Goal: Communication & Community: Answer question/provide support

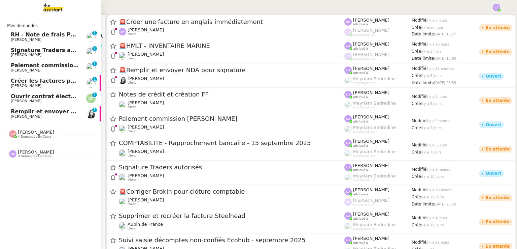
click at [40, 114] on span "Remplir et envoyer NDA pour signature" at bounding box center [71, 111] width 120 height 6
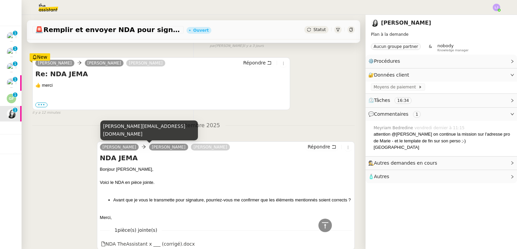
scroll to position [144, 0]
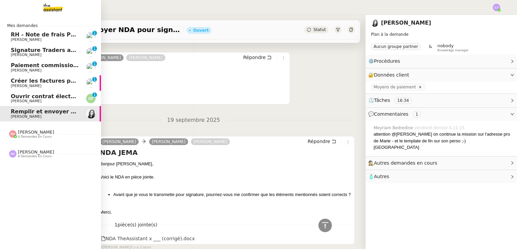
click at [43, 97] on span "Ouvrir contrat électricité temporaire" at bounding box center [66, 96] width 111 height 6
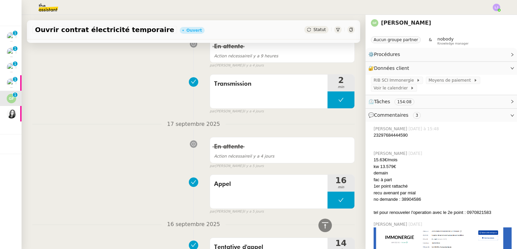
scroll to position [1684, 0]
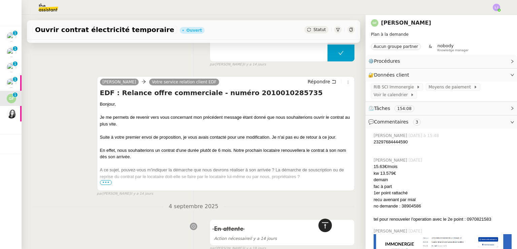
click at [319, 226] on div at bounding box center [325, 224] width 13 height 13
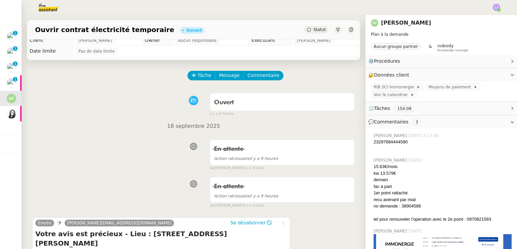
scroll to position [0, 0]
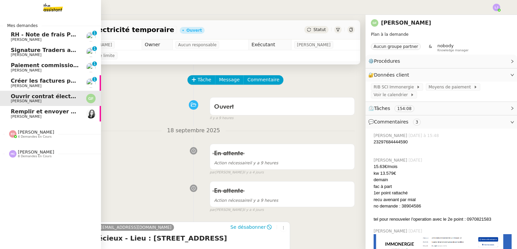
click at [67, 80] on span "Créer les factures pour Coromandel" at bounding box center [65, 80] width 108 height 6
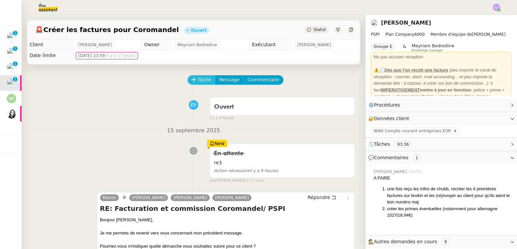
click at [198, 78] on span "Tâche" at bounding box center [205, 80] width 14 height 8
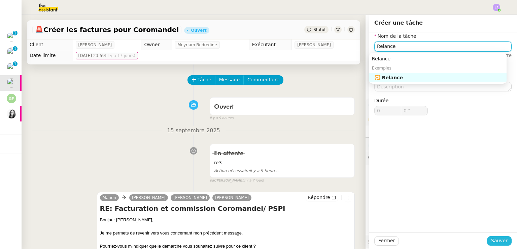
type input "Relance"
click at [504, 243] on button "Sauver" at bounding box center [499, 240] width 25 height 9
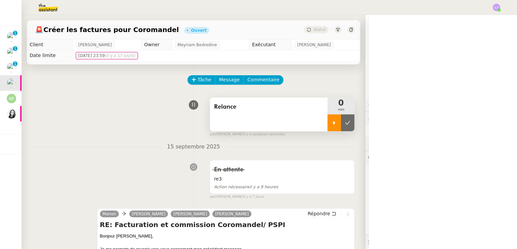
click at [333, 123] on icon at bounding box center [334, 123] width 2 height 4
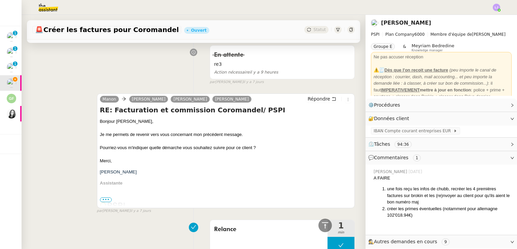
scroll to position [113, 0]
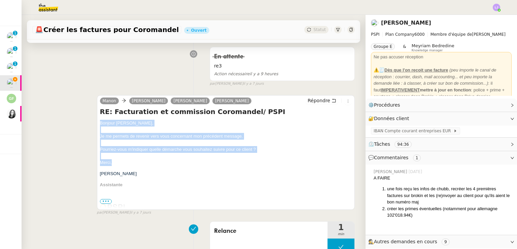
drag, startPoint x: 96, startPoint y: 123, endPoint x: 119, endPoint y: 164, distance: 46.7
click at [119, 164] on div "Manon Pierrick Morel Sophie Mouraire Fanny Eyraud Répondre RE: Facturation et c…" at bounding box center [226, 152] width 258 height 114
copy div "Bonjour Sophie﻿, Je me permets de revenir vers vous concernant mon précédent me…"
click at [315, 103] on span "Répondre" at bounding box center [319, 100] width 23 height 7
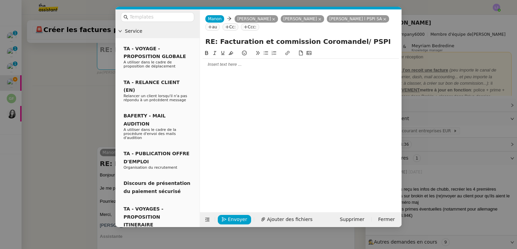
click at [256, 64] on div at bounding box center [301, 64] width 196 height 6
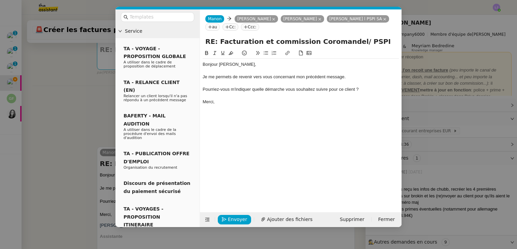
scroll to position [0, 0]
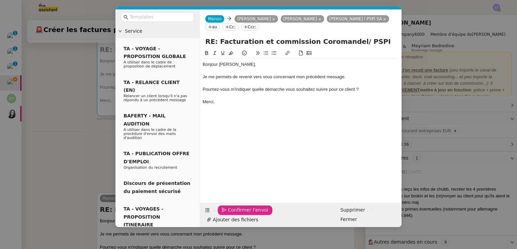
click at [237, 213] on span "Confirmer l'envoi" at bounding box center [248, 210] width 40 height 8
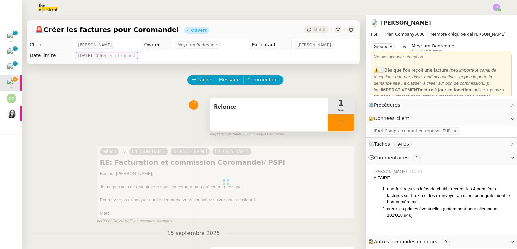
click at [336, 121] on div at bounding box center [341, 122] width 27 height 17
click at [345, 121] on icon at bounding box center [347, 122] width 5 height 5
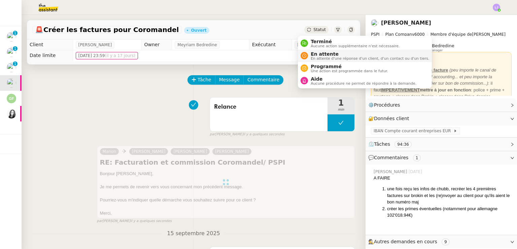
click at [319, 55] on span "En attente" at bounding box center [370, 53] width 119 height 5
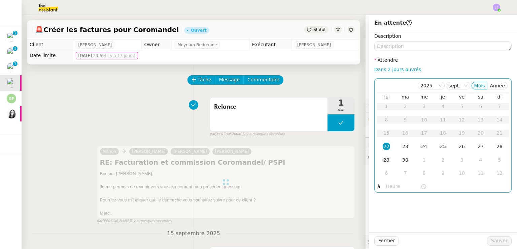
click at [387, 162] on td "29" at bounding box center [386, 159] width 19 height 13
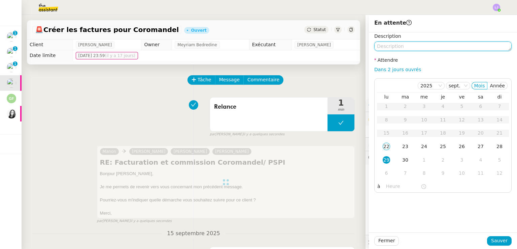
click at [405, 48] on textarea at bounding box center [442, 45] width 137 height 9
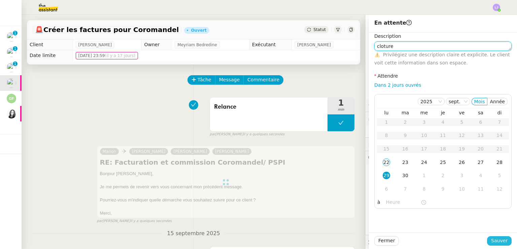
type textarea "cloture"
click at [487, 236] on button "Sauver" at bounding box center [499, 240] width 25 height 9
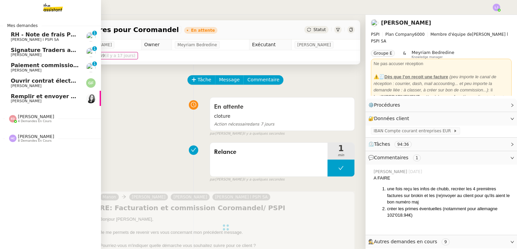
click at [41, 68] on span "Paiement commission [PERSON_NAME]" at bounding box center [70, 65] width 118 height 6
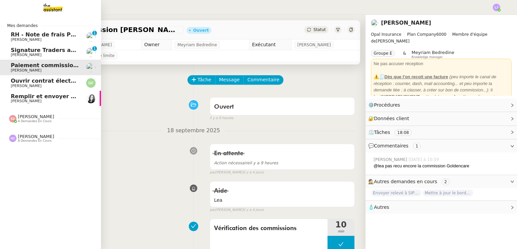
click at [79, 54] on link "Signature Traders autorisés Patrick Chotard 0 1 2 3 4 5 6 7 8 9" at bounding box center [50, 51] width 101 height 15
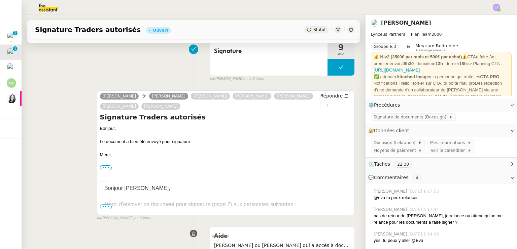
scroll to position [158, 0]
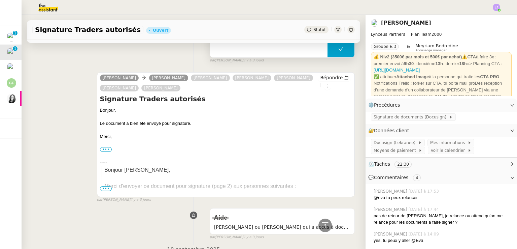
click at [328, 48] on button at bounding box center [341, 48] width 27 height 17
click at [328, 48] on div at bounding box center [334, 48] width 13 height 17
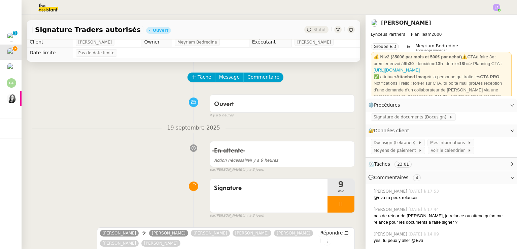
scroll to position [36, 0]
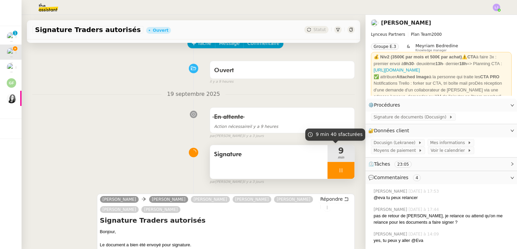
click at [340, 165] on div at bounding box center [341, 170] width 27 height 17
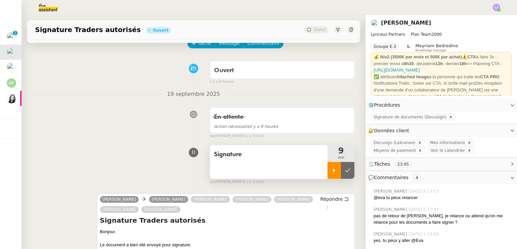
click at [341, 165] on button at bounding box center [347, 170] width 13 height 17
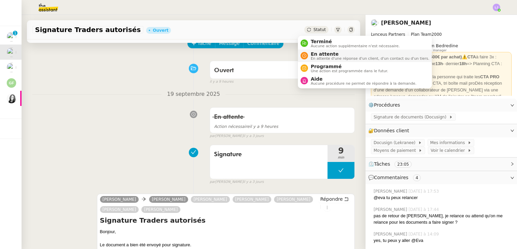
click at [313, 50] on li "En attente En attente d'une réponse d'un client, d'un contact ou d'un tiers." at bounding box center [365, 55] width 134 height 12
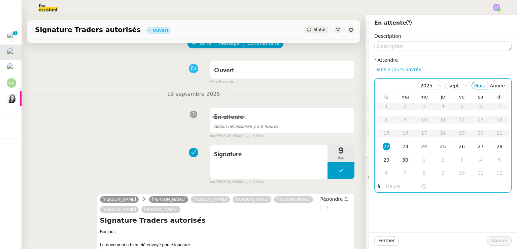
click at [401, 154] on td "30" at bounding box center [405, 159] width 19 height 13
click at [402, 149] on div "23" at bounding box center [405, 145] width 7 height 7
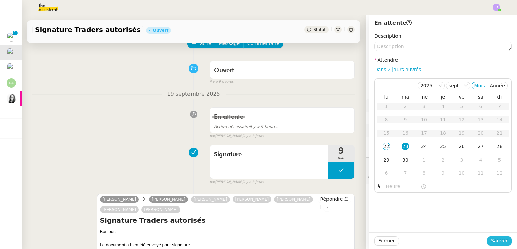
click at [492, 239] on span "Sauver" at bounding box center [499, 240] width 16 height 8
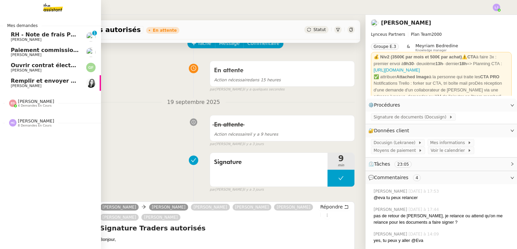
click at [43, 42] on link "RH - Note de frais PSPI - août 2025 Fanny Eyraud 0 1 2 3 4 5 6 7 8 9" at bounding box center [50, 36] width 101 height 15
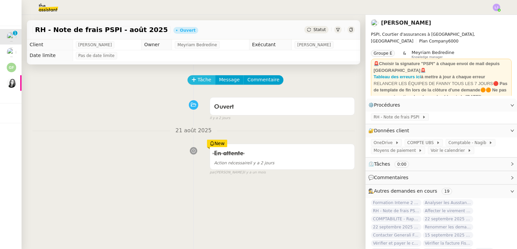
click at [198, 82] on span "Tâche" at bounding box center [205, 80] width 14 height 8
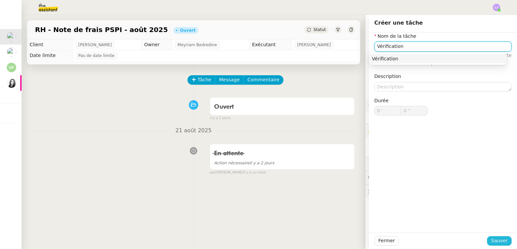
type input "Vérification"
click at [497, 242] on span "Sauver" at bounding box center [499, 240] width 16 height 8
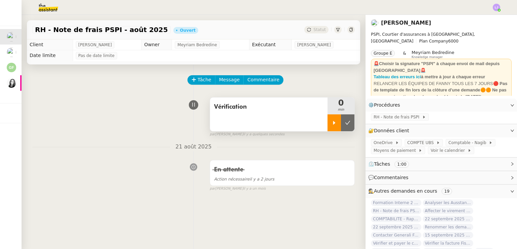
click at [333, 123] on icon at bounding box center [334, 123] width 2 height 4
click at [392, 117] on span "RH - Note de frais PSPI" at bounding box center [398, 116] width 48 height 7
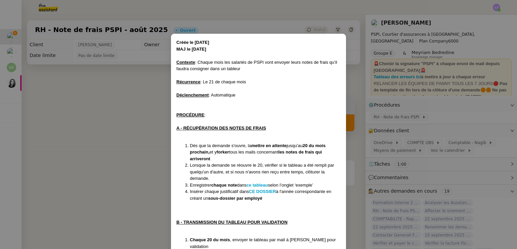
scroll to position [58, 0]
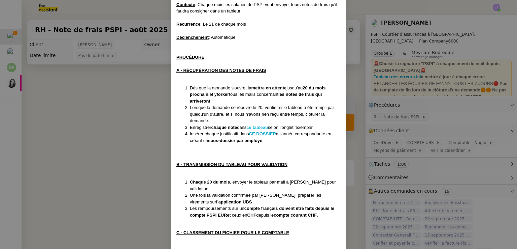
click at [261, 126] on strong "ce tableau" at bounding box center [257, 127] width 22 height 5
click at [259, 125] on strong "ce tableau" at bounding box center [257, 127] width 22 height 5
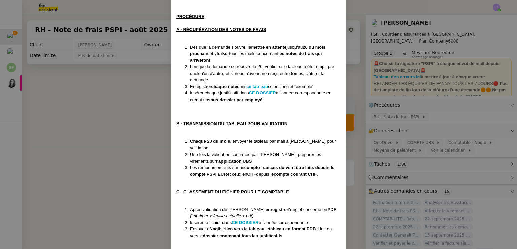
scroll to position [106, 0]
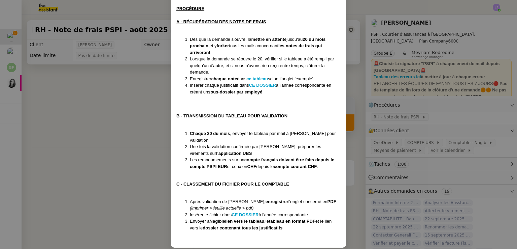
click at [369, 95] on nz-modal-container "Créée le 24/06/2024 MAJ le 18/07/2025 Contexte : Chaque mois les salariés de PS…" at bounding box center [258, 124] width 517 height 249
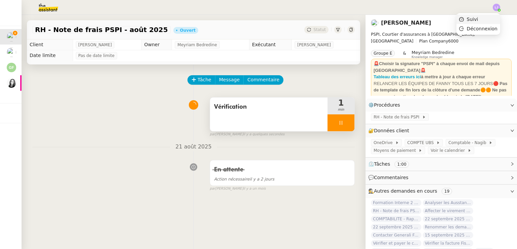
click at [486, 16] on li "Suivi" at bounding box center [479, 18] width 44 height 9
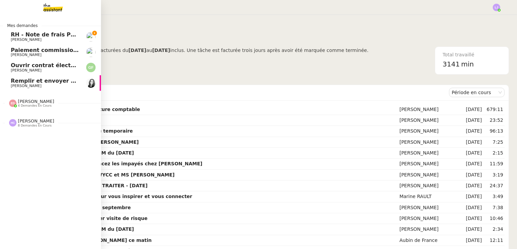
click at [20, 36] on span "RH - Note de frais PSPI - août 2025" at bounding box center [64, 34] width 106 height 6
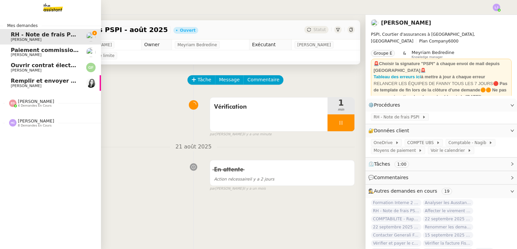
click at [12, 54] on span "[PERSON_NAME]" at bounding box center [26, 55] width 31 height 4
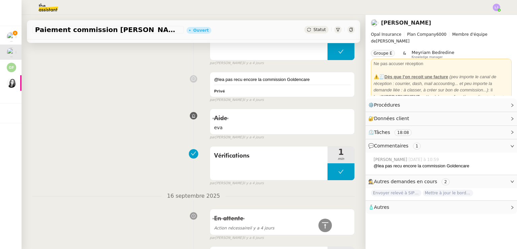
scroll to position [193, 0]
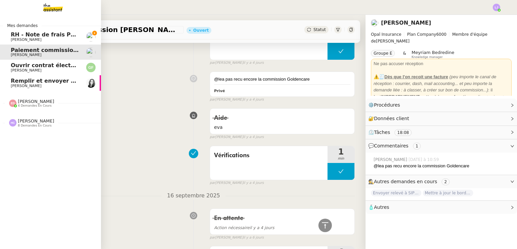
click at [56, 41] on span "[PERSON_NAME]" at bounding box center [45, 40] width 68 height 4
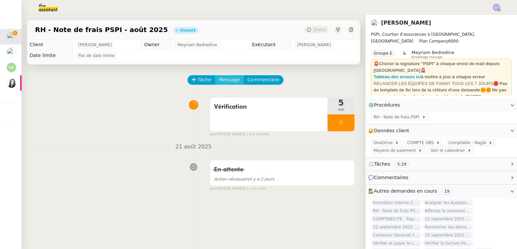
click at [223, 78] on span "Message" at bounding box center [229, 80] width 21 height 8
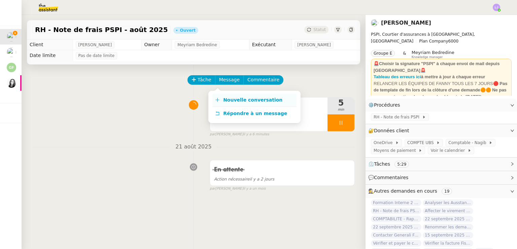
click at [233, 95] on link "Nouvelle conversation" at bounding box center [254, 99] width 84 height 13
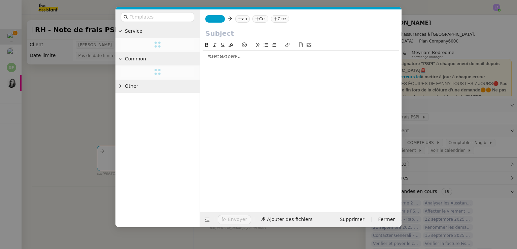
click at [72, 109] on nz-modal-container "Service Common Other _______ au Cc: Ccc: Envoyer Ajouter des fichiers Supprimer…" at bounding box center [258, 124] width 517 height 249
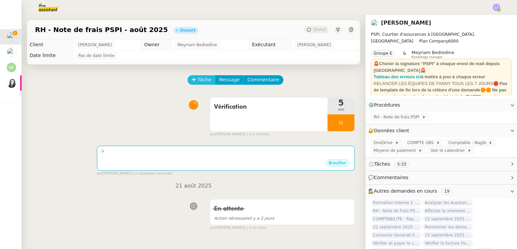
click at [198, 82] on span "Tâche" at bounding box center [205, 80] width 14 height 8
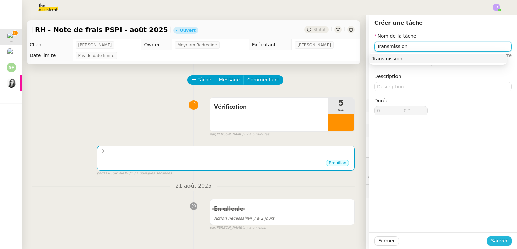
type input "Transmission"
click at [495, 241] on span "Sauver" at bounding box center [499, 240] width 16 height 8
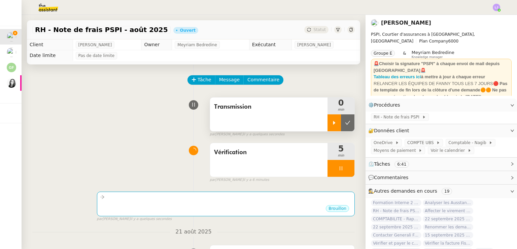
click at [332, 122] on icon at bounding box center [334, 122] width 5 height 5
click at [340, 166] on div at bounding box center [341, 168] width 27 height 17
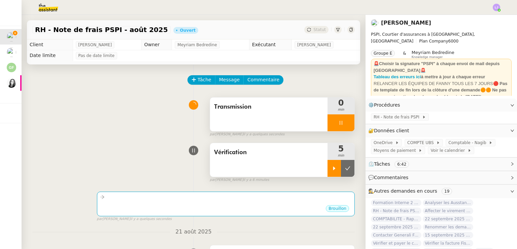
click at [345, 166] on icon at bounding box center [347, 167] width 5 height 5
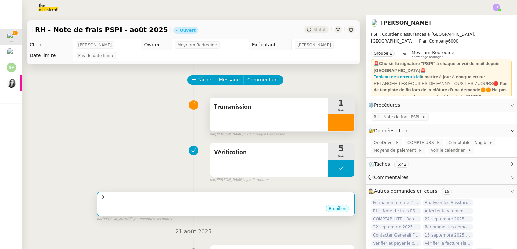
click at [275, 204] on div "•••" at bounding box center [226, 202] width 252 height 3
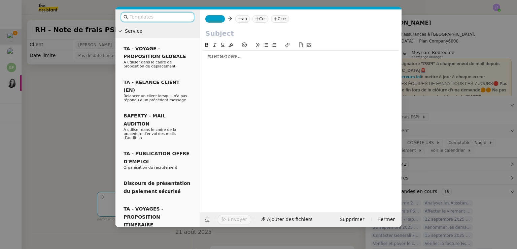
click at [242, 21] on nz-tag "au" at bounding box center [242, 18] width 14 height 7
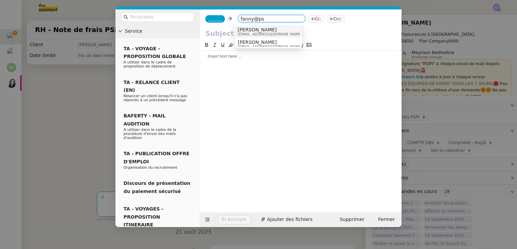
type input "fanny@ps"
click at [269, 34] on div "Fanny Eyraud fanny@pspi.ch" at bounding box center [273, 31] width 70 height 9
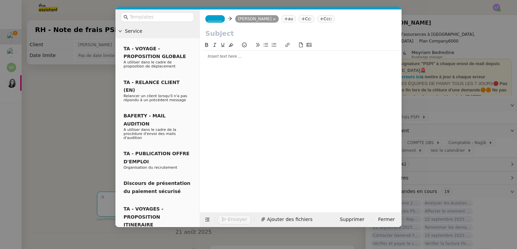
click at [213, 18] on span "_______" at bounding box center [215, 18] width 14 height 5
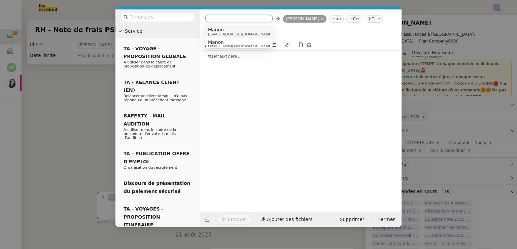
click at [225, 30] on span "Manon" at bounding box center [240, 29] width 65 height 5
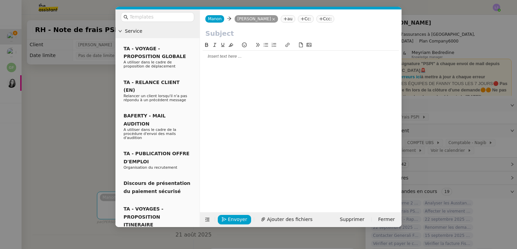
click at [298, 18] on nz-tag "Cc:" at bounding box center [306, 18] width 16 height 7
type input "sharlen@"
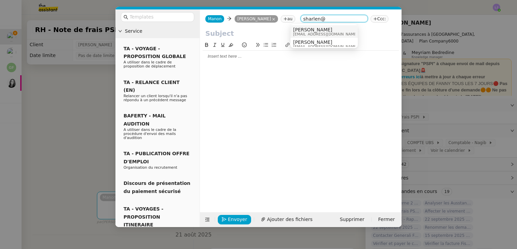
click at [303, 18] on input "sharlen@" at bounding box center [334, 19] width 62 height 7
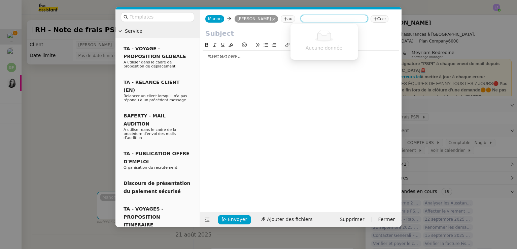
click at [258, 30] on input "text" at bounding box center [300, 33] width 191 height 10
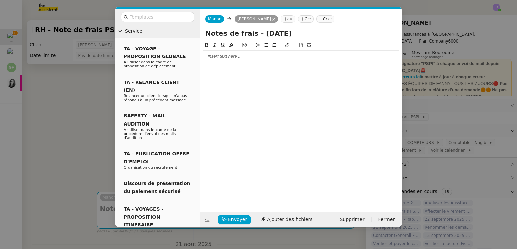
type input "Notes de frais - août 2025"
click at [255, 60] on div at bounding box center [301, 56] width 196 height 11
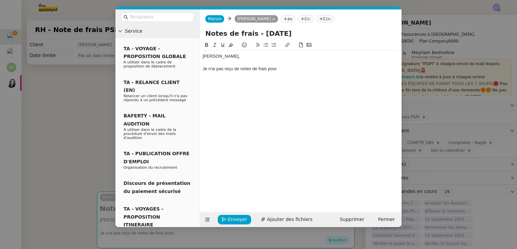
click at [264, 37] on input "Notes de frais - août 2025" at bounding box center [300, 33] width 191 height 10
click at [316, 81] on div "Fanny, Je n'ai pas reçu de notes de frais pour" at bounding box center [301, 121] width 196 height 160
click at [446, 133] on nz-modal-container "Service TA - VOYAGE - PROPOSITION GLOBALE A utiliser dans le cadre de propositi…" at bounding box center [258, 124] width 517 height 249
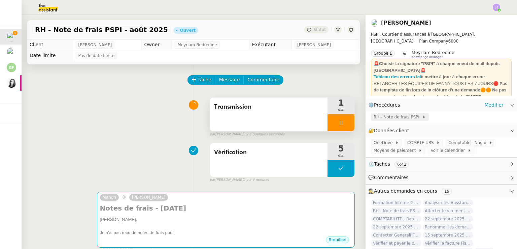
click at [393, 118] on span "RH - Note de frais PSPI" at bounding box center [398, 116] width 48 height 7
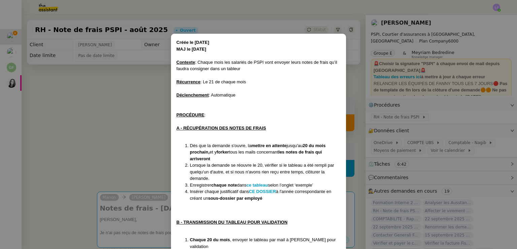
click at [381, 131] on nz-modal-container "Créée le 24/06/2024 MAJ le 18/07/2025 Contexte : Chaque mois les salariés de PS…" at bounding box center [258, 124] width 517 height 249
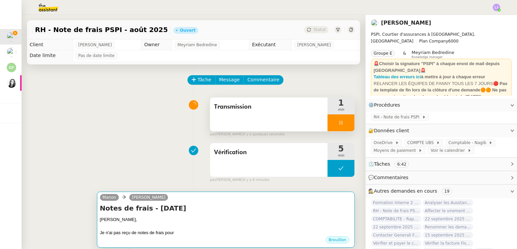
click at [226, 223] on div "Fanny," at bounding box center [226, 219] width 252 height 7
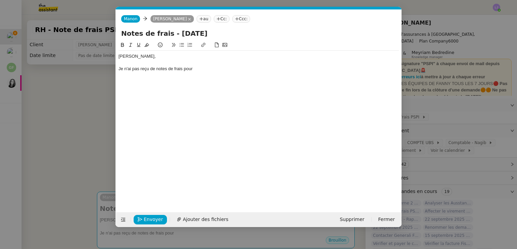
scroll to position [0, 14]
click at [205, 70] on div "Je n'ai pas reçu de notes de frais pour" at bounding box center [259, 69] width 280 height 6
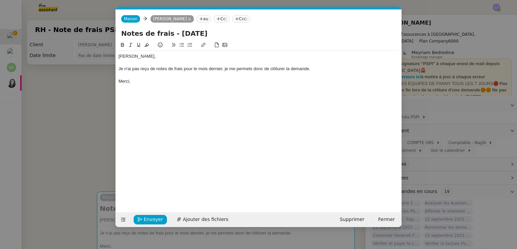
click at [65, 148] on nz-modal-container "Service TA - VOYAGE - PROPOSITION GLOBALE A utiliser dans le cadre de propositi…" at bounding box center [258, 124] width 517 height 249
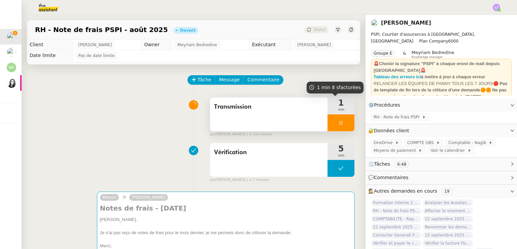
click at [342, 123] on div at bounding box center [341, 122] width 27 height 17
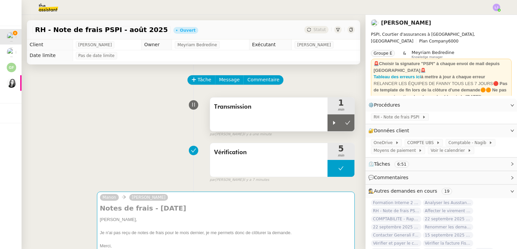
click at [346, 130] on div "Transmission 1 min" at bounding box center [282, 114] width 145 height 34
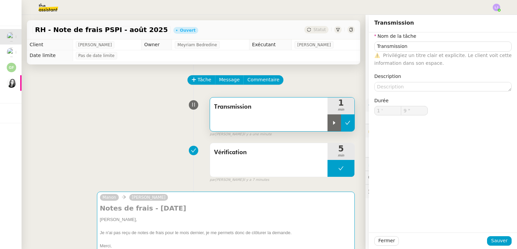
click at [344, 127] on button at bounding box center [347, 122] width 13 height 17
type input "Transmission"
type input "1 '"
type input "9 ""
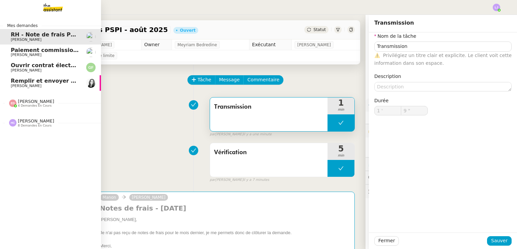
type input "Transmission"
type input "1 '"
type input "9 ""
click at [28, 52] on span "Paiement commission [PERSON_NAME]" at bounding box center [70, 50] width 118 height 6
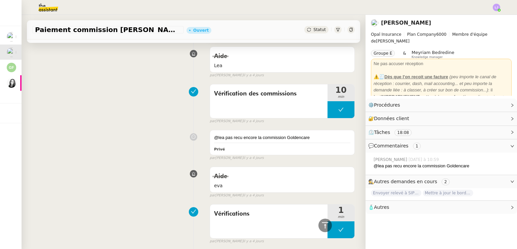
scroll to position [125, 0]
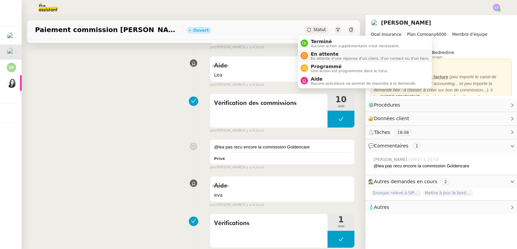
click at [321, 55] on span "En attente" at bounding box center [370, 53] width 119 height 5
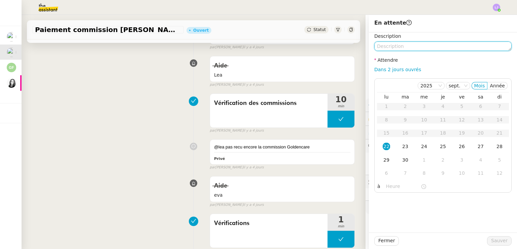
click at [411, 48] on textarea at bounding box center [442, 45] width 137 height 9
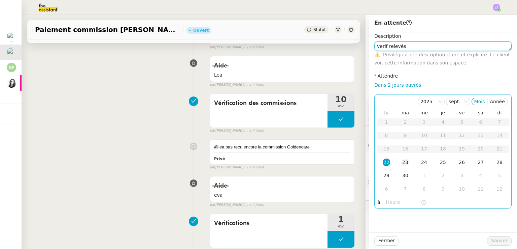
type textarea "verif relevés"
click at [402, 165] on div "23" at bounding box center [405, 161] width 7 height 7
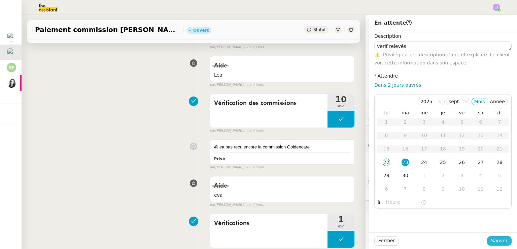
click at [495, 238] on span "Sauver" at bounding box center [499, 240] width 16 height 8
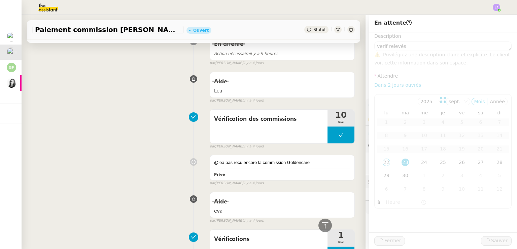
scroll to position [141, 0]
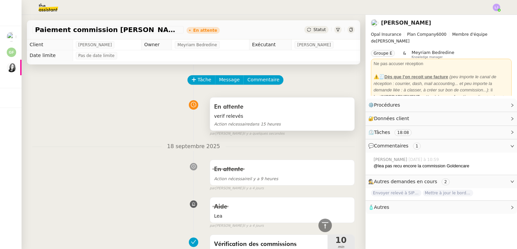
click at [295, 110] on div "En attente" at bounding box center [282, 106] width 136 height 11
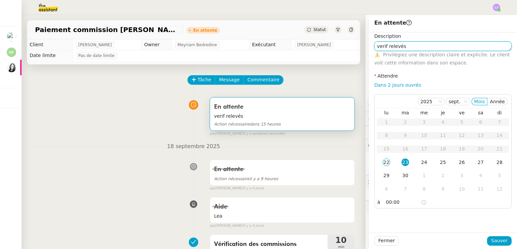
click at [428, 47] on textarea "verif relevés" at bounding box center [442, 45] width 137 height 9
type textarea "verif relevés rapprochement"
click at [497, 247] on div "Fermer Sauver" at bounding box center [443, 240] width 148 height 16
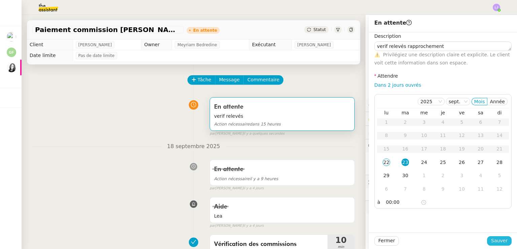
click at [494, 243] on span "Sauver" at bounding box center [499, 240] width 16 height 8
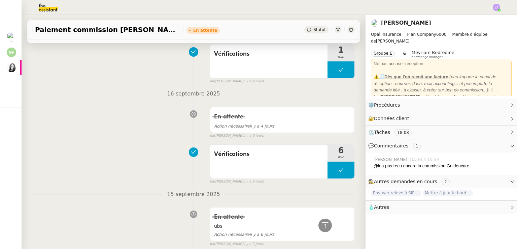
scroll to position [28, 0]
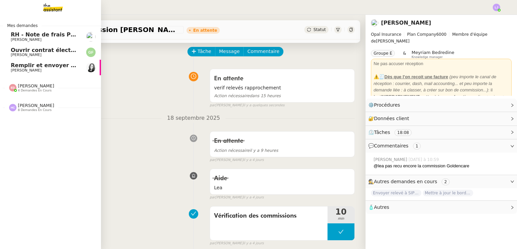
click at [78, 51] on link "Ouvrir contrat électricité temporaire [PERSON_NAME]" at bounding box center [50, 51] width 101 height 15
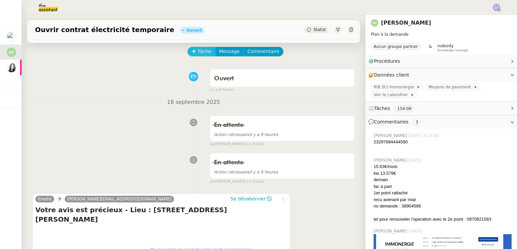
click at [204, 55] on span "Tâche" at bounding box center [205, 51] width 14 height 8
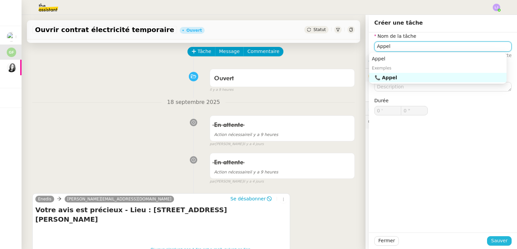
type input "Appel"
click at [502, 238] on span "Sauver" at bounding box center [499, 240] width 16 height 8
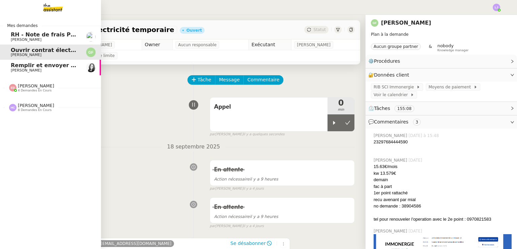
click at [51, 69] on span "[PERSON_NAME]" at bounding box center [45, 70] width 68 height 4
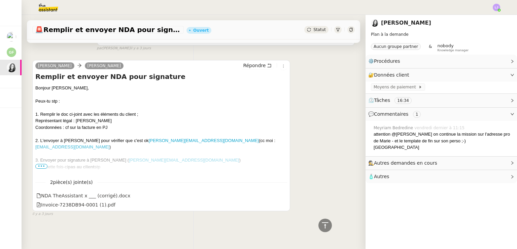
scroll to position [617, 0]
click at [42, 164] on span "•••" at bounding box center [41, 166] width 12 height 5
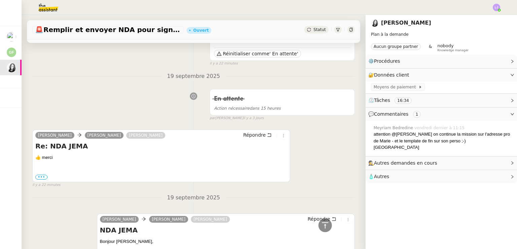
scroll to position [0, 0]
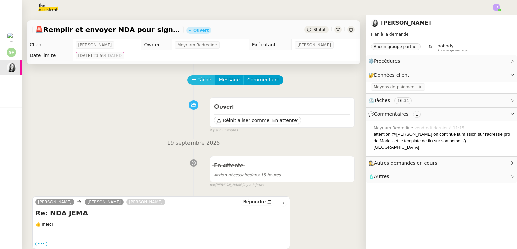
click at [198, 79] on span "Tâche" at bounding box center [205, 80] width 14 height 8
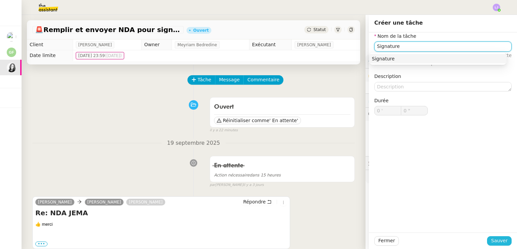
type input "Signature"
click at [499, 236] on span "Sauver" at bounding box center [499, 240] width 16 height 8
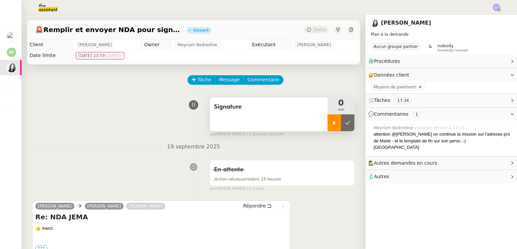
click at [332, 122] on icon at bounding box center [334, 122] width 5 height 5
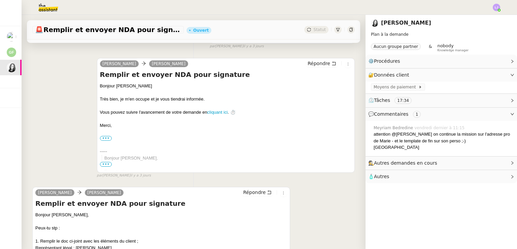
scroll to position [664, 0]
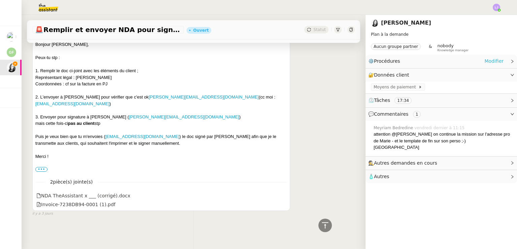
click at [490, 62] on link "Modifier" at bounding box center [494, 61] width 19 height 8
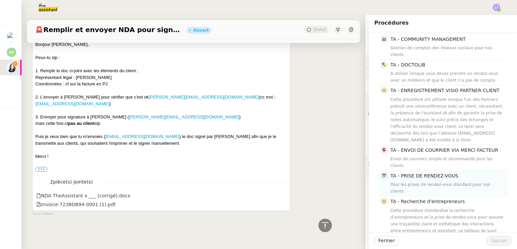
scroll to position [186, 0]
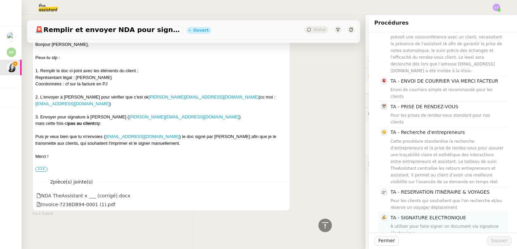
click at [451, 223] on div "À utiliser pour faire signer un document via signature électronique" at bounding box center [448, 229] width 114 height 13
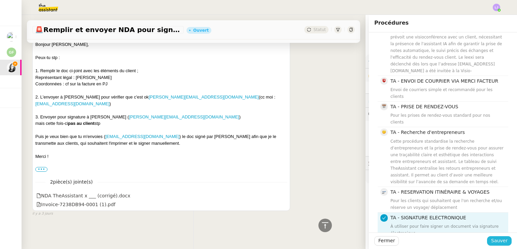
click at [496, 238] on span "Sauver" at bounding box center [499, 240] width 16 height 8
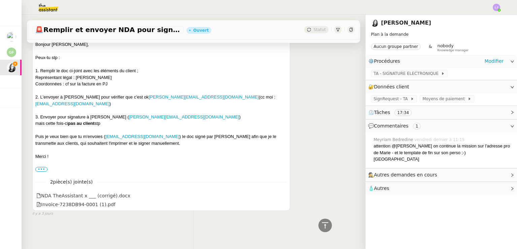
click at [411, 77] on div "TA - SIGNATURE ELECTRONIQUE" at bounding box center [442, 74] width 152 height 12
click at [407, 75] on span "TA - SIGNATURE ELECTRONIQUE" at bounding box center [407, 73] width 67 height 7
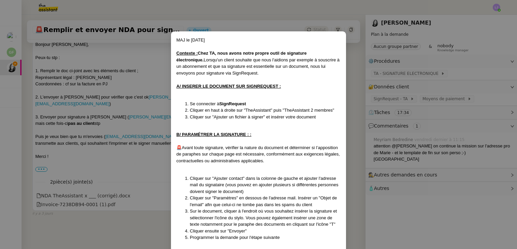
scroll to position [10, 0]
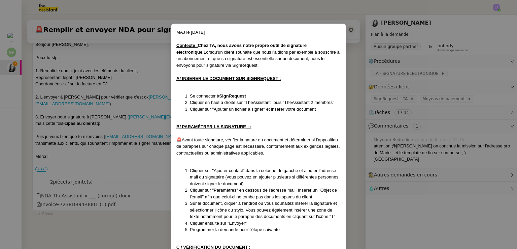
click at [261, 64] on div "Contexte : Chez TA, nous avons notre propre outil de signature électronique. Lo…" at bounding box center [258, 55] width 164 height 26
click at [386, 99] on nz-modal-container "MAJ le 6/03/24 Contexte : Chez TA, nous avons notre propre outil de signature é…" at bounding box center [258, 124] width 517 height 249
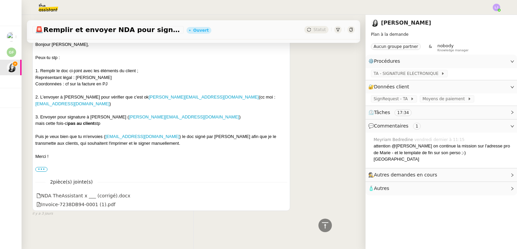
click at [386, 99] on span "SignRequest - TA" at bounding box center [392, 98] width 37 height 7
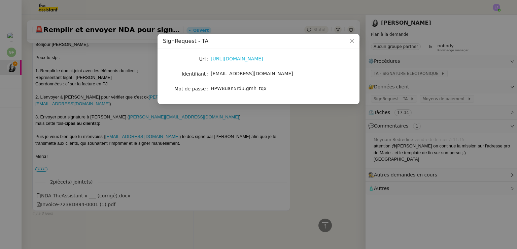
click at [259, 61] on link "https://signrequest.com/#/" at bounding box center [237, 58] width 53 height 5
click at [228, 93] on nz-skeleton "Url https://signrequest.com/#/ Identifiant account@team.theassistant.com Mot de…" at bounding box center [258, 76] width 191 height 44
copy span "HPW8uan5rdu.gmh_tqx"
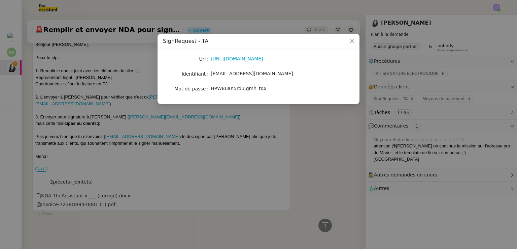
click at [203, 153] on nz-modal-container "SignRequest - TA Url https://signrequest.com/#/ Identifiant account@team.theass…" at bounding box center [258, 124] width 517 height 249
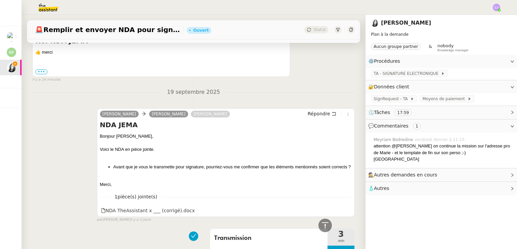
scroll to position [234, 0]
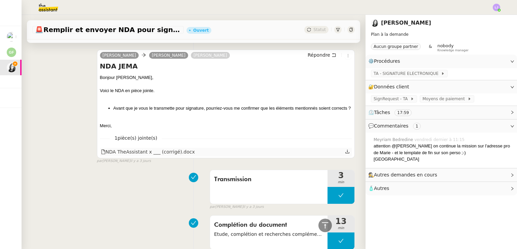
click at [345, 154] on icon at bounding box center [347, 151] width 5 height 5
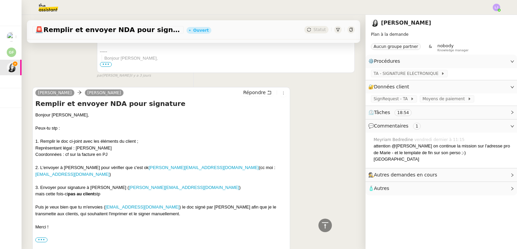
scroll to position [664, 0]
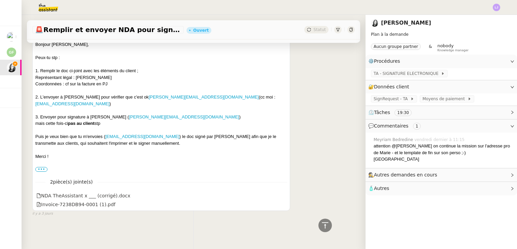
click at [391, 184] on span "🧴 Autres" at bounding box center [435, 188] width 135 height 8
click at [388, 198] on icon "button" at bounding box center [389, 200] width 3 height 4
click at [398, 75] on span "TA - SIGNATURE ELECTRONIQUE" at bounding box center [407, 73] width 67 height 7
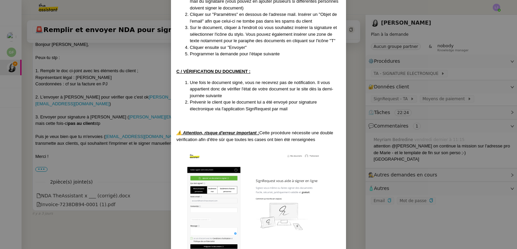
scroll to position [185, 0]
click at [114, 134] on nz-modal-container "MAJ le 6/03/24 Contexte : Chez TA, nous avons notre propre outil de signature é…" at bounding box center [258, 124] width 517 height 249
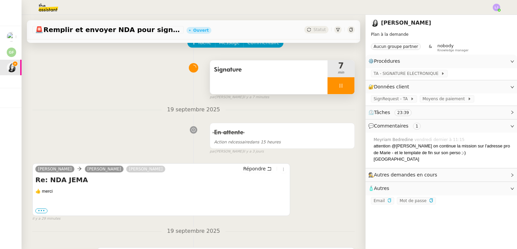
scroll to position [37, 0]
click at [282, 76] on div "Signature" at bounding box center [269, 77] width 118 height 34
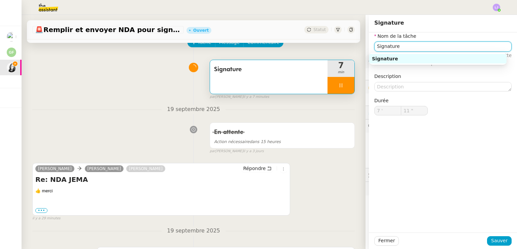
click at [374, 42] on input "Signature" at bounding box center [442, 46] width 137 height 10
type input "12 ""
type input "Préignature"
type input "13 ""
type input "Préparatignature"
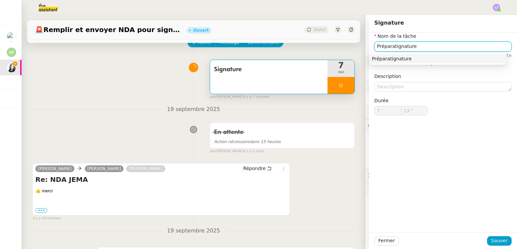
type input "14 ""
type input "Préparatignature"
type input "15 ""
type input "Préparation pignature"
type input "16 ""
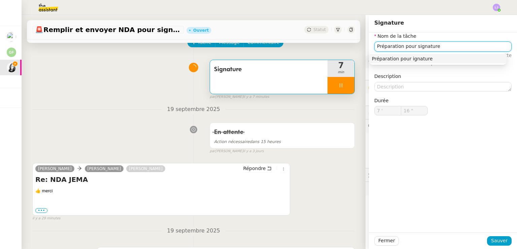
type input "Préparation pour siignature"
type input "17 ""
type input "Préparation pour signature"
type input "19 ""
type input "Préparation pour signature"
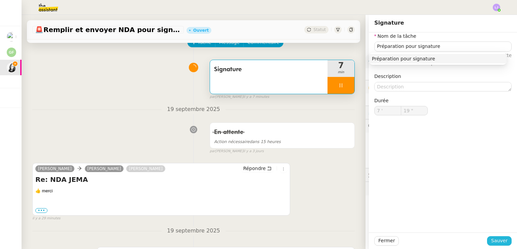
type input "20 ""
click at [497, 237] on span "Sauver" at bounding box center [499, 240] width 16 height 8
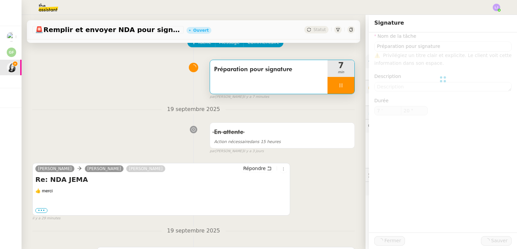
type input "Préparation pour signature"
type input "7 '"
type input "21 ""
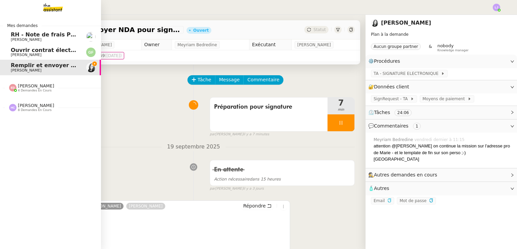
click at [36, 86] on span "[PERSON_NAME]" at bounding box center [36, 85] width 36 height 5
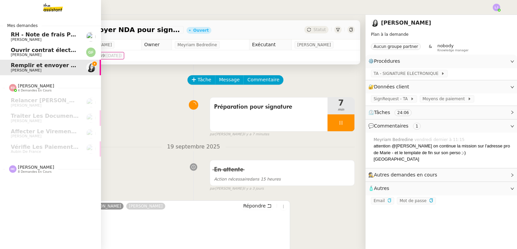
click at [43, 169] on span "[PERSON_NAME]" at bounding box center [36, 166] width 36 height 5
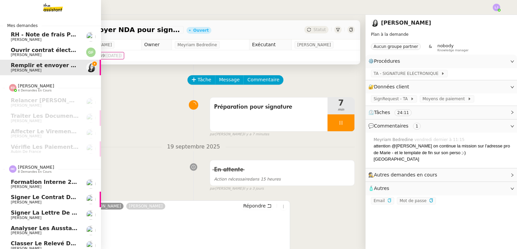
scroll to position [54, 0]
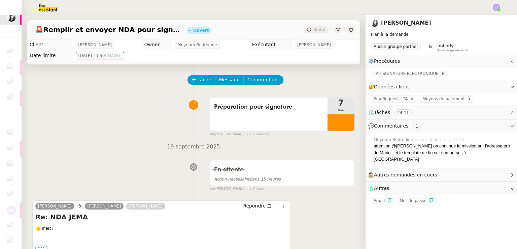
click at [341, 119] on div at bounding box center [341, 122] width 27 height 17
click at [341, 119] on button at bounding box center [347, 122] width 13 height 17
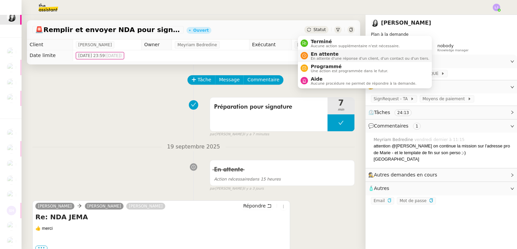
click at [325, 53] on span "En attente" at bounding box center [370, 53] width 119 height 5
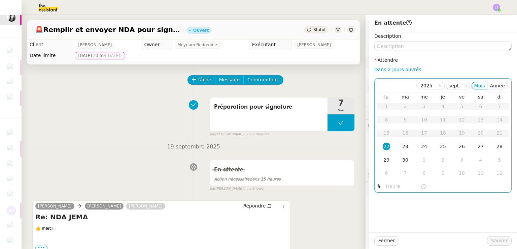
click at [402, 145] on div "23" at bounding box center [405, 145] width 7 height 7
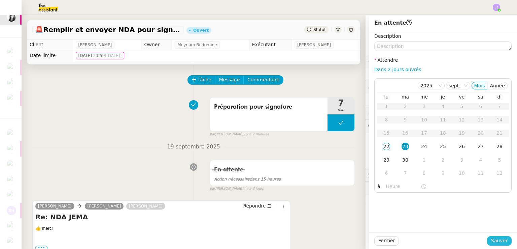
click at [493, 237] on span "Sauver" at bounding box center [499, 240] width 16 height 8
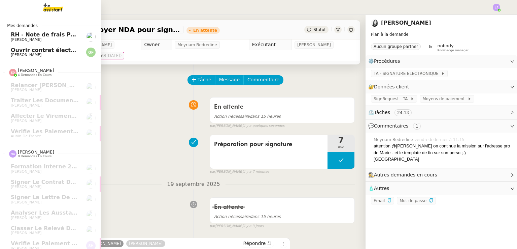
click at [80, 37] on link "RH - Note de frais PSPI - août 2025 Fanny Eyraud" at bounding box center [50, 36] width 101 height 15
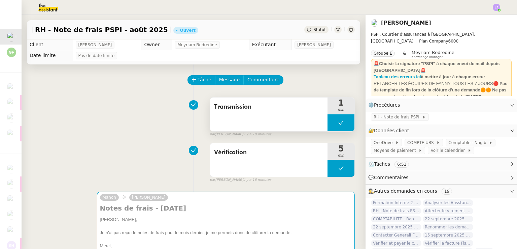
click at [328, 127] on button at bounding box center [341, 122] width 27 height 17
click at [328, 127] on div at bounding box center [334, 122] width 13 height 17
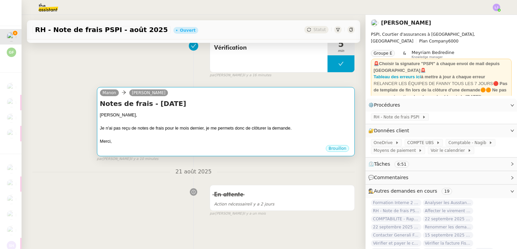
click at [277, 120] on div at bounding box center [226, 121] width 252 height 7
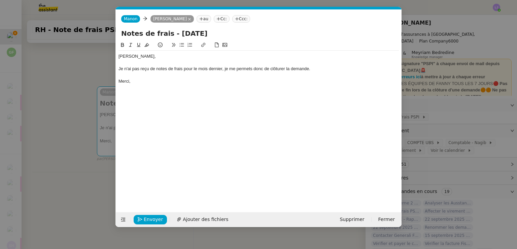
scroll to position [0, 14]
click at [154, 220] on span "Envoyer" at bounding box center [153, 219] width 19 height 8
click at [154, 220] on span "Confirmer l'envoi" at bounding box center [164, 219] width 40 height 8
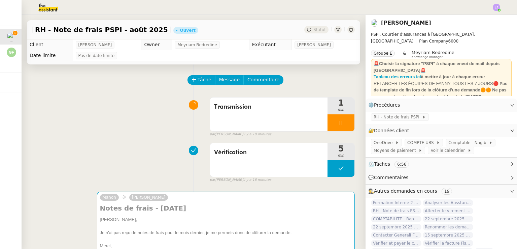
scroll to position [108, 0]
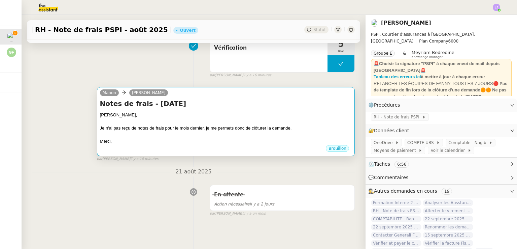
click at [199, 132] on div at bounding box center [226, 134] width 252 height 7
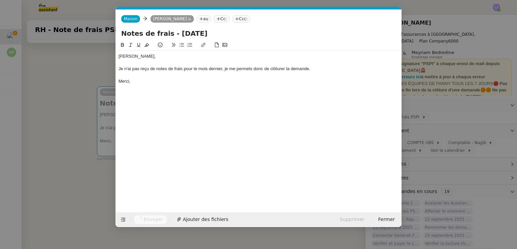
scroll to position [0, 14]
click at [88, 173] on nz-modal-container "Service TA - VOYAGE - PROPOSITION GLOBALE A utiliser dans le cadre de propositi…" at bounding box center [258, 124] width 517 height 249
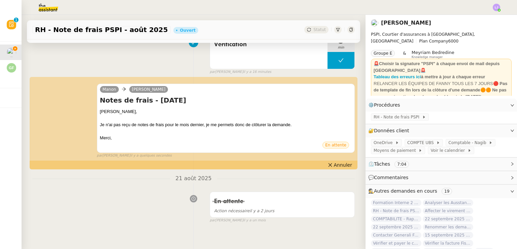
scroll to position [0, 0]
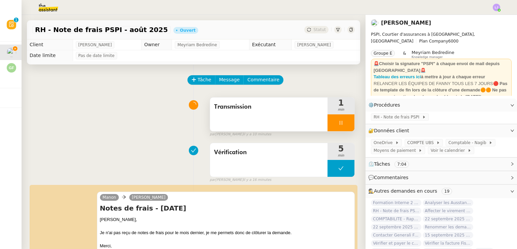
click at [340, 119] on div at bounding box center [341, 122] width 27 height 17
click at [341, 119] on button at bounding box center [347, 122] width 13 height 17
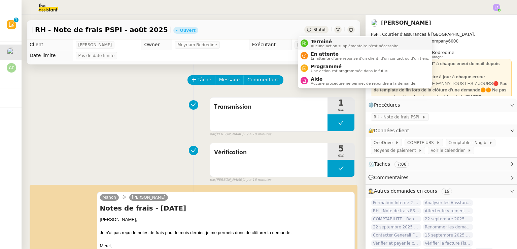
click at [320, 41] on span "Terminé" at bounding box center [355, 41] width 89 height 5
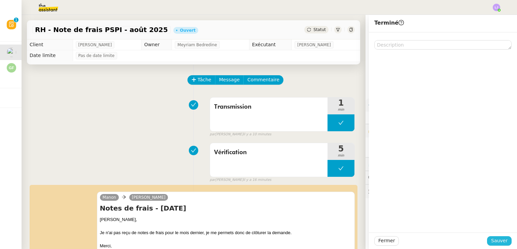
click at [499, 241] on span "Sauver" at bounding box center [499, 240] width 16 height 8
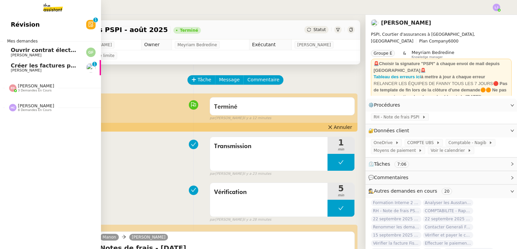
click at [41, 71] on span "[PERSON_NAME]" at bounding box center [45, 70] width 68 height 4
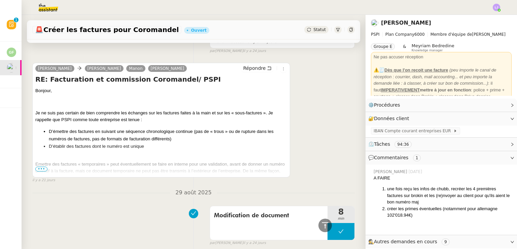
scroll to position [1177, 0]
click at [321, 225] on icon at bounding box center [325, 225] width 8 height 8
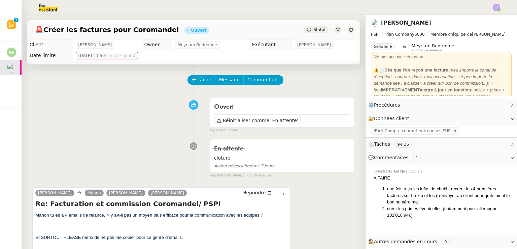
scroll to position [0, 0]
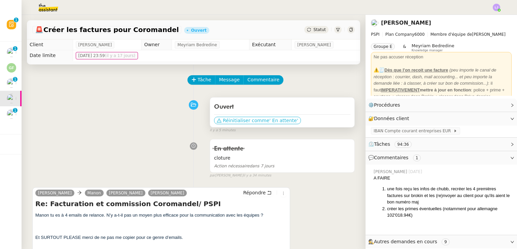
click at [240, 122] on span "Réinitialiser comme" at bounding box center [246, 120] width 46 height 7
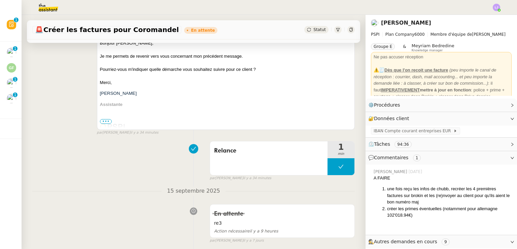
scroll to position [297, 0]
click at [328, 172] on button at bounding box center [341, 166] width 27 height 17
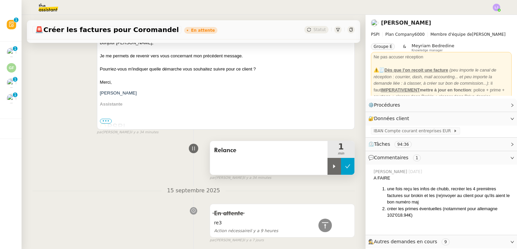
click at [328, 172] on div at bounding box center [334, 166] width 13 height 17
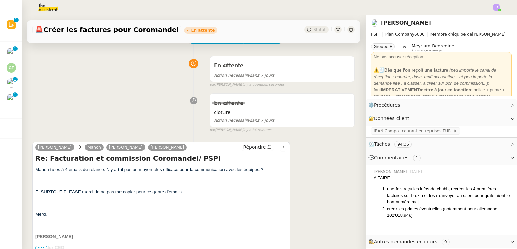
scroll to position [39, 0]
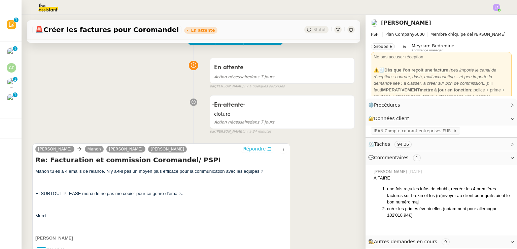
click at [247, 152] on span "Répondre" at bounding box center [254, 148] width 23 height 7
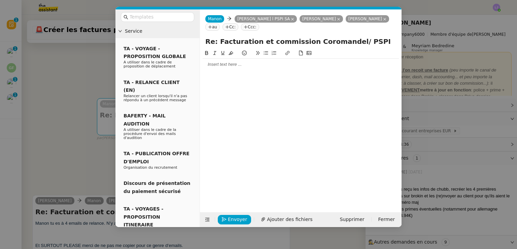
click at [235, 60] on div at bounding box center [301, 64] width 196 height 11
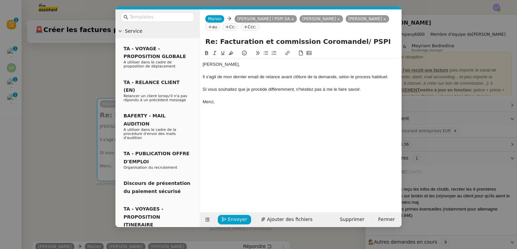
click at [416, 124] on nz-modal-container "Service TA - VOYAGE - PROPOSITION GLOBALE A utiliser dans le cadre de propositi…" at bounding box center [258, 124] width 517 height 249
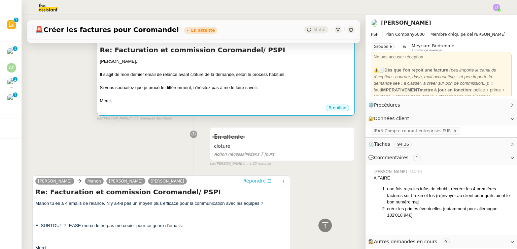
scroll to position [104, 0]
click at [274, 111] on div "Brouillon" at bounding box center [226, 109] width 252 height 10
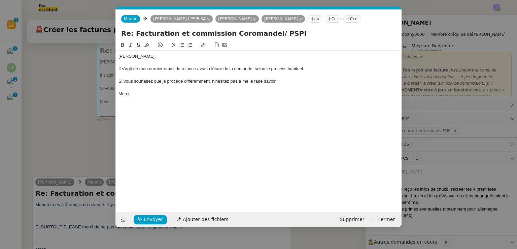
scroll to position [0, 14]
click at [150, 215] on span "Envoyer" at bounding box center [153, 219] width 19 height 8
click at [150, 215] on span "Confirmer l'envoi" at bounding box center [164, 219] width 40 height 8
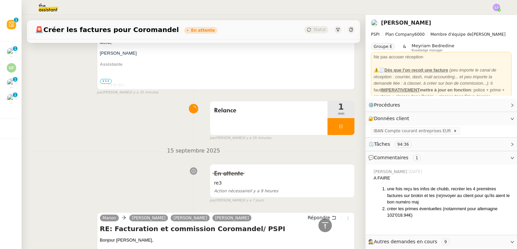
scroll to position [422, 0]
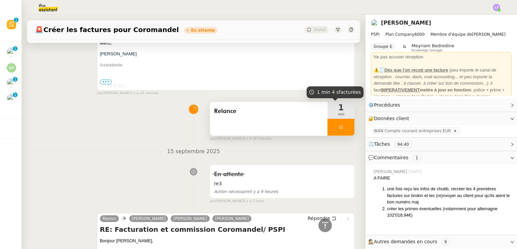
click at [343, 127] on div at bounding box center [341, 127] width 27 height 17
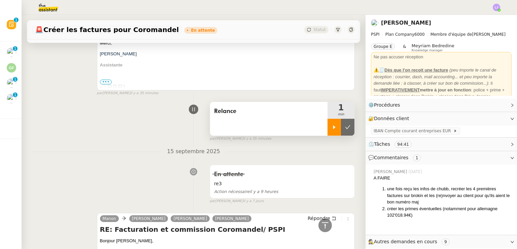
click at [343, 127] on button at bounding box center [347, 127] width 13 height 17
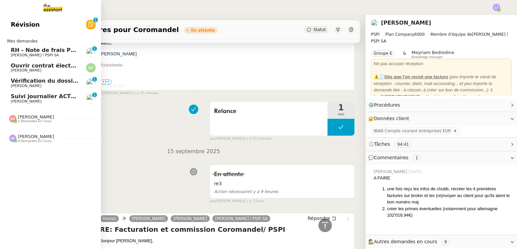
click at [13, 95] on span "Suivi journalier ACTEMIUM du 21-09-2025" at bounding box center [67, 96] width 113 height 6
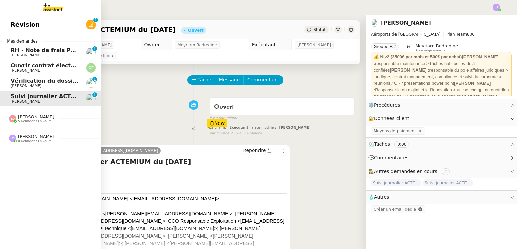
click at [13, 50] on span "RH - Note de frais PSPI - septembre 2025" at bounding box center [73, 50] width 125 height 6
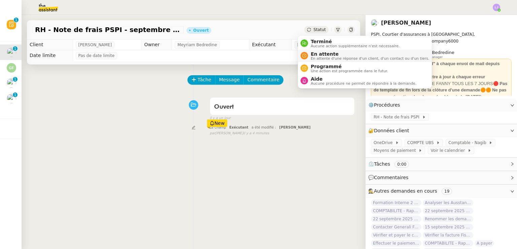
click at [314, 57] on span "En attente d'une réponse d'un client, d'un contact ou d'un tiers." at bounding box center [370, 59] width 119 height 4
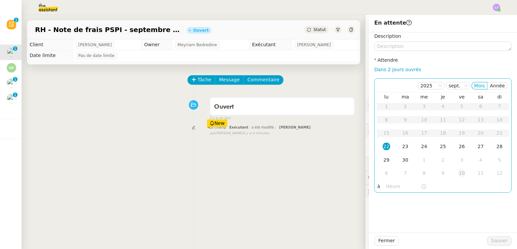
click at [462, 174] on td "10" at bounding box center [462, 172] width 19 height 13
click at [382, 151] on td "20" at bounding box center [386, 146] width 19 height 13
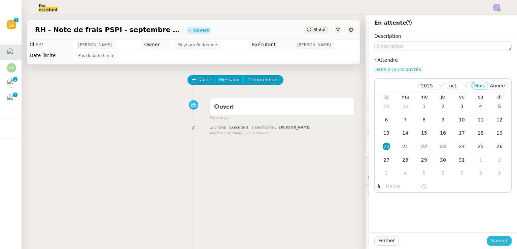
click at [501, 243] on span "Sauver" at bounding box center [499, 240] width 16 height 8
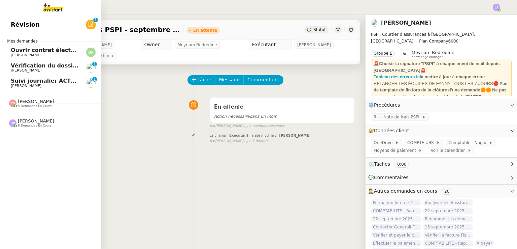
click at [51, 63] on span "Vérification du dossier A TRAITER - [DATE]" at bounding box center [75, 65] width 128 height 6
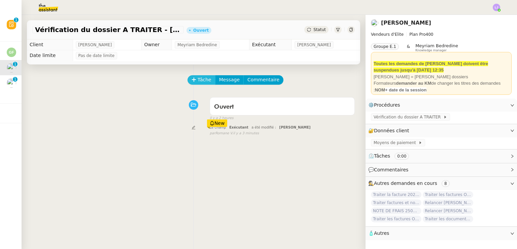
click at [204, 81] on span "Tâche" at bounding box center [205, 80] width 14 height 8
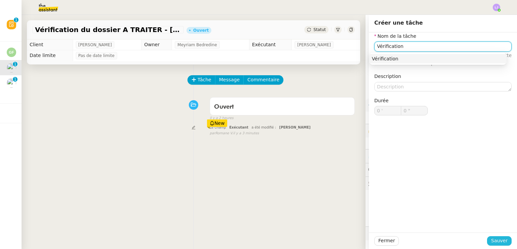
type input "Vérification"
click at [500, 240] on span "Sauver" at bounding box center [499, 240] width 16 height 8
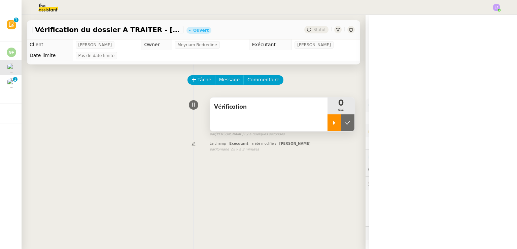
click at [333, 123] on icon at bounding box center [334, 123] width 2 height 4
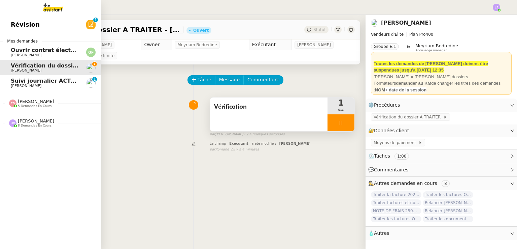
click at [29, 108] on div "[PERSON_NAME] 5 demandes en cours" at bounding box center [50, 101] width 101 height 20
click at [33, 102] on span "[PERSON_NAME]" at bounding box center [36, 101] width 36 height 5
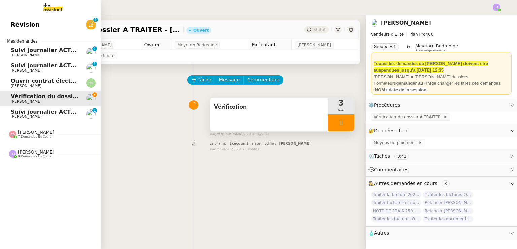
click at [24, 157] on span "8 demandes en cours" at bounding box center [35, 156] width 34 height 4
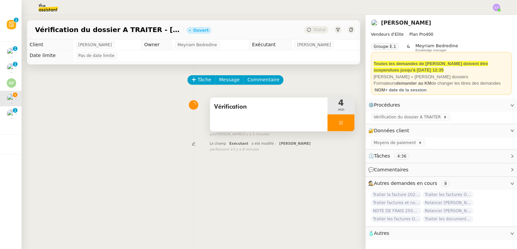
click at [338, 125] on icon at bounding box center [340, 122] width 5 height 5
click at [345, 125] on icon at bounding box center [347, 122] width 5 height 5
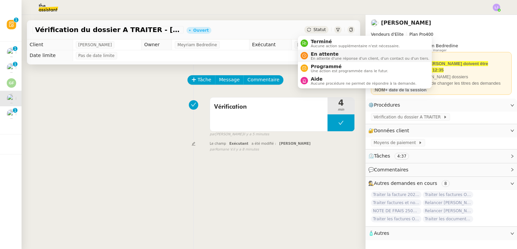
click at [322, 57] on span "En attente d'une réponse d'un client, d'un contact ou d'un tiers." at bounding box center [370, 59] width 119 height 4
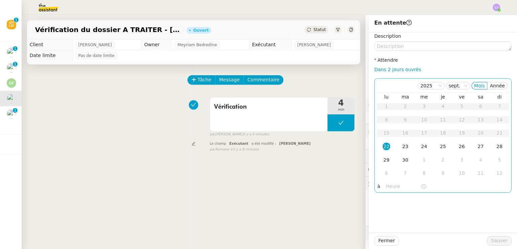
click at [402, 151] on td "23" at bounding box center [405, 146] width 19 height 13
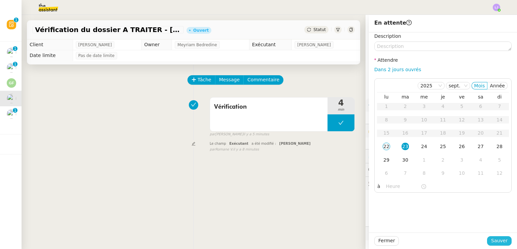
click at [497, 242] on span "Sauver" at bounding box center [499, 240] width 16 height 8
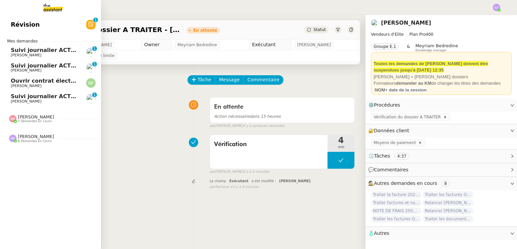
click at [14, 53] on span "Suivi journalier ACTEMIUM du [DATE]" at bounding box center [67, 50] width 113 height 6
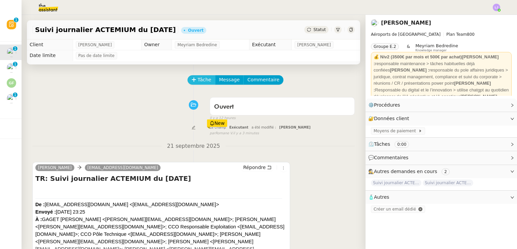
click at [198, 80] on span "Tâche" at bounding box center [205, 80] width 14 height 8
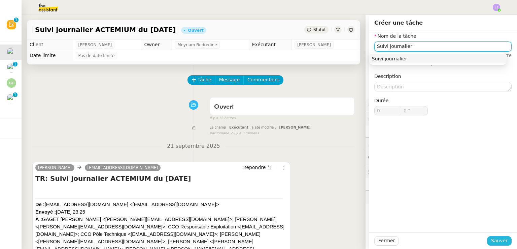
type input "Suivi journalier"
click at [492, 239] on span "Sauver" at bounding box center [499, 240] width 16 height 8
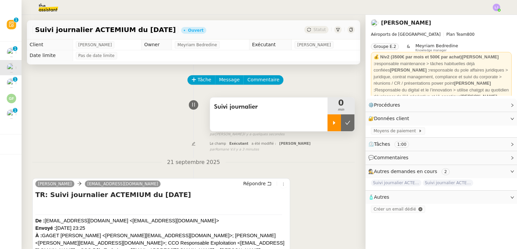
click at [332, 125] on icon at bounding box center [334, 122] width 5 height 5
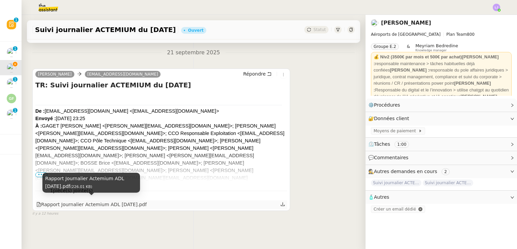
click at [97, 200] on div "Rapport Journalier Actemium ADL 20-09-2025.pdf" at bounding box center [91, 204] width 110 height 8
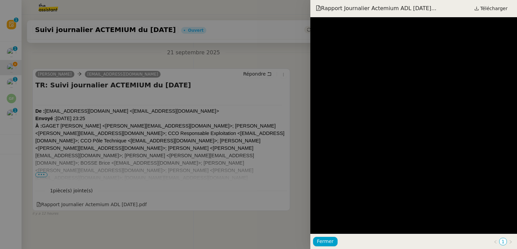
click at [39, 105] on div at bounding box center [258, 124] width 517 height 249
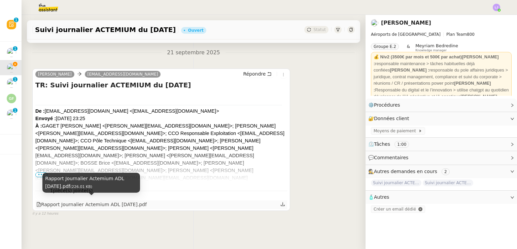
click at [116, 203] on div "Rapport Journalier Actemium ADL 20-09-2025.pdf" at bounding box center [91, 204] width 110 height 8
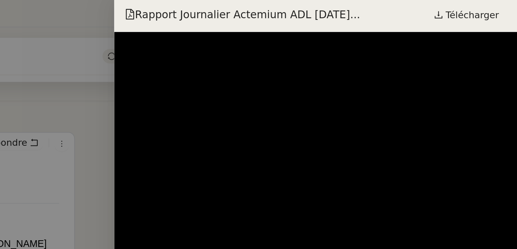
click at [284, 62] on div at bounding box center [258, 124] width 517 height 249
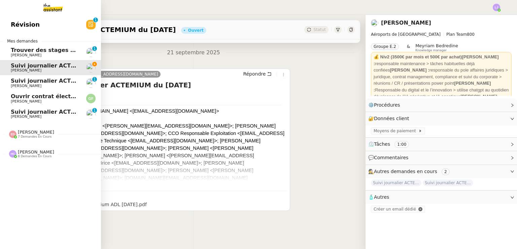
click at [35, 57] on span "[PERSON_NAME]" at bounding box center [45, 55] width 68 height 4
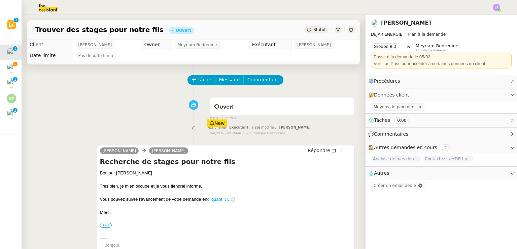
scroll to position [183, 0]
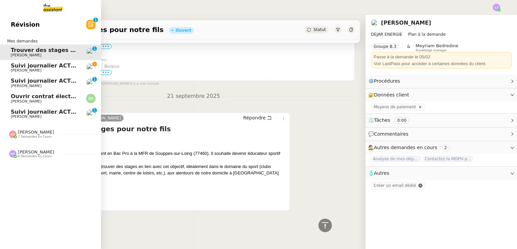
click at [55, 115] on span "[PERSON_NAME]" at bounding box center [45, 116] width 68 height 4
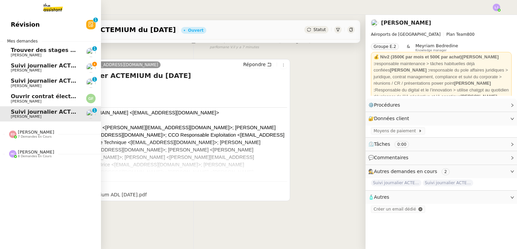
scroll to position [90, 0]
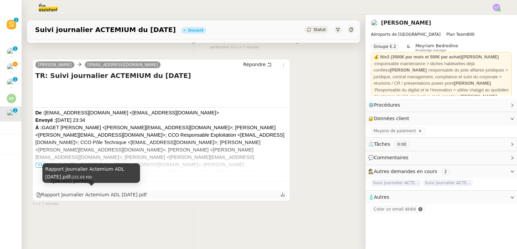
click at [123, 191] on div "Rapport Journalier Actemium ADL 21-09-2025.pdf" at bounding box center [91, 195] width 110 height 8
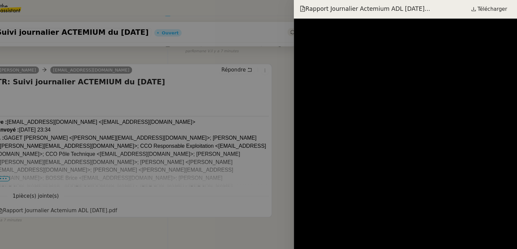
click at [248, 89] on div at bounding box center [258, 124] width 517 height 249
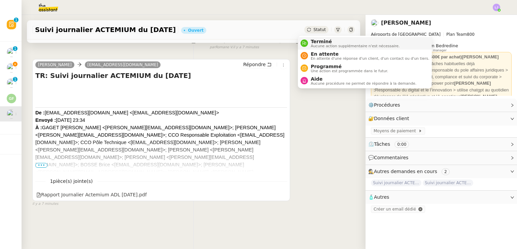
click at [317, 39] on span "Terminé" at bounding box center [355, 41] width 89 height 5
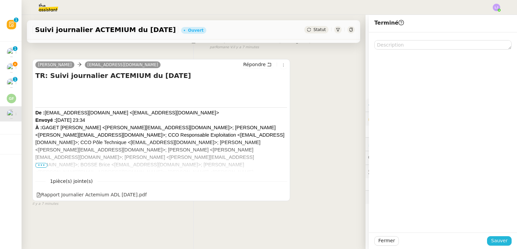
click at [496, 237] on span "Sauver" at bounding box center [499, 240] width 16 height 8
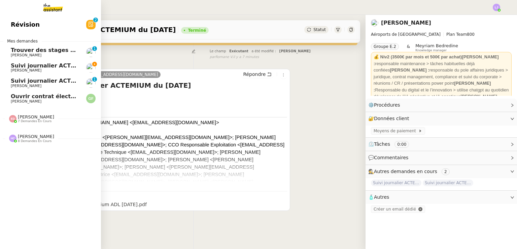
click at [29, 88] on span "[PERSON_NAME]" at bounding box center [26, 86] width 31 height 4
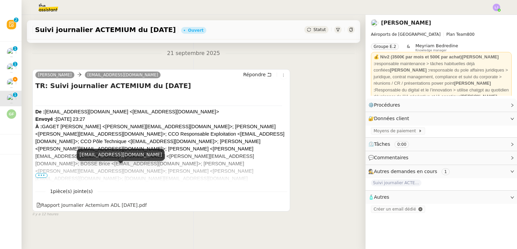
scroll to position [98, 0]
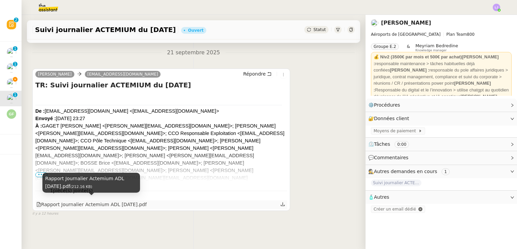
click at [77, 203] on div "Rapport Journalier Actemium ADL 19-09-2025.pdf" at bounding box center [91, 204] width 110 height 8
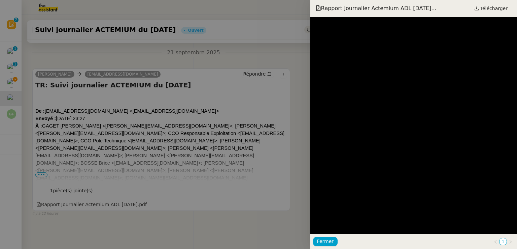
click at [159, 109] on div at bounding box center [258, 124] width 517 height 249
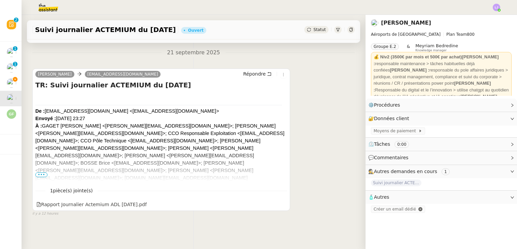
scroll to position [0, 0]
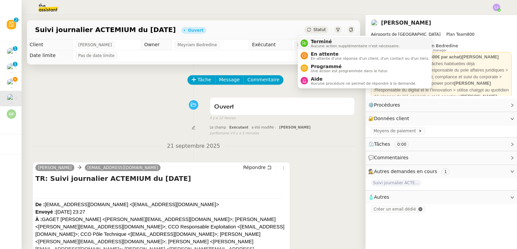
click at [316, 44] on span "Aucune action supplémentaire n'est nécessaire." at bounding box center [355, 46] width 89 height 4
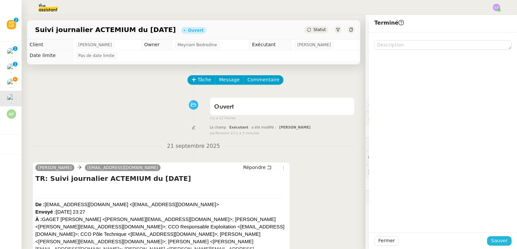
click at [501, 237] on span "Sauver" at bounding box center [499, 240] width 16 height 8
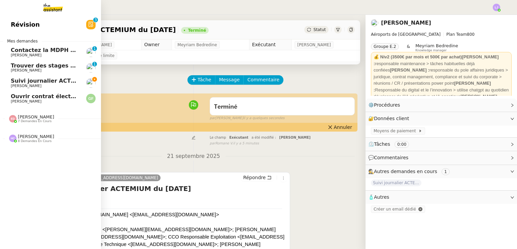
click at [38, 82] on span "Suivi journalier ACTEMIUM du [DATE]" at bounding box center [67, 80] width 113 height 6
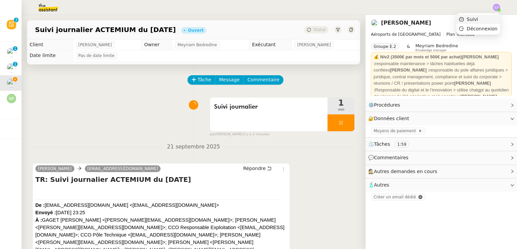
click at [477, 17] on span "Suivi" at bounding box center [472, 18] width 11 height 5
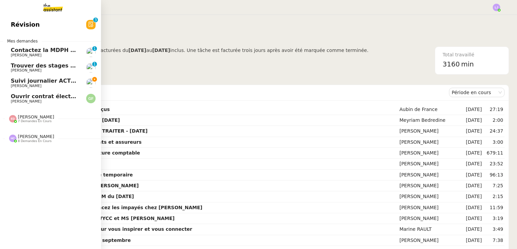
click at [79, 78] on link "Suivi journalier ACTEMIUM du 20-09-2025 Léna Buonomo" at bounding box center [50, 82] width 101 height 15
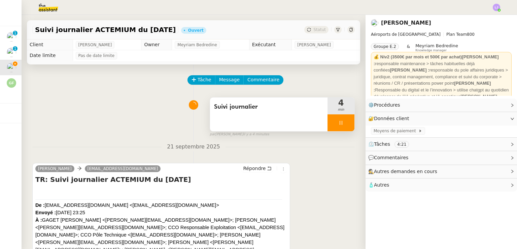
click at [345, 126] on div at bounding box center [341, 122] width 27 height 17
click at [345, 126] on button at bounding box center [347, 122] width 13 height 17
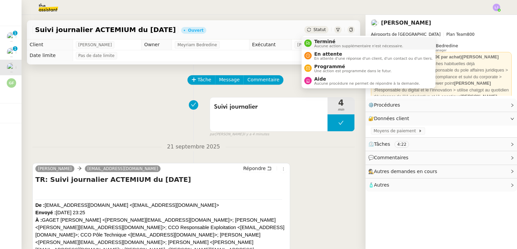
click at [327, 41] on span "Terminé" at bounding box center [359, 41] width 89 height 5
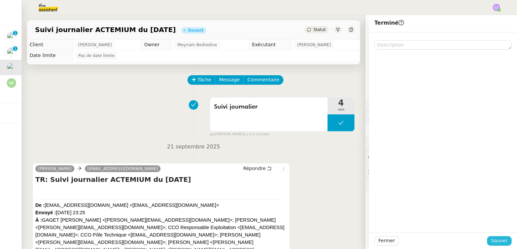
click at [500, 238] on span "Sauver" at bounding box center [499, 240] width 16 height 8
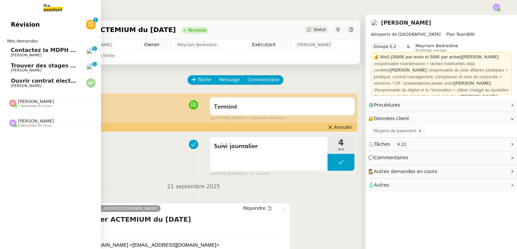
click at [53, 69] on span "[PERSON_NAME]" at bounding box center [45, 70] width 68 height 4
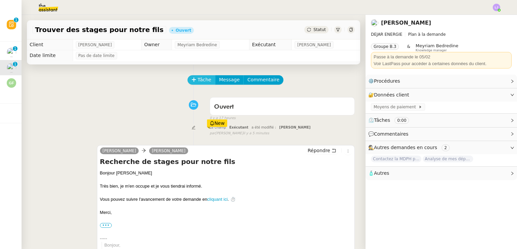
click at [194, 77] on button "Tâche" at bounding box center [202, 79] width 28 height 9
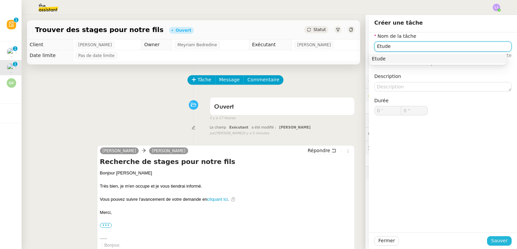
type input "Etude"
click at [498, 239] on span "Sauver" at bounding box center [499, 240] width 16 height 8
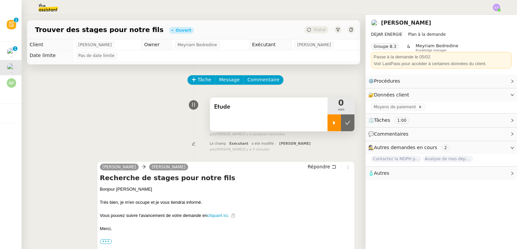
click at [332, 122] on icon at bounding box center [334, 122] width 5 height 5
click at [329, 130] on div at bounding box center [341, 122] width 27 height 17
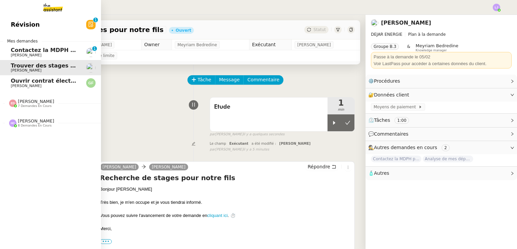
click at [53, 50] on span "Contactez la MDPH pour le dossier de [PERSON_NAME]" at bounding box center [94, 50] width 166 height 6
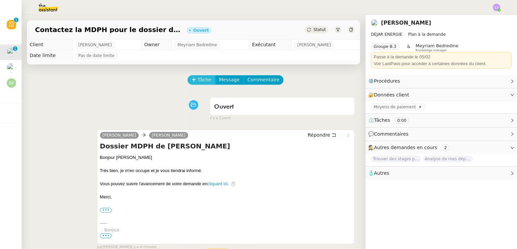
click at [192, 79] on icon at bounding box center [194, 79] width 5 height 5
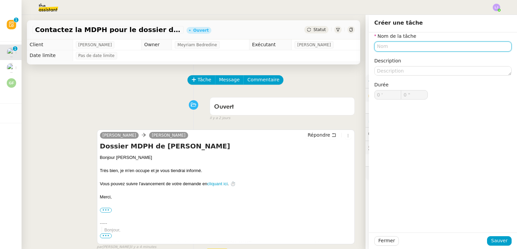
scroll to position [134, 0]
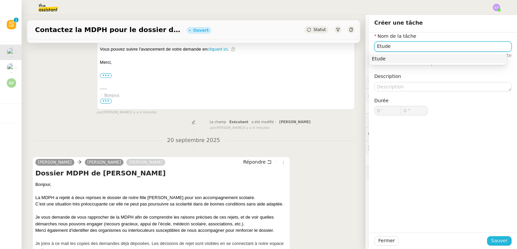
type input "Etude"
click at [501, 237] on span "Sauver" at bounding box center [499, 240] width 16 height 8
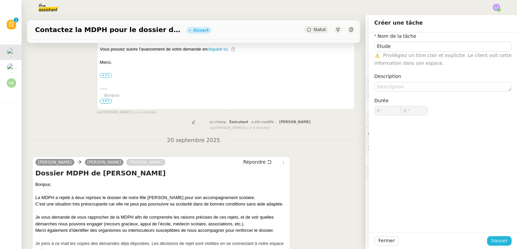
scroll to position [151, 0]
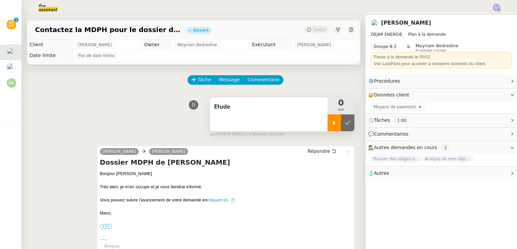
click at [328, 116] on div at bounding box center [334, 122] width 13 height 17
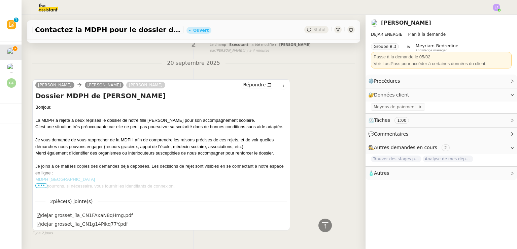
scroll to position [244, 0]
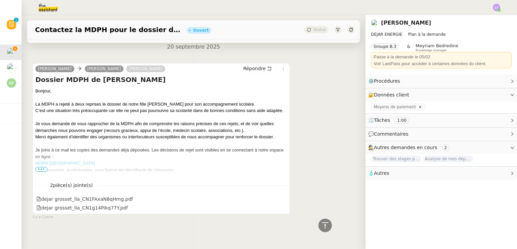
click at [42, 168] on span "•••" at bounding box center [41, 169] width 12 height 5
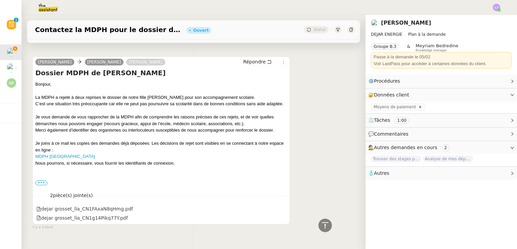
scroll to position [275, 0]
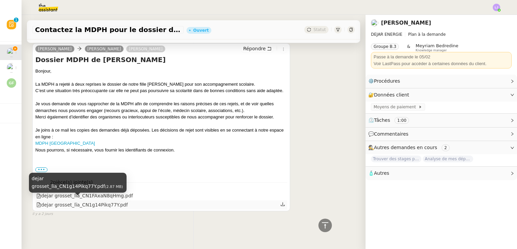
click at [80, 201] on div "dejar grosset_lïa_CN1g14Pikq77Y.pdf" at bounding box center [82, 205] width 92 height 8
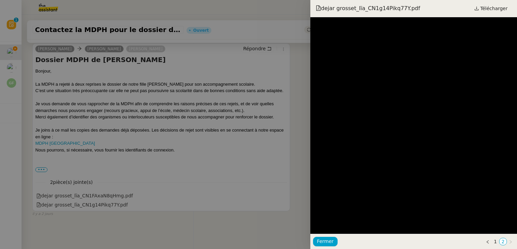
click at [273, 150] on div at bounding box center [258, 124] width 517 height 249
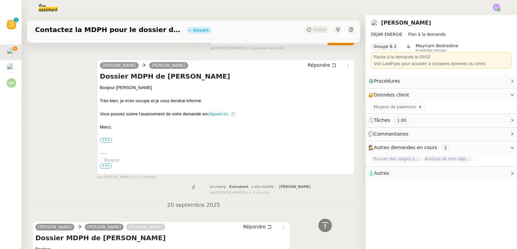
scroll to position [0, 0]
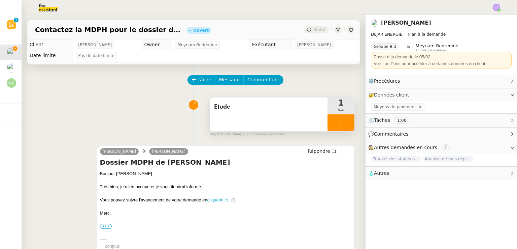
click at [344, 118] on div at bounding box center [341, 122] width 27 height 17
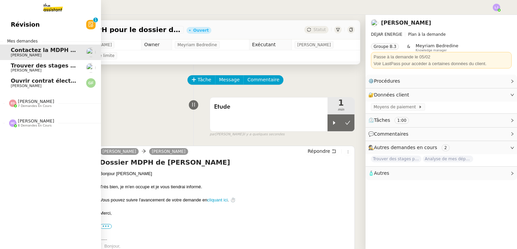
click at [30, 84] on span "Ouvrir contrat électricité temporaire" at bounding box center [66, 80] width 111 height 6
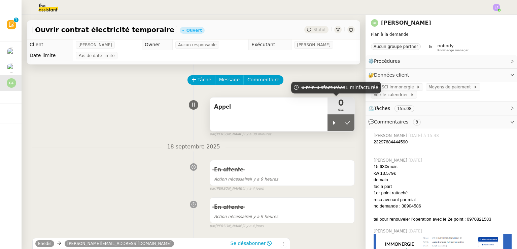
click at [328, 114] on div "0 min" at bounding box center [341, 105] width 27 height 17
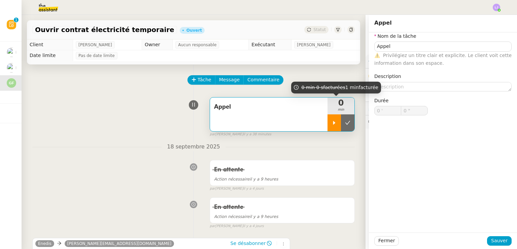
click at [332, 125] on icon at bounding box center [334, 122] width 5 height 5
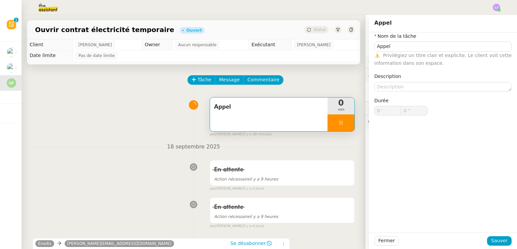
type input "Appel"
type input "0 '"
type input "0 ""
type input "Appel"
type input "0 '"
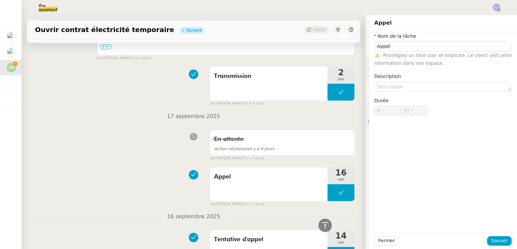
scroll to position [449, 0]
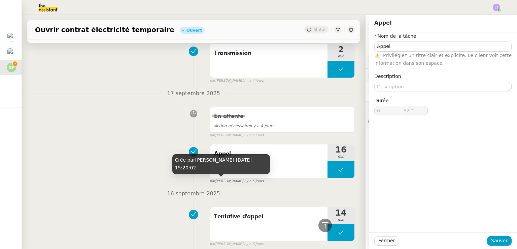
type input "53 ""
click at [82, 184] on div "Appel 16 min false par Léa J. il y a 5 jours" at bounding box center [193, 162] width 323 height 43
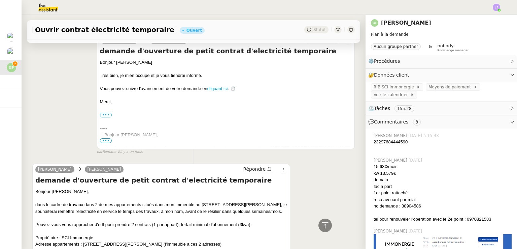
scroll to position [5658, 0]
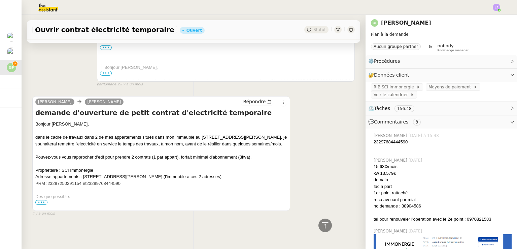
click at [321, 207] on div "Guillaume FONTES Andrea Répondre demande d'ouverture de petit contrat d'electri…" at bounding box center [193, 153] width 323 height 126
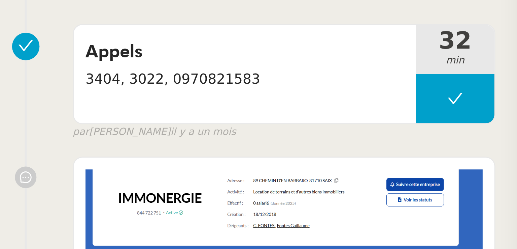
scroll to position [4857, 0]
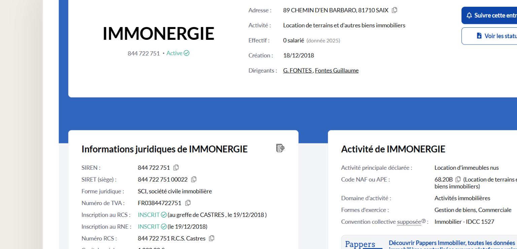
click at [240, 139] on img at bounding box center [282, 141] width 136 height 76
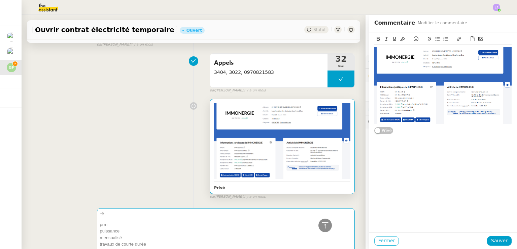
click at [378, 237] on span "Fermer" at bounding box center [386, 240] width 16 height 8
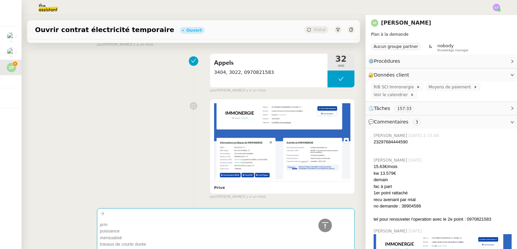
scroll to position [109, 0]
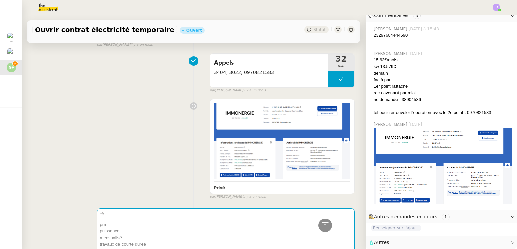
click at [390, 238] on span "🧴 Autres" at bounding box center [435, 242] width 135 height 8
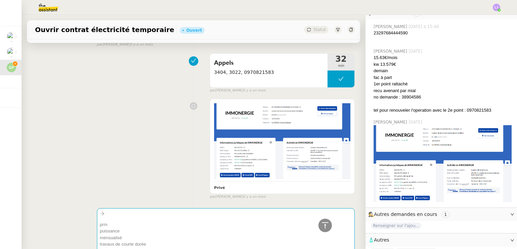
scroll to position [121, 0]
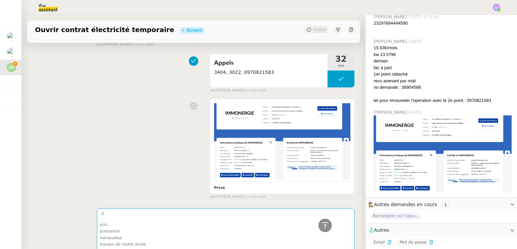
click at [84, 166] on div "Privé false par Léa J. il y a un mois" at bounding box center [193, 147] width 323 height 103
click at [78, 138] on div "Privé false par Léa J. il y a un mois" at bounding box center [193, 147] width 323 height 103
click at [133, 158] on div "Privé false par Léa J. il y a un mois" at bounding box center [193, 147] width 323 height 103
click at [322, 224] on icon at bounding box center [325, 225] width 8 height 8
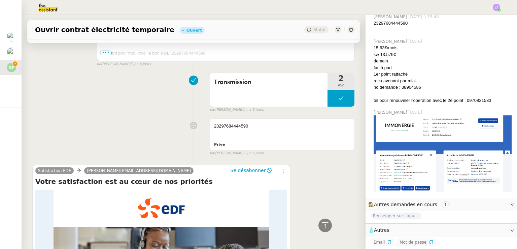
scroll to position [756, 0]
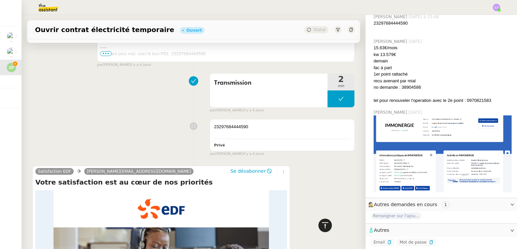
click at [322, 225] on icon at bounding box center [325, 225] width 6 height 6
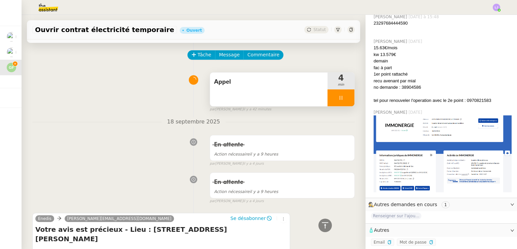
scroll to position [0, 0]
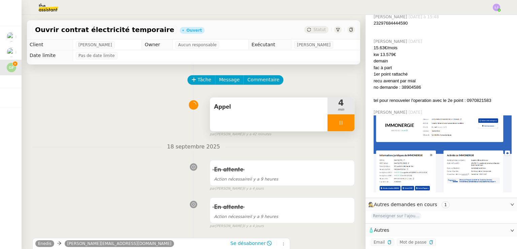
click at [366, 20] on div "Léa Jonville mardi dernier à 15:48 23297684444590 Léa Jonville 09/09/2025 15.63…" at bounding box center [442, 103] width 152 height 187
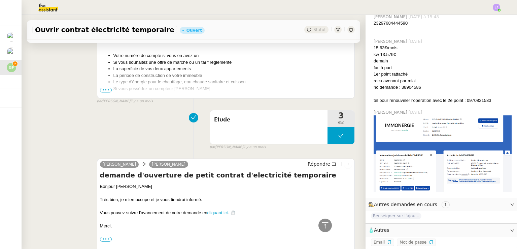
scroll to position [5658, 0]
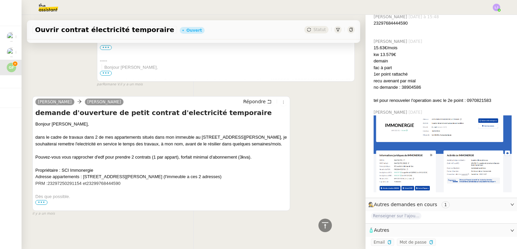
click at [69, 180] on span "23297250291154 et" at bounding box center [66, 182] width 39 height 5
click at [104, 180] on span "23299768444590" at bounding box center [104, 182] width 34 height 5
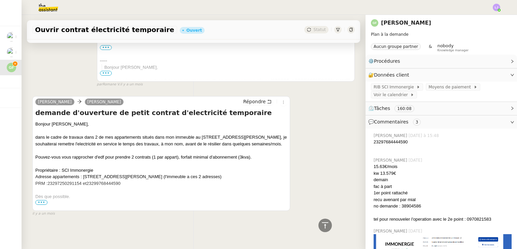
click at [67, 180] on span "23297250291154 et" at bounding box center [66, 182] width 39 height 5
click at [37, 173] on div "Adresse appartements : [STREET_ADDRESS][PERSON_NAME] (l'immeuble a ces 2 adress…" at bounding box center [161, 176] width 252 height 7
drag, startPoint x: 378, startPoint y: 140, endPoint x: 383, endPoint y: 141, distance: 4.5
click at [383, 141] on div "23297684444590" at bounding box center [443, 141] width 138 height 7
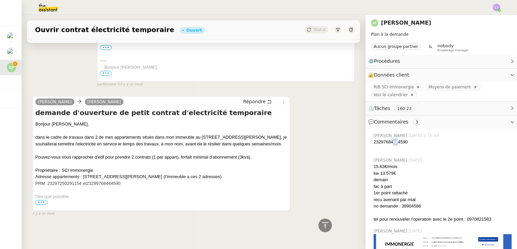
drag, startPoint x: 388, startPoint y: 142, endPoint x: 393, endPoint y: 143, distance: 5.5
click at [393, 143] on div "23297684444590" at bounding box center [443, 141] width 138 height 7
click at [393, 141] on div "23297684444590" at bounding box center [443, 141] width 138 height 7
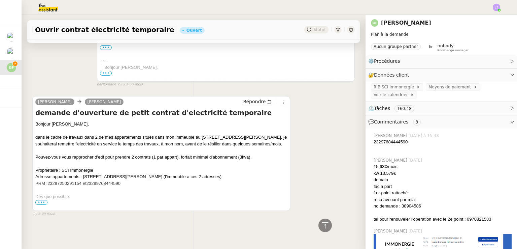
click at [68, 180] on span "23297250291154 et" at bounding box center [66, 182] width 39 height 5
click at [110, 181] on span "23299768444590" at bounding box center [104, 182] width 34 height 5
click at [339, 178] on div "Guillaume FONTES Andrea Répondre demande d'ouverture de petit contrat d'electri…" at bounding box center [193, 153] width 323 height 126
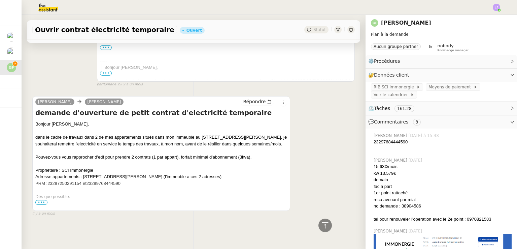
click at [132, 173] on div "Adresse appartements : [STREET_ADDRESS][PERSON_NAME] (l'immeuble a ces 2 adress…" at bounding box center [161, 176] width 252 height 7
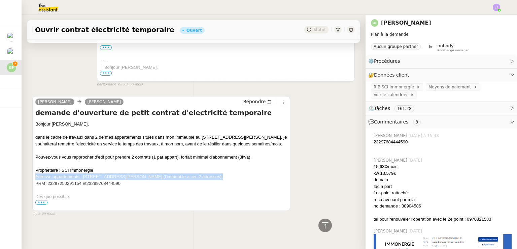
click at [132, 173] on div "Adresse appartements : [STREET_ADDRESS][PERSON_NAME] (l'immeuble a ces 2 adress…" at bounding box center [161, 176] width 252 height 7
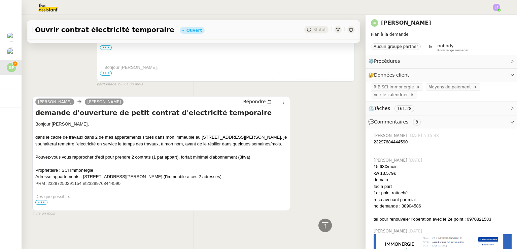
click at [135, 180] on div "PRM : 23297250291154 et 23299768444590" at bounding box center [161, 183] width 252 height 7
click at [59, 180] on span "23297250291154 et" at bounding box center [66, 182] width 39 height 5
click at [110, 180] on span "23299768444590" at bounding box center [104, 182] width 34 height 5
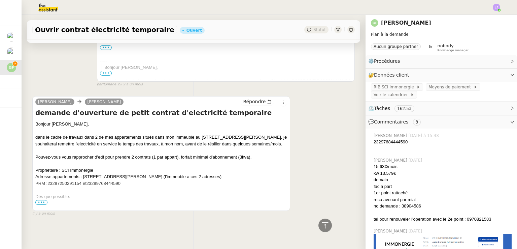
click at [71, 180] on span "23297250291154 et" at bounding box center [66, 182] width 39 height 5
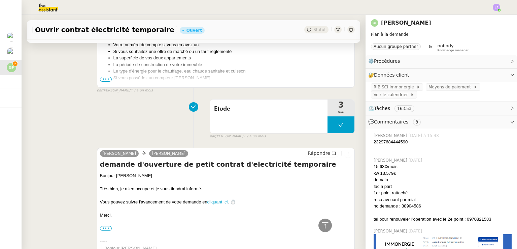
scroll to position [5516, 0]
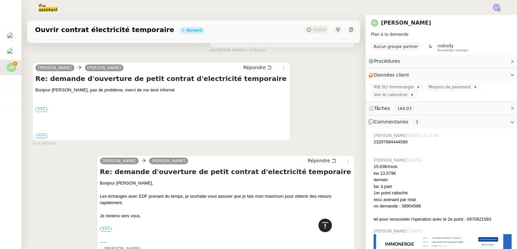
click at [319, 229] on div at bounding box center [325, 224] width 13 height 13
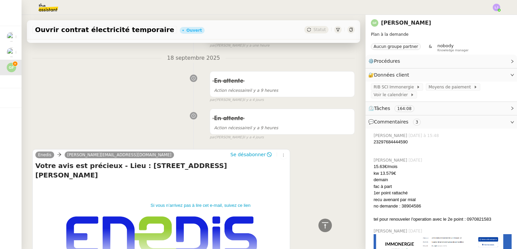
scroll to position [0, 0]
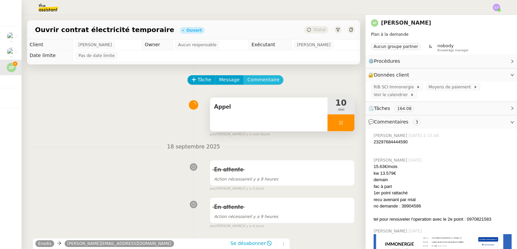
click at [250, 78] on span "Commentaire" at bounding box center [263, 80] width 32 height 8
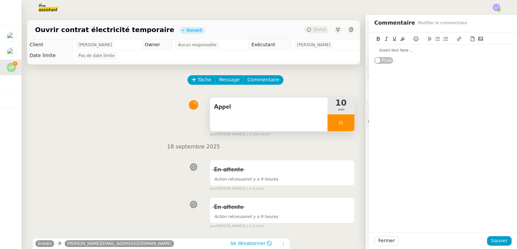
click at [412, 54] on div at bounding box center [442, 49] width 137 height 11
click at [502, 243] on span "Sauver" at bounding box center [499, 240] width 16 height 8
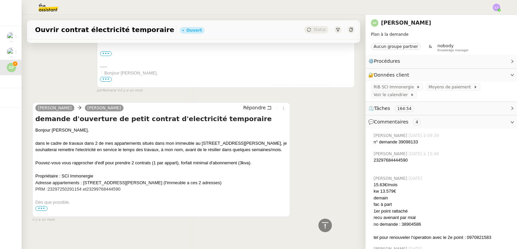
scroll to position [5696, 0]
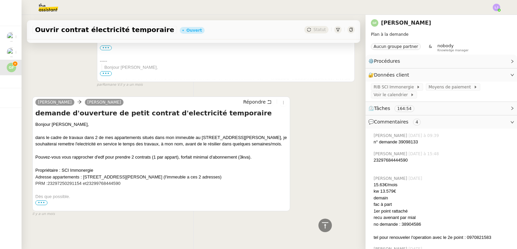
click at [85, 173] on div "Adresse appartements : [STREET_ADDRESS][PERSON_NAME] (l'immeuble a ces 2 adress…" at bounding box center [161, 176] width 252 height 7
click at [120, 180] on span "23299768444590" at bounding box center [104, 182] width 34 height 5
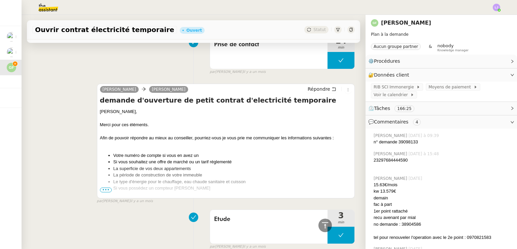
scroll to position [5402, 0]
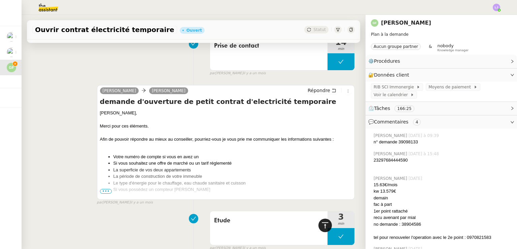
click at [325, 221] on div at bounding box center [325, 224] width 13 height 13
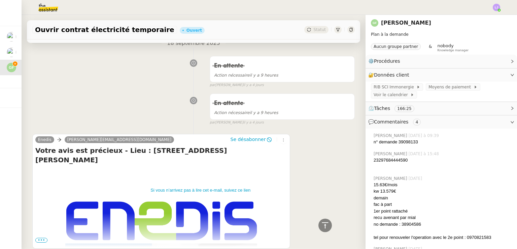
scroll to position [0, 0]
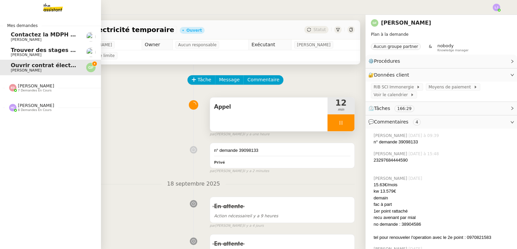
click at [33, 38] on span "[PERSON_NAME]" at bounding box center [45, 40] width 68 height 4
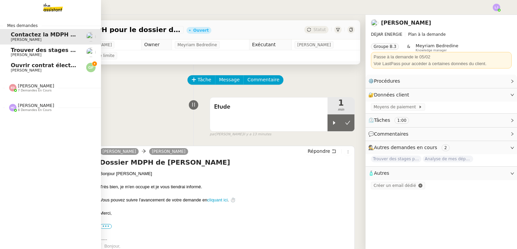
click at [40, 52] on span "Trouver des stages pour notre fils" at bounding box center [62, 50] width 103 height 6
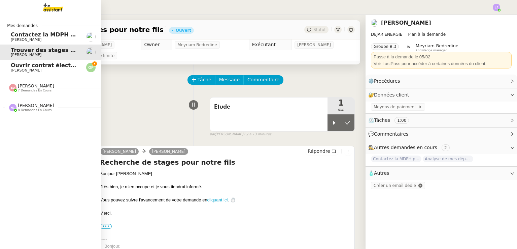
click at [22, 63] on span "Ouvrir contrat électricité temporaire" at bounding box center [66, 65] width 111 height 6
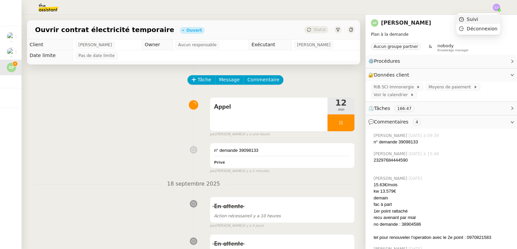
click at [492, 16] on li "Suivi" at bounding box center [479, 18] width 44 height 9
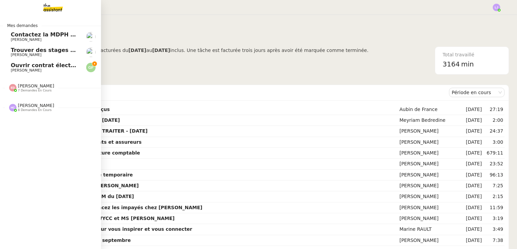
click at [21, 67] on span "Ouvrir contrat électricité temporaire" at bounding box center [66, 65] width 111 height 6
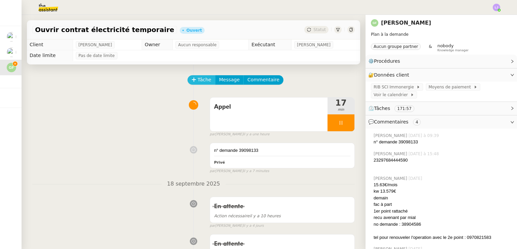
click at [205, 80] on span "Tâche" at bounding box center [205, 80] width 14 height 8
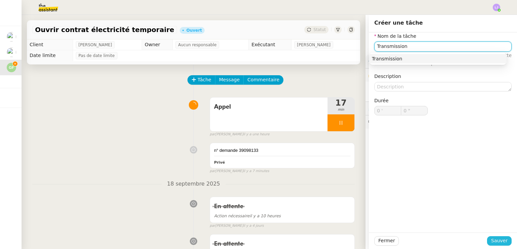
type input "Transmission"
click at [493, 240] on span "Sauver" at bounding box center [499, 240] width 16 height 8
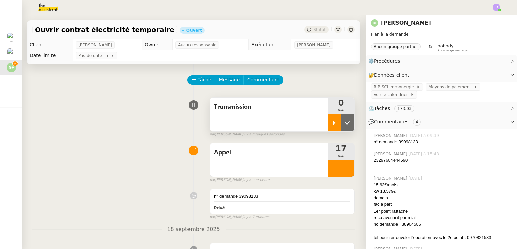
click at [328, 125] on div at bounding box center [334, 122] width 13 height 17
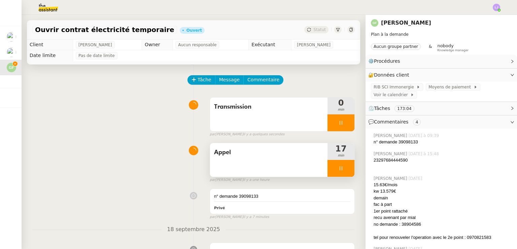
click at [342, 171] on div at bounding box center [341, 168] width 27 height 17
click at [345, 171] on icon at bounding box center [347, 167] width 5 height 5
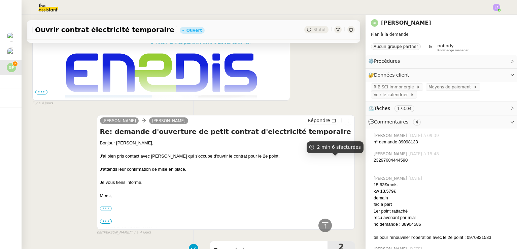
scroll to position [334, 0]
click at [316, 121] on span "Répondre" at bounding box center [319, 120] width 23 height 7
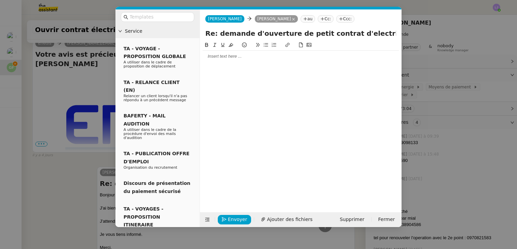
scroll to position [386, 0]
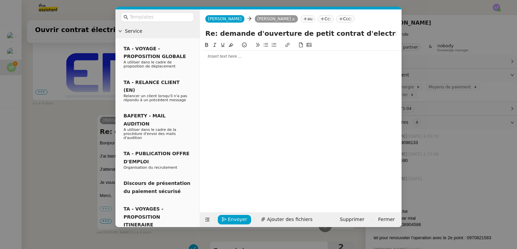
click at [282, 56] on div at bounding box center [301, 56] width 196 height 6
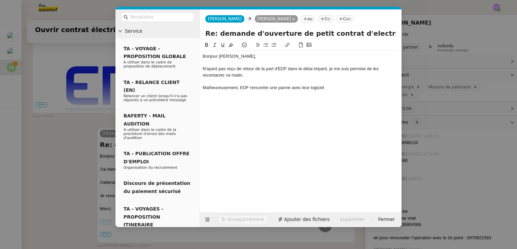
scroll to position [419, 0]
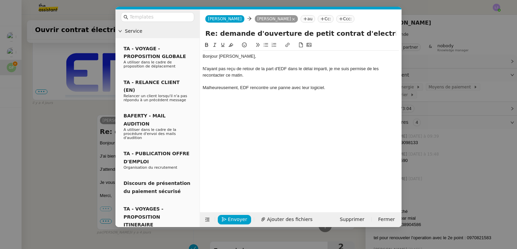
click at [273, 75] on div "N'ayant pas reçu de retour de la part d'EDF dans le délai imparti, je me suis p…" at bounding box center [301, 72] width 196 height 12
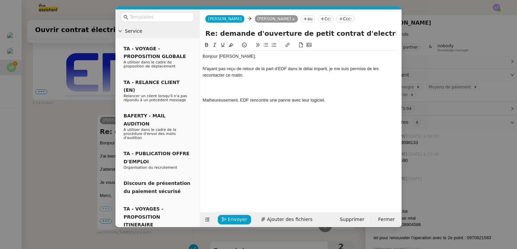
scroll to position [432, 0]
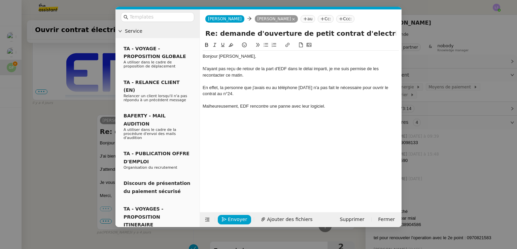
click at [204, 106] on div "Malheureusement, EDF rencontre une panne avec leur logiciel." at bounding box center [301, 106] width 196 height 6
click at [243, 114] on div "Nous avons donc tenté de reprendre la démarche, malheureusement, EDF rencontre …" at bounding box center [301, 109] width 196 height 12
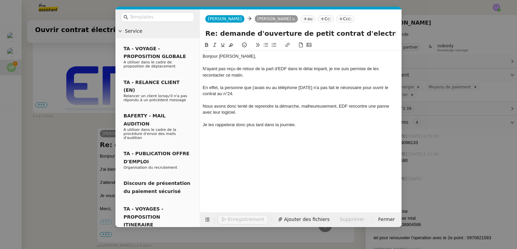
scroll to position [445, 0]
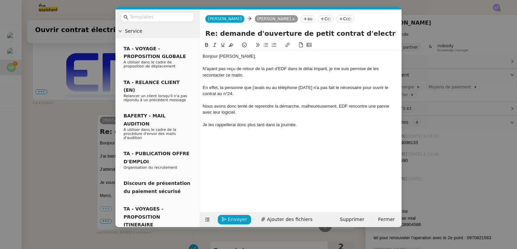
click at [325, 123] on div "Je les rappellerai donc plus tard dans la journée." at bounding box center [301, 125] width 196 height 6
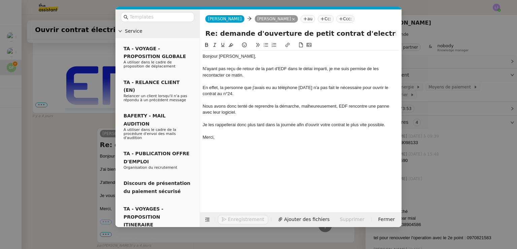
scroll to position [458, 0]
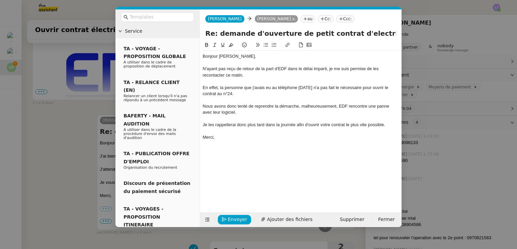
click at [297, 106] on div "Nous avons donc tenté de reprendre la démarche, malheureusement, EDF rencontre …" at bounding box center [301, 109] width 196 height 12
click at [213, 111] on div "Nous avons donc tenté de reprendre la démarche avec le nouveau conseiller, malh…" at bounding box center [301, 109] width 196 height 12
click at [246, 113] on div "Nous avons donc tenté de reprendre la démarche avec le nouveau conseiller, malh…" at bounding box center [301, 109] width 196 height 12
click at [252, 130] on div at bounding box center [301, 131] width 196 height 6
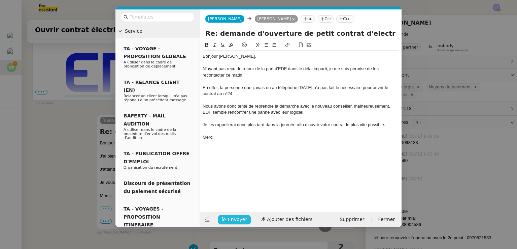
click at [242, 218] on span "Envoyer" at bounding box center [237, 219] width 19 height 8
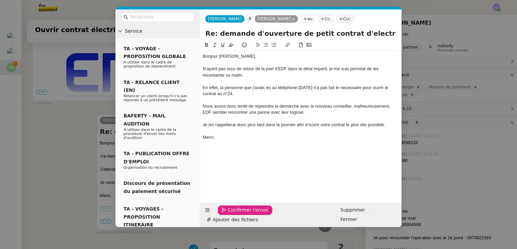
click at [242, 213] on span "Confirmer l'envoi" at bounding box center [248, 210] width 40 height 8
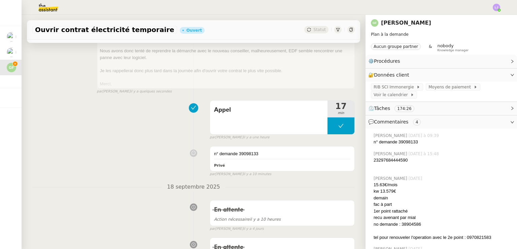
scroll to position [0, 0]
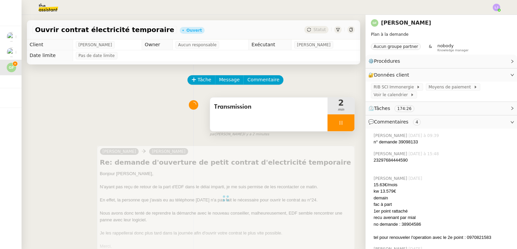
click at [342, 125] on div at bounding box center [341, 122] width 27 height 17
click at [345, 125] on icon at bounding box center [347, 122] width 5 height 5
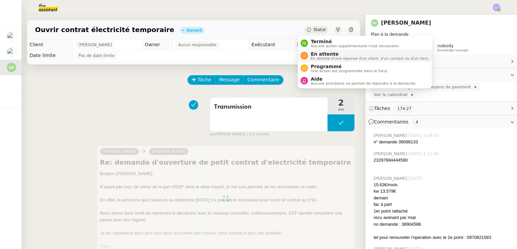
click at [318, 54] on span "En attente" at bounding box center [370, 53] width 119 height 5
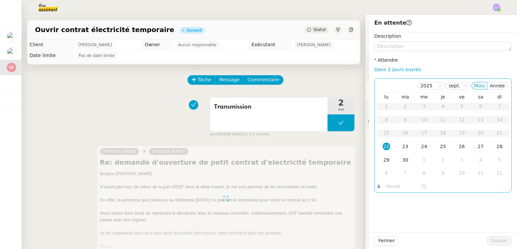
click at [383, 146] on div "22" at bounding box center [386, 145] width 7 height 7
click at [390, 185] on input "text" at bounding box center [403, 186] width 35 height 8
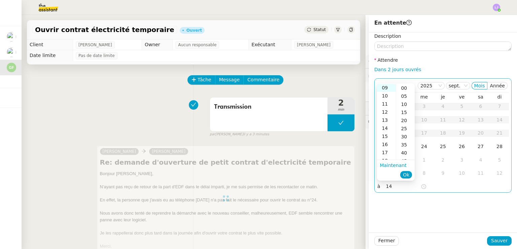
scroll to position [73, 0]
click at [388, 125] on div "14" at bounding box center [386, 128] width 19 height 8
click at [408, 88] on div "00" at bounding box center [405, 88] width 19 height 8
click at [414, 174] on ul "Maintenant Ok" at bounding box center [396, 170] width 38 height 20
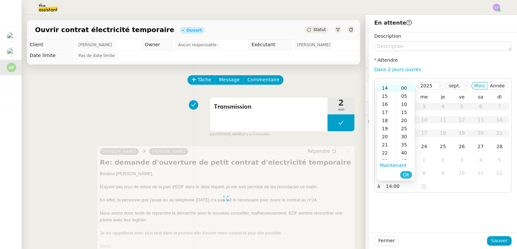
click at [407, 174] on span "Ok" at bounding box center [406, 174] width 6 height 7
type input "14:00"
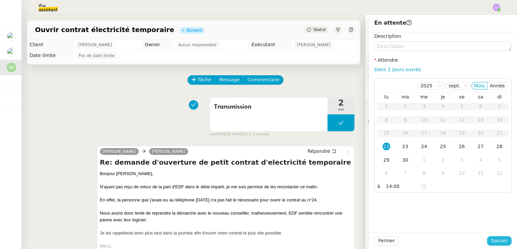
click at [504, 241] on button "Sauver" at bounding box center [499, 240] width 25 height 9
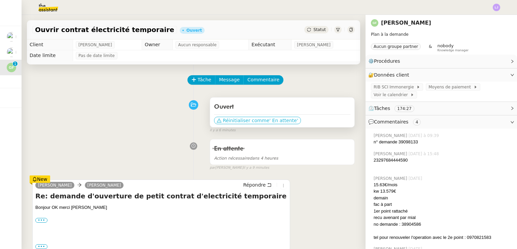
click at [238, 120] on span "Réinitialiser comme" at bounding box center [246, 120] width 46 height 7
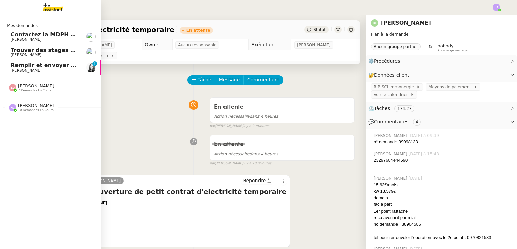
click at [11, 68] on span "Remplir et envoyer NDA pour signature" at bounding box center [71, 65] width 120 height 6
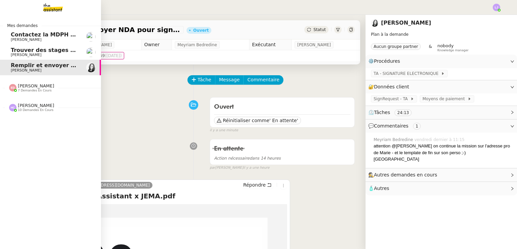
click at [78, 43] on link "Contactez la MDPH pour le dossier [PERSON_NAME]" at bounding box center [50, 36] width 101 height 15
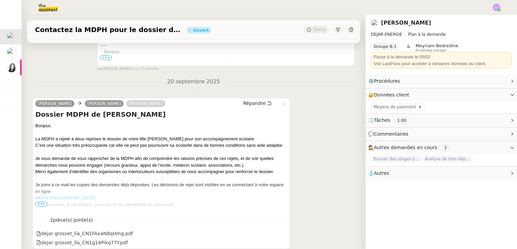
scroll to position [236, 0]
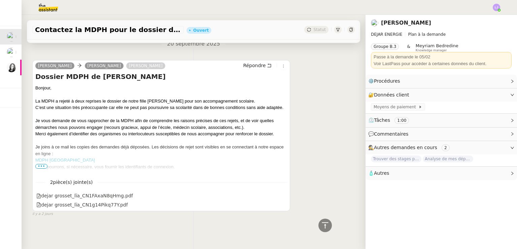
click at [38, 164] on span "•••" at bounding box center [41, 166] width 12 height 5
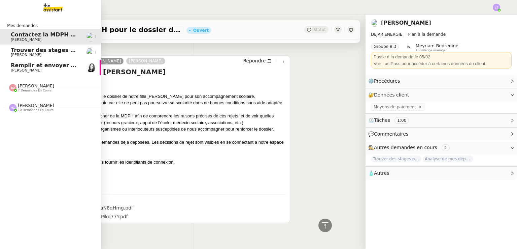
click at [54, 70] on span "[PERSON_NAME]" at bounding box center [45, 70] width 68 height 4
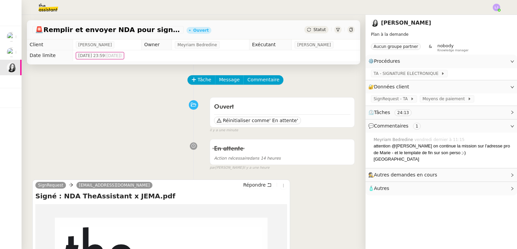
click at [91, 123] on div "Ouvert Réinitialiser comme ' En attente' false il y a une minute" at bounding box center [193, 113] width 323 height 39
click at [143, 97] on div "Ouvert Réinitialiser comme ' En attente' false il y a une minute" at bounding box center [193, 113] width 323 height 39
click at [198, 85] on button "Tâche" at bounding box center [202, 79] width 28 height 9
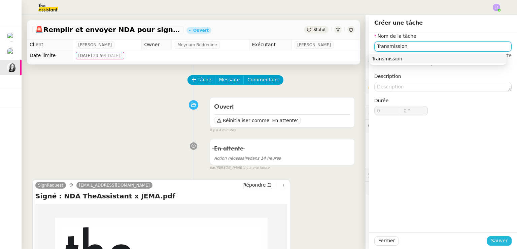
type input "Transmission"
click at [491, 238] on span "Sauver" at bounding box center [499, 240] width 16 height 8
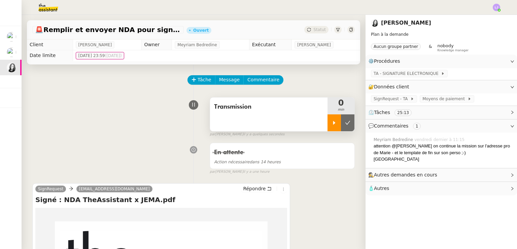
click at [329, 125] on div at bounding box center [334, 122] width 13 height 17
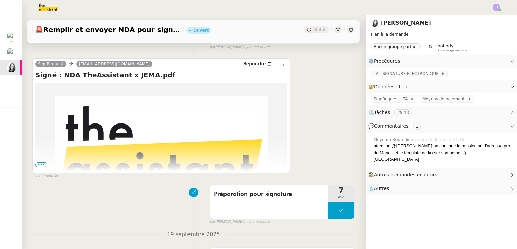
scroll to position [127, 0]
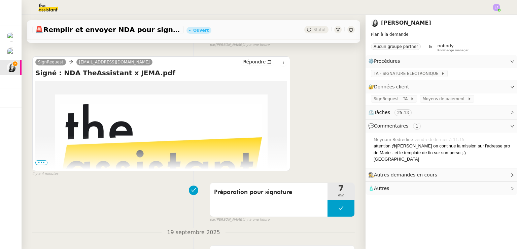
click at [39, 164] on span "•••" at bounding box center [41, 162] width 12 height 5
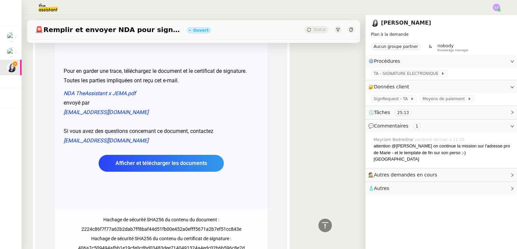
scroll to position [317, 0]
click at [138, 168] on link "Afficher et télécharger les documents" at bounding box center [161, 163] width 125 height 17
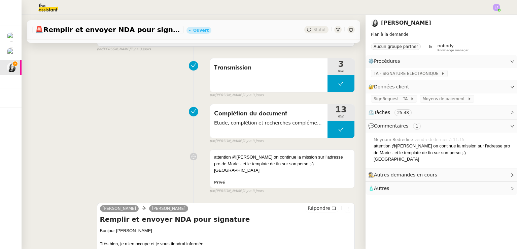
scroll to position [1206, 0]
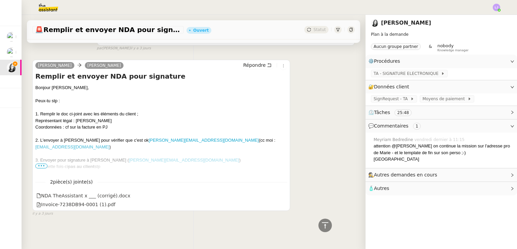
click at [42, 163] on span "•••" at bounding box center [41, 165] width 12 height 5
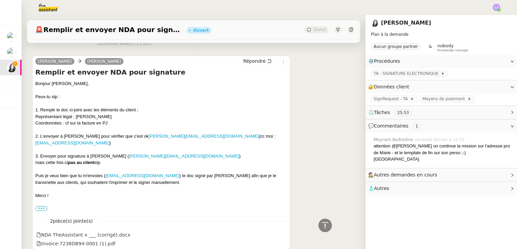
click at [78, 179] on div "Puis je veux bien que tu m'envoies ( [PERSON_NAME][EMAIL_ADDRESS][DOMAIN_NAME] …" at bounding box center [161, 178] width 252 height 13
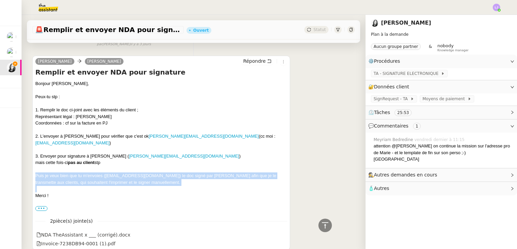
click at [78, 179] on div "Puis je veux bien que tu m'envoies ( [PERSON_NAME][EMAIL_ADDRESS][DOMAIN_NAME] …" at bounding box center [161, 178] width 252 height 13
copy div "Puis je veux bien que tu m'envoies ( [PERSON_NAME][EMAIL_ADDRESS][DOMAIN_NAME] …"
click at [240, 174] on div "Puis je veux bien que tu m'envoies ( [PERSON_NAME][EMAIL_ADDRESS][DOMAIN_NAME] …" at bounding box center [161, 178] width 252 height 13
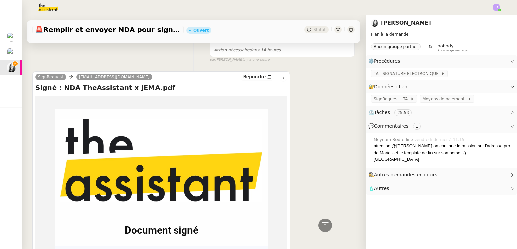
scroll to position [0, 0]
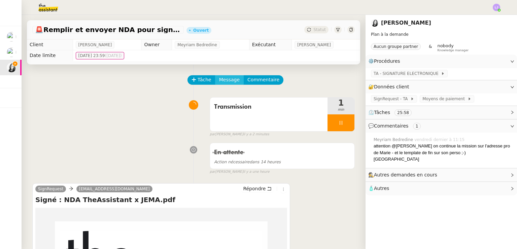
click at [222, 81] on span "Message" at bounding box center [229, 80] width 21 height 8
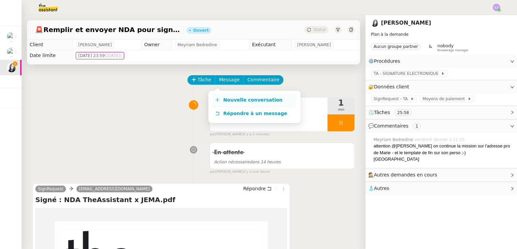
click at [252, 98] on span "Nouvelle conversation" at bounding box center [252, 99] width 59 height 5
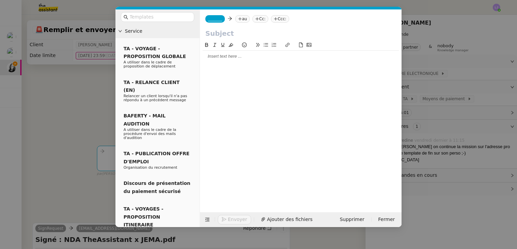
click at [244, 55] on div at bounding box center [301, 56] width 196 height 6
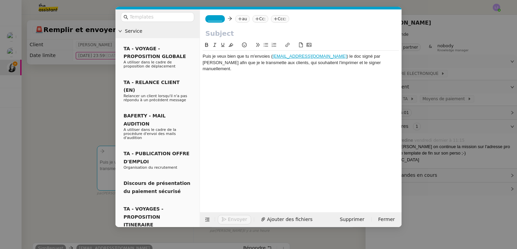
click at [203, 56] on div "Puis je veux bien que tu m'envoies ( [PERSON_NAME][EMAIL_ADDRESS][DOMAIN_NAME] …" at bounding box center [301, 62] width 196 height 19
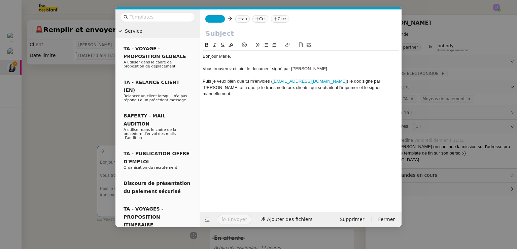
click at [270, 69] on div "Vous trouverez ci-joint le document signé par [PERSON_NAME]." at bounding box center [301, 69] width 196 height 6
click at [341, 65] on div at bounding box center [301, 63] width 196 height 6
drag, startPoint x: 345, startPoint y: 81, endPoint x: 273, endPoint y: 81, distance: 71.7
click at [273, 81] on div "Puis je veux bien que tu m'envoies ( [PERSON_NAME][EMAIL_ADDRESS][DOMAIN_NAME] …" at bounding box center [301, 87] width 196 height 19
copy link "[EMAIL_ADDRESS][DOMAIN_NAME]"
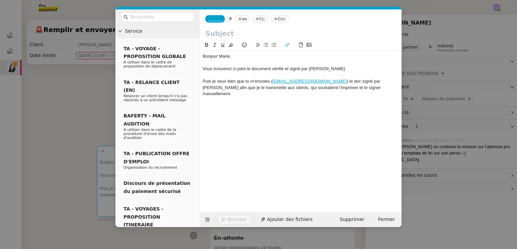
click at [241, 21] on nz-tag "au" at bounding box center [242, 18] width 14 height 7
paste input "[EMAIL_ADDRESS][DOMAIN_NAME]"
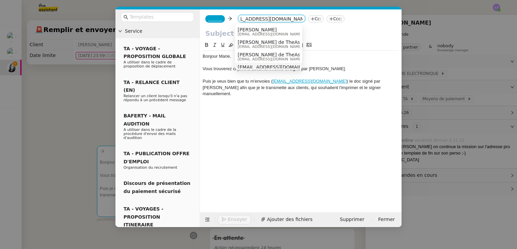
type input "[EMAIL_ADDRESS][DOMAIN_NAME]"
click at [285, 66] on span "[EMAIL_ADDRESS][DOMAIN_NAME]" at bounding box center [279, 66] width 82 height 5
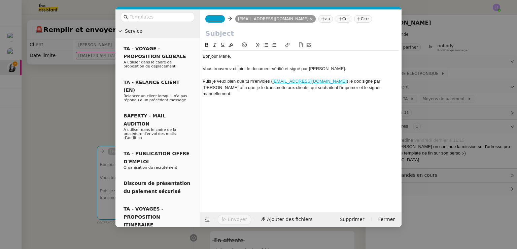
click at [209, 19] on span "_______" at bounding box center [215, 18] width 14 height 5
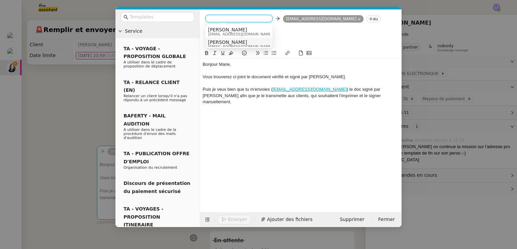
click at [227, 42] on span "[PERSON_NAME]" at bounding box center [240, 41] width 65 height 5
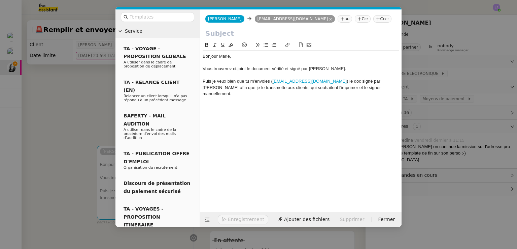
click at [242, 78] on div "Puis je veux bien que tu m'envoies ( [PERSON_NAME][EMAIL_ADDRESS][DOMAIN_NAME] …" at bounding box center [301, 87] width 196 height 19
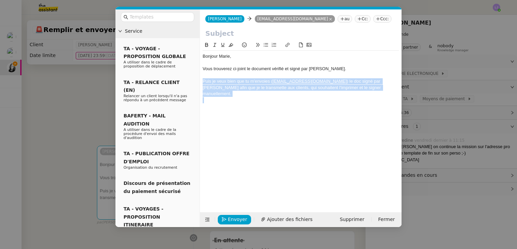
click at [242, 78] on div "Puis je veux bien que tu m'envoies ( [PERSON_NAME][EMAIL_ADDRESS][DOMAIN_NAME] …" at bounding box center [301, 87] width 196 height 19
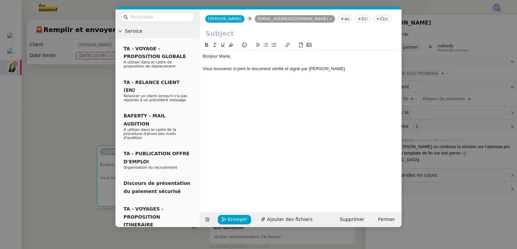
click at [232, 34] on input "text" at bounding box center [300, 33] width 191 height 10
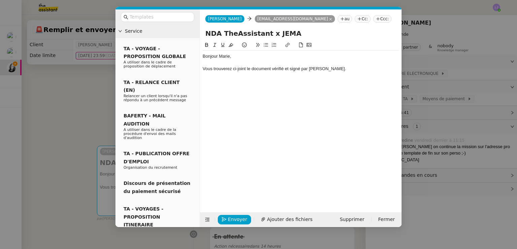
type input "NDA TheAssistant x JEMA"
click at [447, 85] on nz-modal-container "Service TA - VOYAGE - PROPOSITION GLOBALE A utiliser dans le cadre de propositi…" at bounding box center [258, 124] width 517 height 249
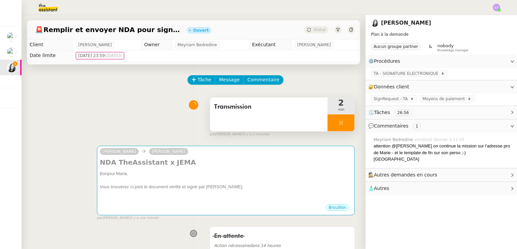
click at [339, 122] on div at bounding box center [341, 122] width 27 height 17
click at [329, 122] on div at bounding box center [334, 122] width 13 height 17
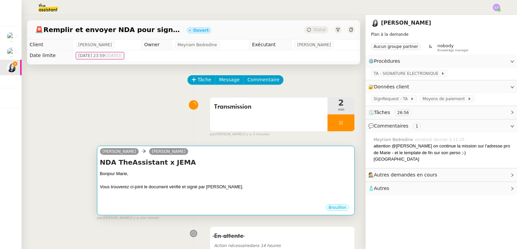
click at [283, 184] on div at bounding box center [226, 180] width 252 height 7
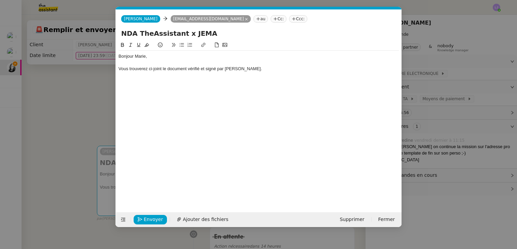
scroll to position [0, 14]
click at [212, 217] on span "Ajouter des fichiers" at bounding box center [205, 219] width 45 height 8
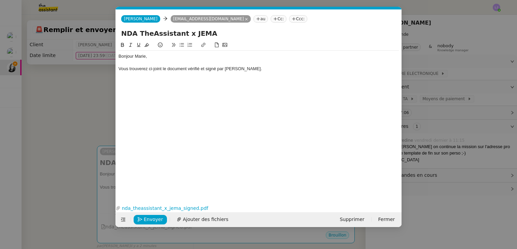
click at [256, 70] on div "Vous trouverez ci-joint le document vérifié et signé par [PERSON_NAME]." at bounding box center [259, 69] width 280 height 6
click at [31, 165] on nz-modal-container "Service TA - VOYAGE - PROPOSITION GLOBALE A utiliser dans le cadre de propositi…" at bounding box center [258, 124] width 517 height 249
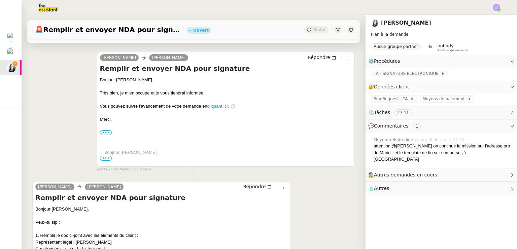
scroll to position [1360, 0]
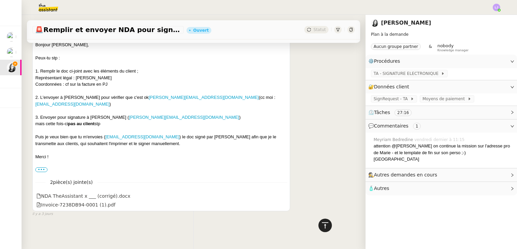
click at [322, 222] on icon at bounding box center [325, 225] width 6 height 6
click at [322, 223] on icon at bounding box center [325, 225] width 8 height 8
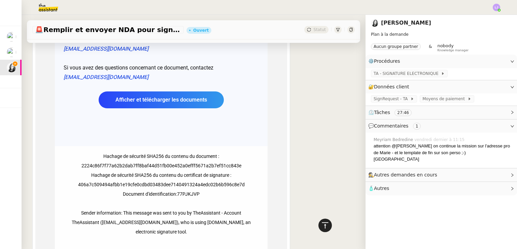
scroll to position [0, 0]
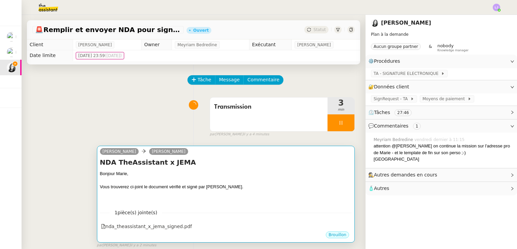
click at [285, 173] on div "Bonjour Marie," at bounding box center [226, 173] width 252 height 7
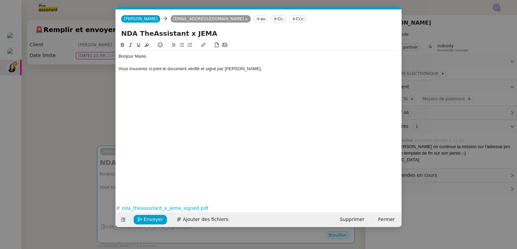
scroll to position [0, 14]
click at [253, 68] on div "Vous trouverez ci-joint le document vérifié et signé par [PERSON_NAME]." at bounding box center [259, 69] width 280 height 6
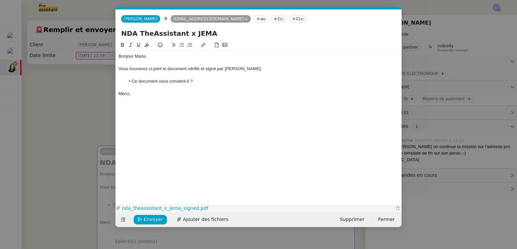
click at [176, 208] on link "nda_theassistant_x_jema_signed.pdf" at bounding box center [258, 208] width 274 height 8
click at [148, 217] on span "Envoyer" at bounding box center [153, 219] width 19 height 8
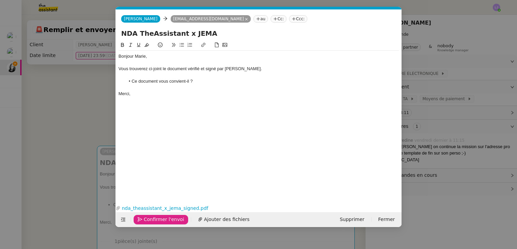
click at [148, 217] on span "Confirmer l'envoi" at bounding box center [164, 219] width 40 height 8
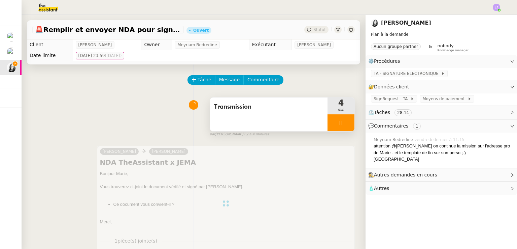
click at [310, 107] on span "Transmission" at bounding box center [268, 107] width 109 height 10
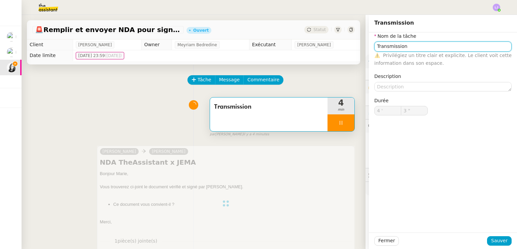
type input "4 ""
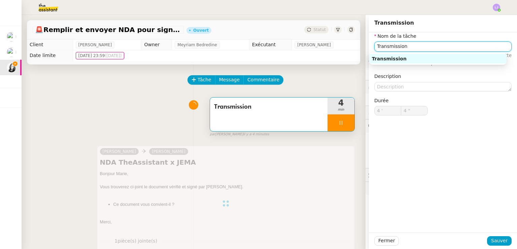
click at [422, 45] on input "Transmission" at bounding box center [442, 46] width 137 height 10
type input "Transmission de doc"
type input "5 ""
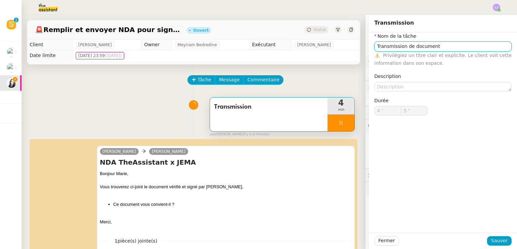
type input "Transmission"
type input "4 '"
type input "5 ""
type input "Transmission"
type input "4 '"
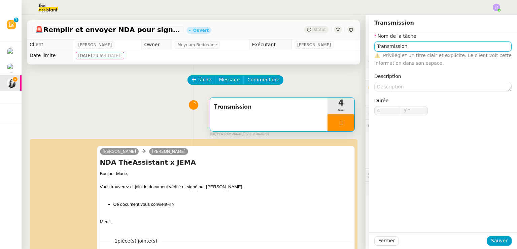
type input "5 ""
type input "Transmission"
type input "4 '"
type input "6 ""
type input "Transmission de do"
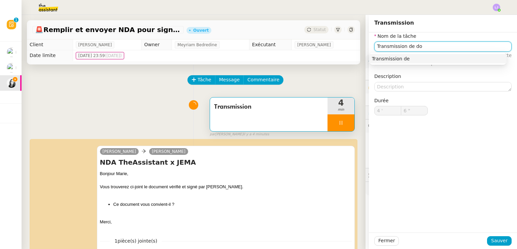
type input "7 ""
type input "Transmission de document"
type input "9 ""
type input "Transmission de document"
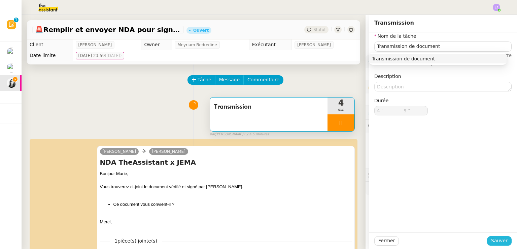
click at [501, 236] on button "Sauver" at bounding box center [499, 240] width 25 height 9
type input "10 ""
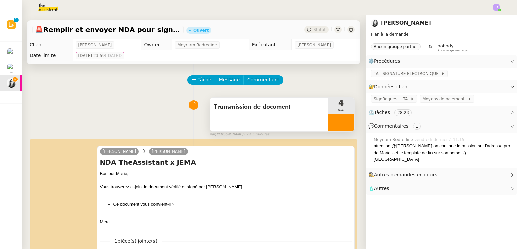
click at [333, 127] on div at bounding box center [341, 122] width 27 height 17
click at [341, 127] on button at bounding box center [347, 122] width 13 height 17
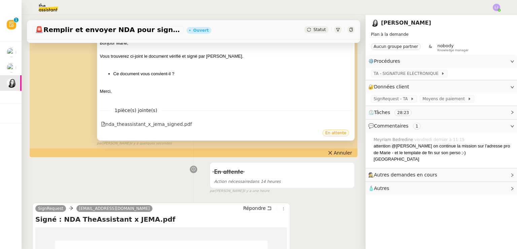
scroll to position [131, 0]
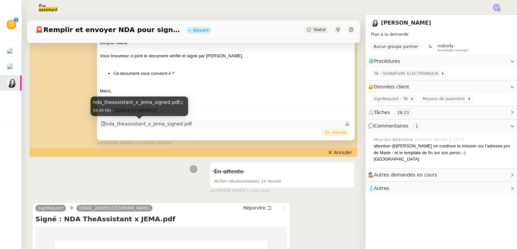
click at [149, 125] on div "nda_theassistant_x_jema_signed.pdf" at bounding box center [146, 124] width 91 height 8
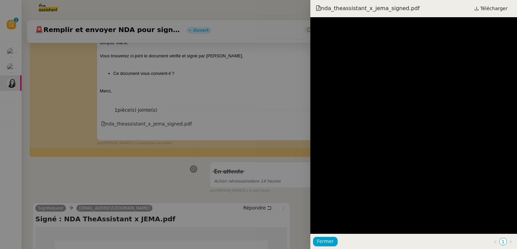
click at [203, 197] on div at bounding box center [258, 124] width 517 height 249
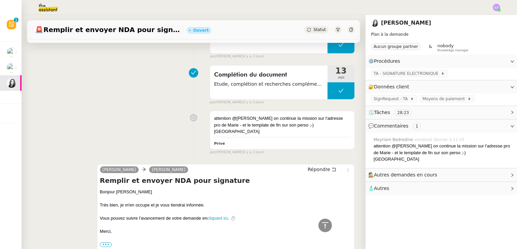
scroll to position [1051, 0]
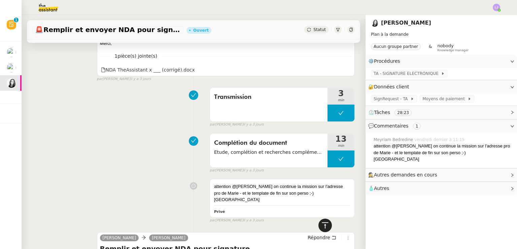
click at [326, 225] on div at bounding box center [325, 224] width 13 height 13
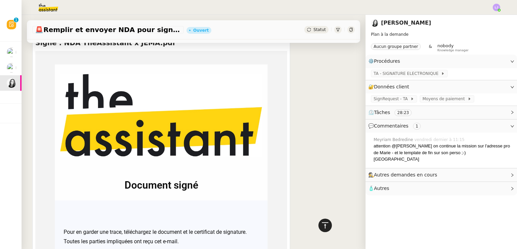
scroll to position [0, 0]
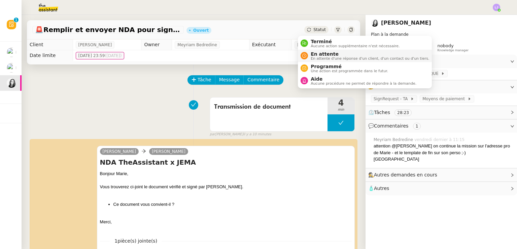
click at [323, 51] on span "En attente" at bounding box center [370, 53] width 119 height 5
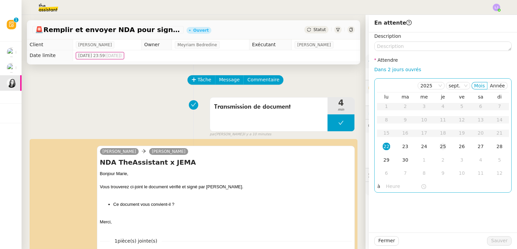
click at [443, 146] on td "25" at bounding box center [443, 146] width 19 height 13
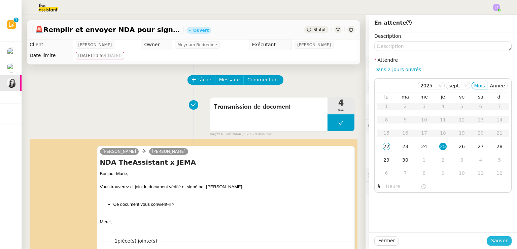
click at [492, 244] on span "Sauver" at bounding box center [499, 240] width 16 height 8
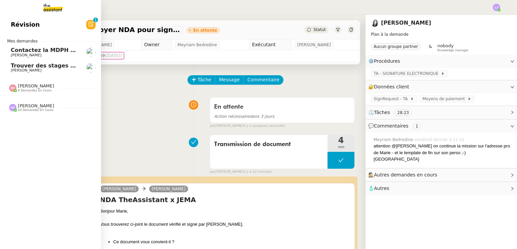
click at [57, 70] on span "[PERSON_NAME]" at bounding box center [45, 70] width 68 height 4
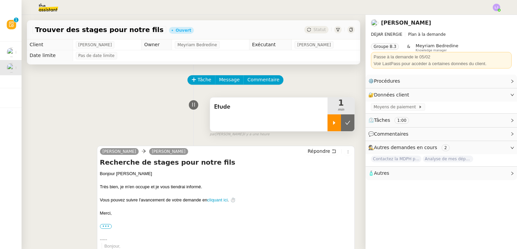
click at [328, 124] on div at bounding box center [334, 122] width 13 height 17
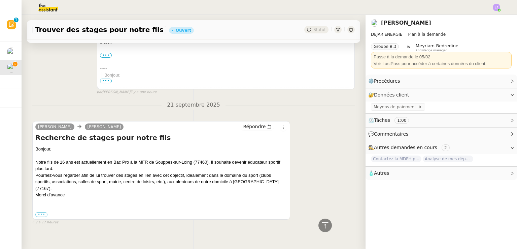
scroll to position [184, 0]
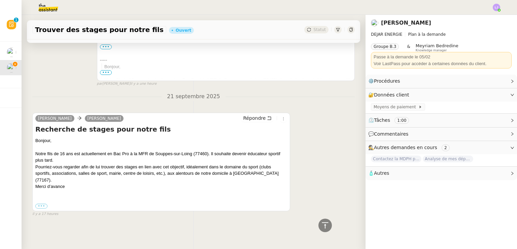
click at [205, 152] on div "Bonjour, Notre fils de 16 ans est actuellement en Bac Pro à la MFR de Souppes-s…" at bounding box center [161, 163] width 252 height 53
copy div "77460"
click at [45, 175] on div "Bonjour, Notre fils de 16 ans est actuellement en Bac Pro à la MFR de Souppes-s…" at bounding box center [161, 163] width 252 height 53
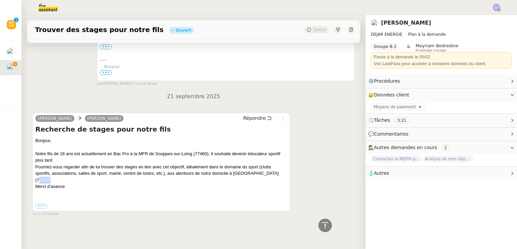
copy div "77167"
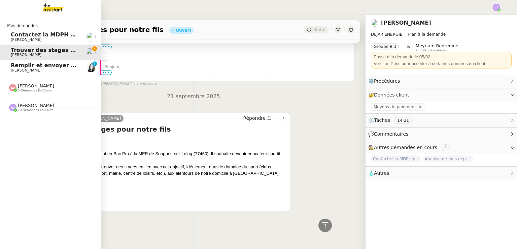
click at [31, 78] on span "[PERSON_NAME] 5 demandes en cours" at bounding box center [53, 85] width 101 height 14
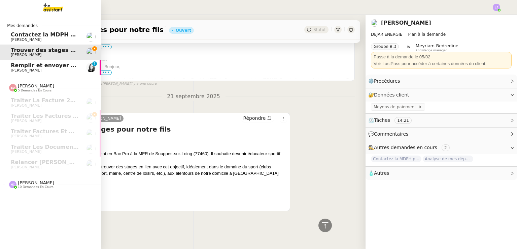
click at [31, 73] on link "Remplir et envoyer NDA pour signature [PERSON_NAME] 0 1 2 3 4 5 6 7 8 9" at bounding box center [50, 67] width 101 height 15
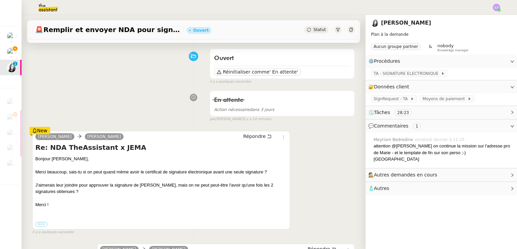
scroll to position [49, 0]
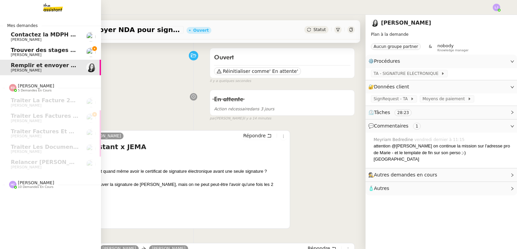
click at [34, 48] on span "Trouver des stages pour notre fils" at bounding box center [62, 50] width 103 height 6
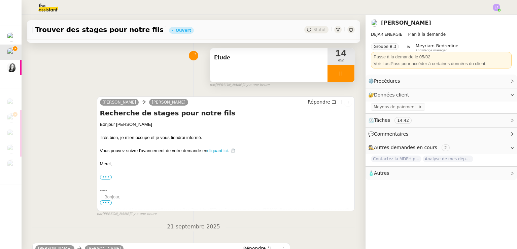
click at [328, 74] on div at bounding box center [341, 73] width 27 height 17
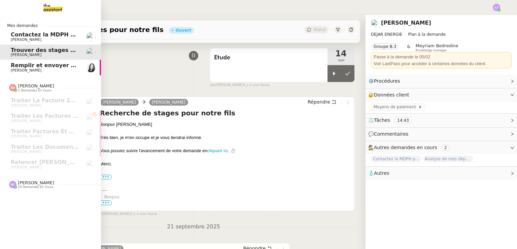
click at [59, 62] on link "Remplir et envoyer NDA pour signature [PERSON_NAME]" at bounding box center [50, 67] width 101 height 15
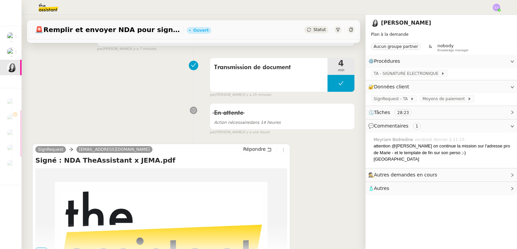
scroll to position [356, 0]
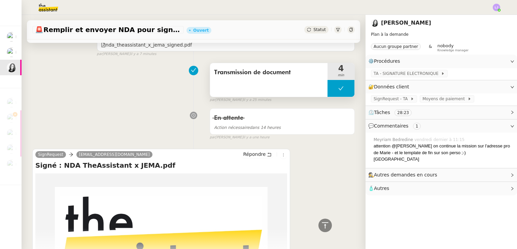
click at [328, 92] on button at bounding box center [341, 88] width 27 height 17
click at [332, 91] on icon at bounding box center [334, 88] width 5 height 5
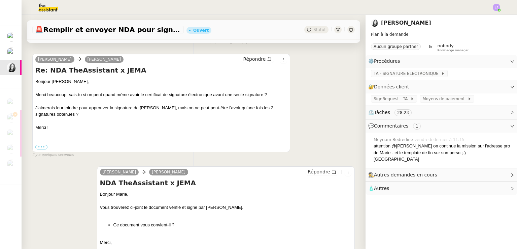
scroll to position [125, 0]
click at [255, 56] on span "Répondre" at bounding box center [254, 59] width 23 height 7
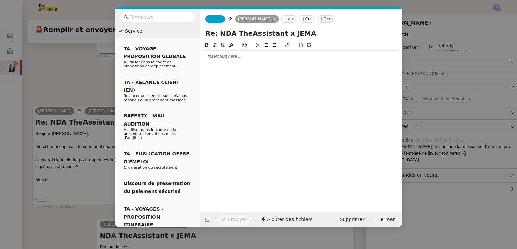
scroll to position [177, 0]
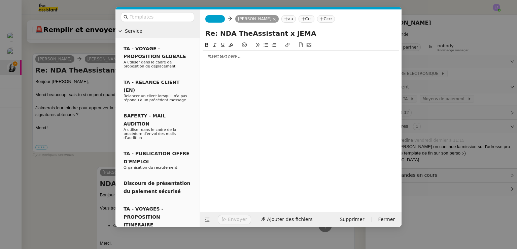
click at [302, 54] on div at bounding box center [301, 56] width 196 height 6
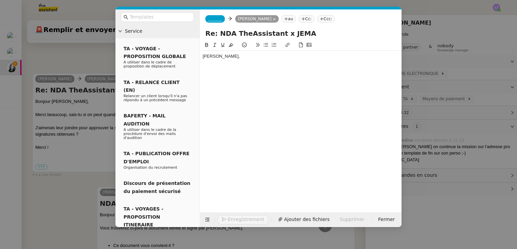
scroll to position [197, 0]
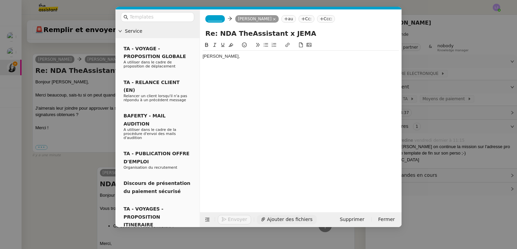
click at [270, 216] on span "Ajouter des fichiers" at bounding box center [289, 219] width 45 height 8
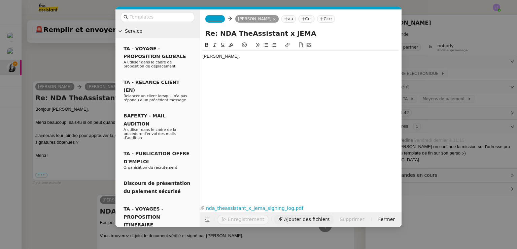
scroll to position [225, 0]
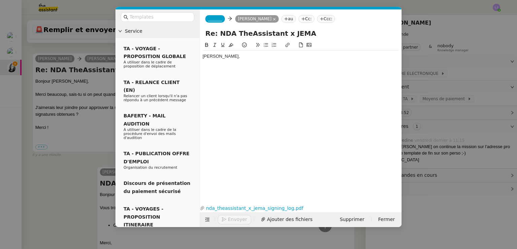
click at [235, 77] on div "[PERSON_NAME]," at bounding box center [301, 116] width 196 height 151
click at [104, 155] on nz-modal-container "Service TA - VOYAGE - PROPOSITION GLOBALE A utiliser dans le cadre de propositi…" at bounding box center [258, 124] width 517 height 249
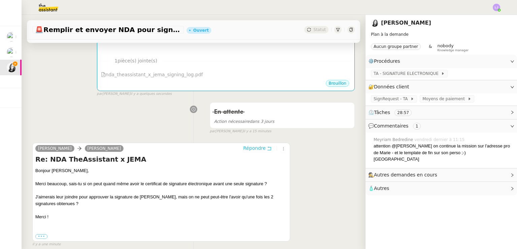
scroll to position [134, 0]
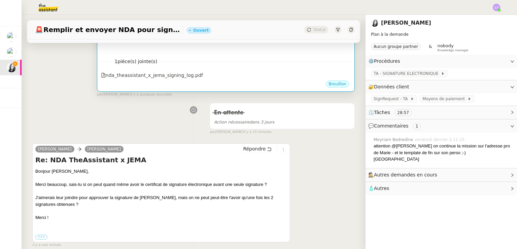
click at [197, 58] on div "1 pièce(s) jointe(s) nda_theassistant_x_jema_signing_log.pdf" at bounding box center [226, 66] width 252 height 28
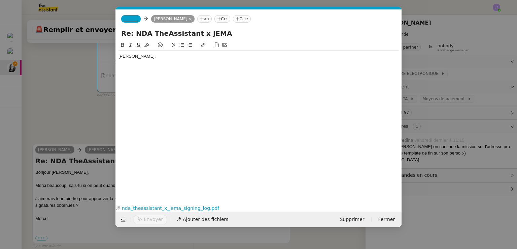
scroll to position [0, 14]
click at [231, 54] on div "[PERSON_NAME]," at bounding box center [259, 56] width 280 height 6
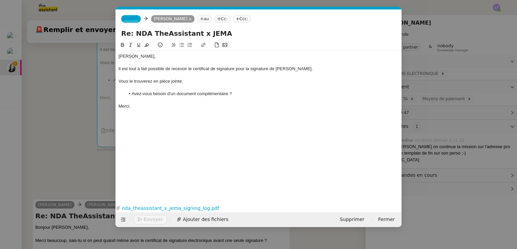
click at [63, 216] on nz-modal-container "Service TA - VOYAGE - PROPOSITION GLOBALE A utiliser dans le cadre de propositi…" at bounding box center [258, 124] width 517 height 249
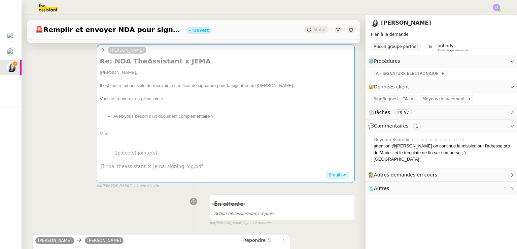
scroll to position [97, 0]
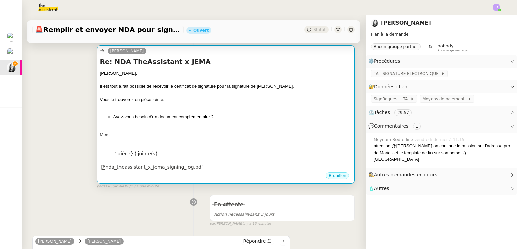
click at [173, 128] on div at bounding box center [226, 127] width 252 height 7
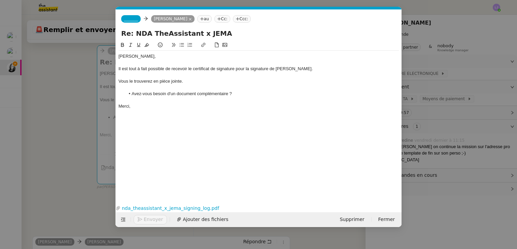
scroll to position [0, 14]
click at [129, 19] on span "_______" at bounding box center [131, 18] width 14 height 5
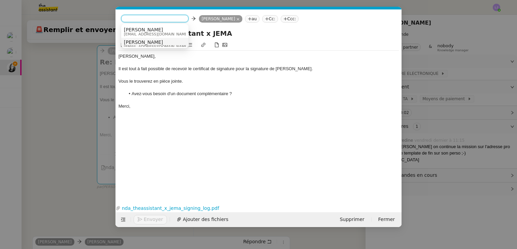
click at [156, 45] on span "[EMAIL_ADDRESS][DOMAIN_NAME]" at bounding box center [156, 47] width 65 height 4
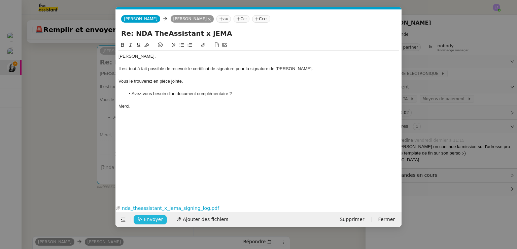
click at [150, 219] on span "Envoyer" at bounding box center [153, 219] width 19 height 8
click at [150, 219] on span "Confirmer l'envoi" at bounding box center [164, 219] width 40 height 8
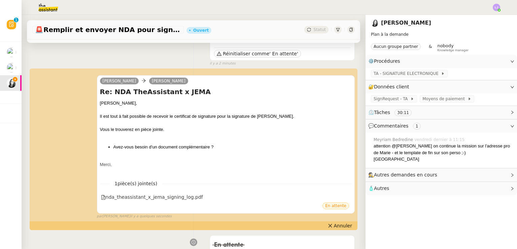
scroll to position [0, 0]
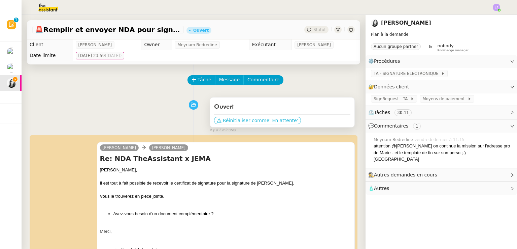
click at [253, 118] on span "Réinitialiser comme" at bounding box center [246, 120] width 46 height 7
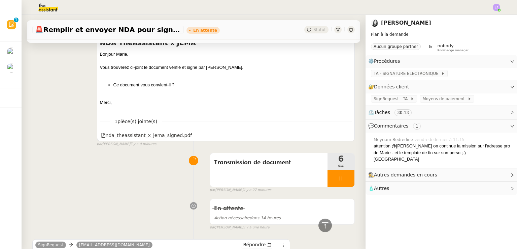
scroll to position [424, 0]
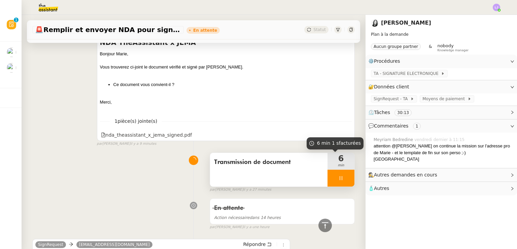
click at [340, 175] on div at bounding box center [341, 177] width 27 height 17
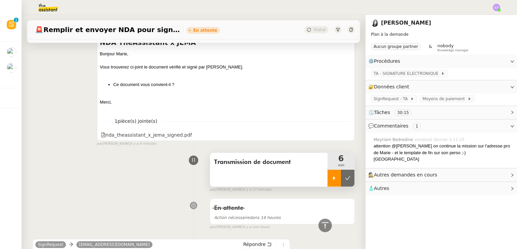
click at [341, 175] on button at bounding box center [347, 177] width 13 height 17
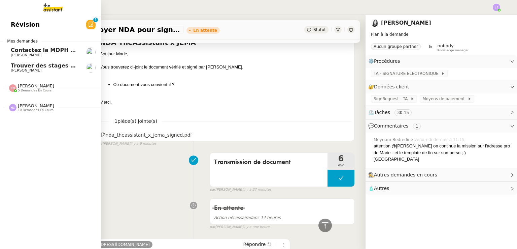
click at [20, 74] on link "Trouver des stages pour notre fils [PERSON_NAME]" at bounding box center [50, 67] width 101 height 15
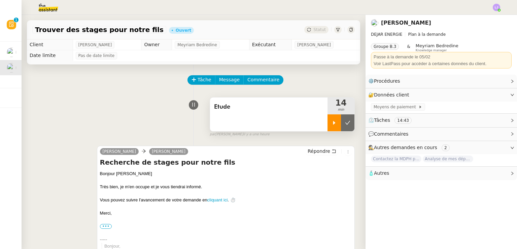
click at [329, 124] on div at bounding box center [334, 122] width 13 height 17
click at [292, 118] on div "Etude" at bounding box center [269, 114] width 118 height 34
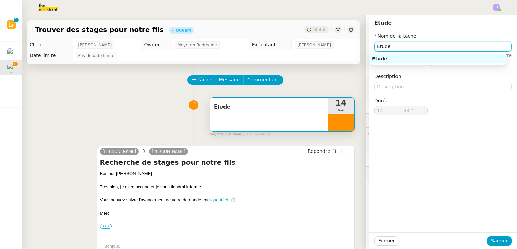
click at [384, 49] on input "Etude" at bounding box center [442, 46] width 137 height 10
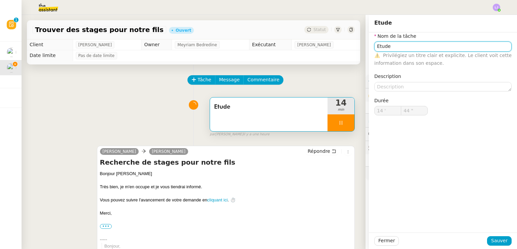
type input "R"
type input "45 ""
type input "Recherh"
type input "46 ""
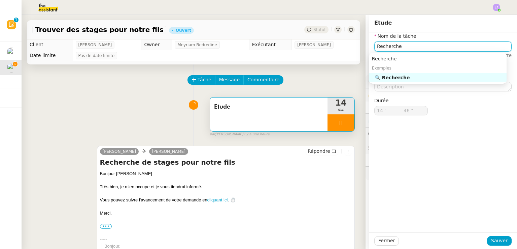
type input "Recherches"
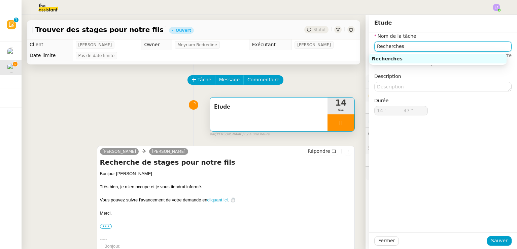
type input "48 ""
type input "Recherches"
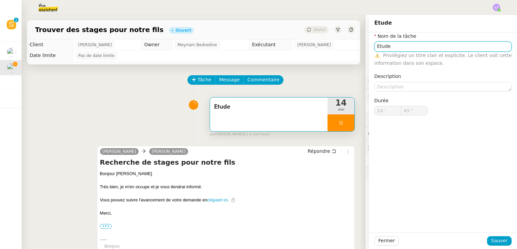
click at [408, 45] on input "Etude" at bounding box center [442, 46] width 137 height 10
type input "50 ""
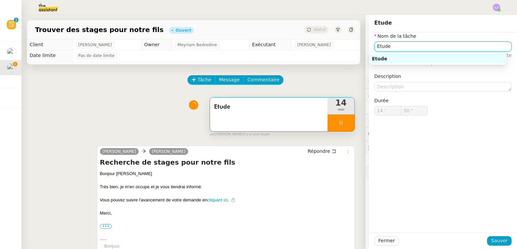
click at [408, 45] on input "Etude" at bounding box center [442, 46] width 137 height 10
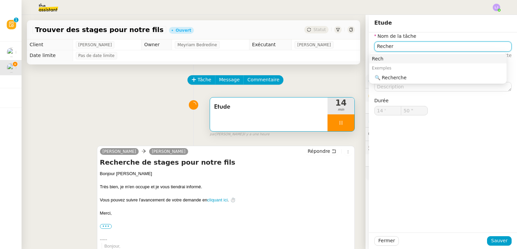
type input "Recherc"
type input "51 ""
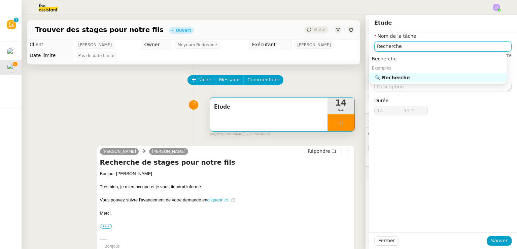
type input "Recherches"
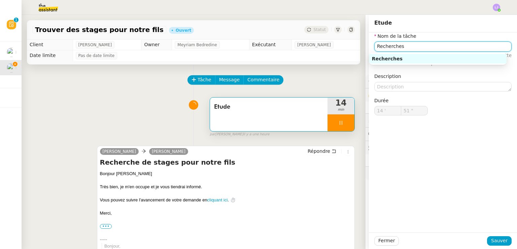
type input "52 ""
type input "Recherches"
type input "53 ""
click at [498, 239] on span "Sauver" at bounding box center [499, 240] width 16 height 8
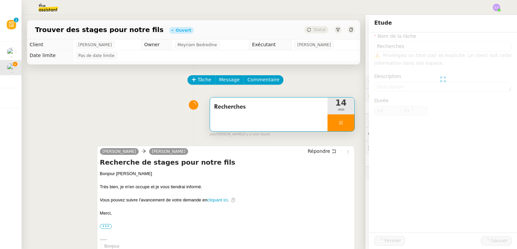
type input "Recherches"
type input "14 '"
type input "54 ""
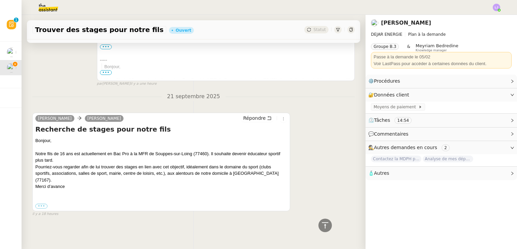
scroll to position [184, 0]
click at [489, 20] on li "Suivi" at bounding box center [479, 18] width 44 height 9
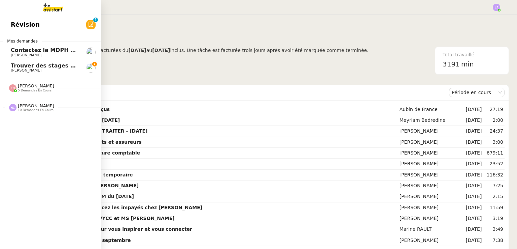
click at [39, 68] on span "[PERSON_NAME]" at bounding box center [45, 70] width 68 height 4
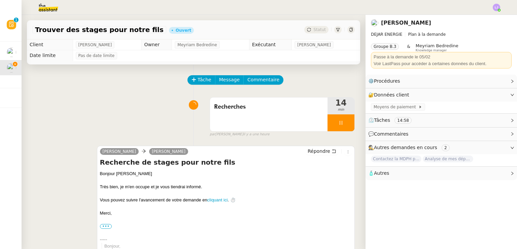
scroll to position [184, 0]
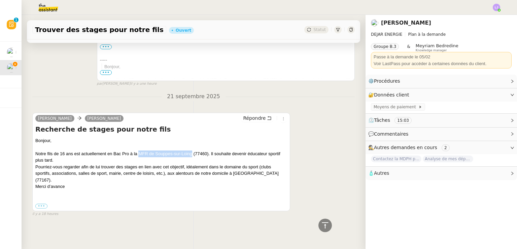
drag, startPoint x: 139, startPoint y: 148, endPoint x: 192, endPoint y: 148, distance: 53.2
click at [192, 148] on div "Bonjour, Notre fils de 16 ans est actuellement en Bac Pro à la MFR de Souppes-s…" at bounding box center [161, 163] width 252 height 53
copy div "MFR de Souppes-sur-Loing"
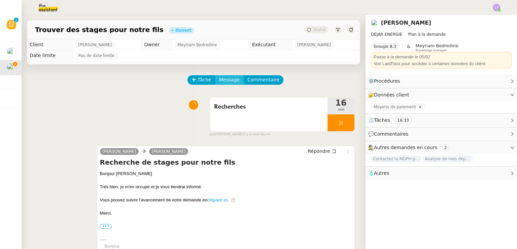
click at [223, 82] on span "Message" at bounding box center [229, 80] width 21 height 8
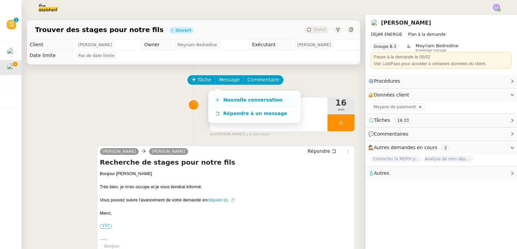
click at [244, 99] on span "Nouvelle conversation" at bounding box center [252, 99] width 59 height 5
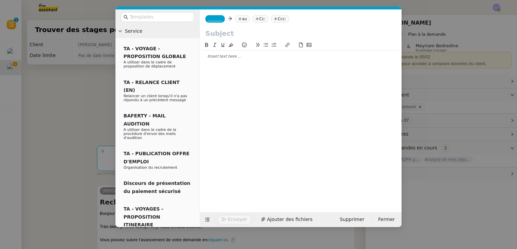
click at [238, 21] on icon at bounding box center [240, 19] width 4 height 4
paste input "[EMAIL_ADDRESS][DOMAIN_NAME]"
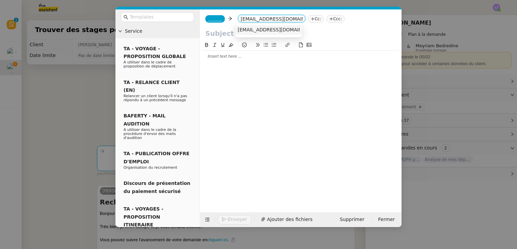
type input "[EMAIL_ADDRESS][DOMAIN_NAME]"
click at [255, 30] on span "[EMAIL_ADDRESS][DOMAIN_NAME]" at bounding box center [279, 29] width 82 height 5
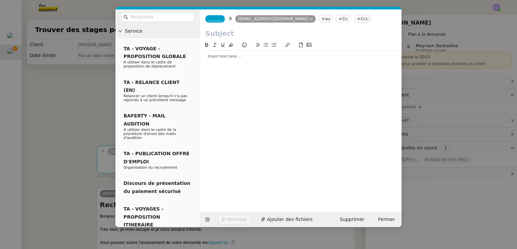
click at [224, 57] on div at bounding box center [301, 56] width 196 height 6
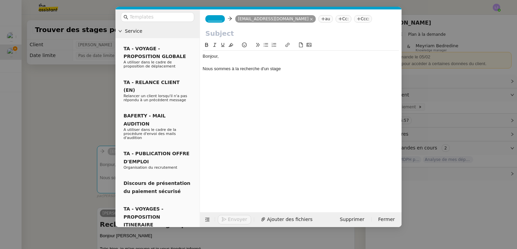
click at [67, 141] on nz-modal-container "Service TA - VOYAGE - PROPOSITION GLOBALE A utiliser dans le cadre de propositi…" at bounding box center [258, 124] width 517 height 249
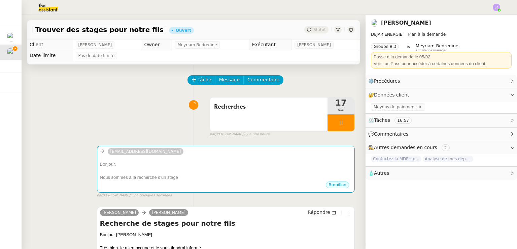
scroll to position [245, 0]
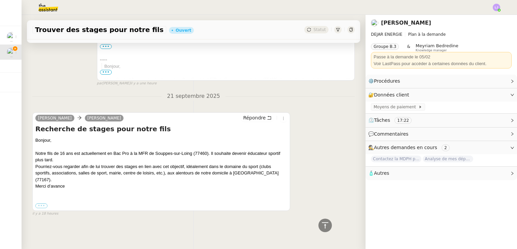
click at [43, 203] on label "•••" at bounding box center [41, 205] width 12 height 5
click at [0, 0] on input "•••" at bounding box center [0, 0] width 0 height 0
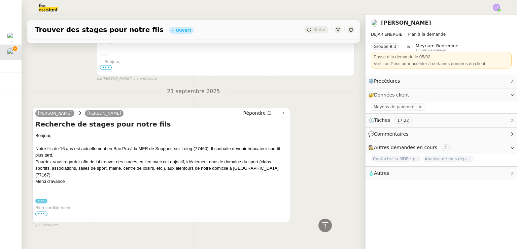
scroll to position [261, 0]
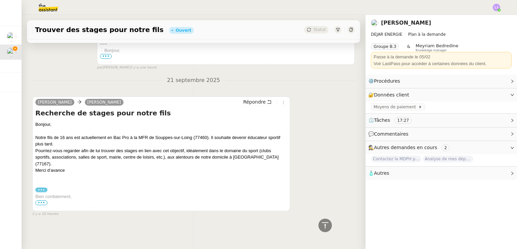
click at [39, 200] on span "•••" at bounding box center [41, 202] width 12 height 5
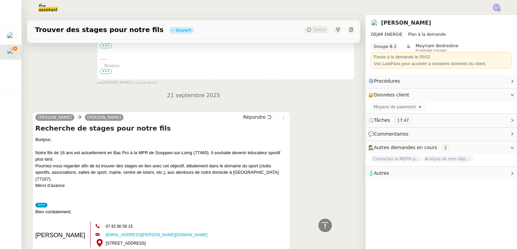
scroll to position [0, 0]
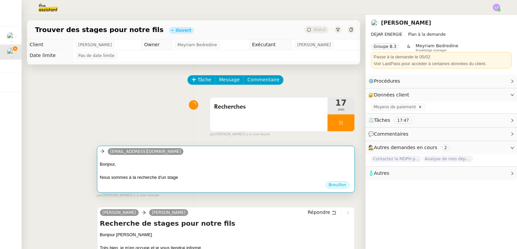
click at [242, 173] on div at bounding box center [226, 170] width 252 height 7
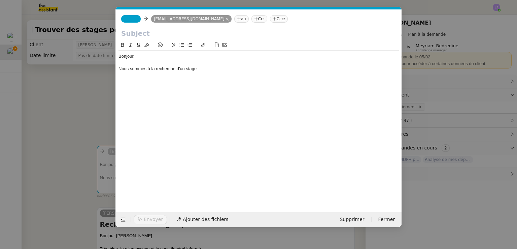
scroll to position [0, 14]
click at [201, 70] on div "Nous sommes à la recherche d'un stage" at bounding box center [259, 69] width 280 height 6
click at [37, 198] on nz-modal-container "Service TA - VOYAGE - PROPOSITION GLOBALE A utiliser dans le cadre de propositi…" at bounding box center [258, 124] width 517 height 249
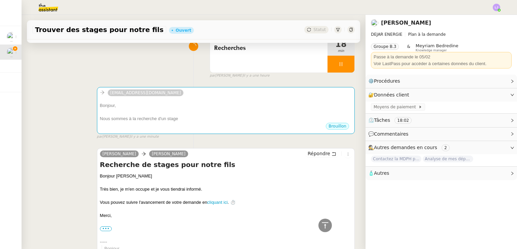
scroll to position [57, 0]
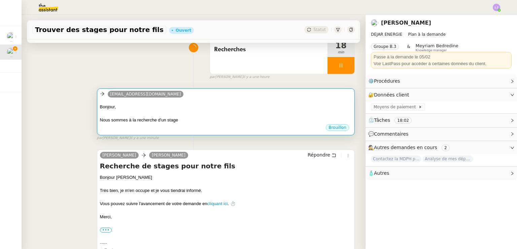
click at [186, 123] on div "Nous sommes à la recherche d'un stage" at bounding box center [226, 120] width 252 height 7
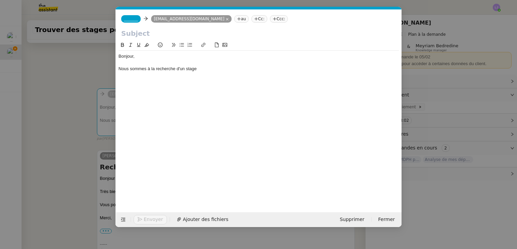
scroll to position [0, 14]
click at [209, 68] on div "Nous sommes à la recherche d'un stage" at bounding box center [259, 69] width 280 height 6
drag, startPoint x: 145, startPoint y: 68, endPoint x: 123, endPoint y: 71, distance: 23.1
click at [123, 71] on div "Nous sommes à la recherche d'un stage pour" at bounding box center [259, 69] width 280 height 6
click at [222, 67] on div "Nous sommes à la recherche d'un stage pour" at bounding box center [259, 69] width 280 height 6
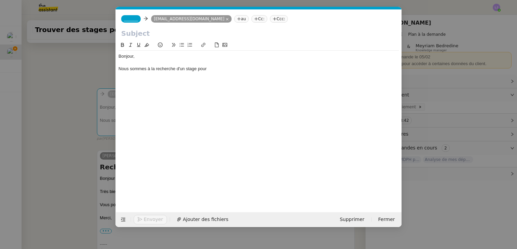
click at [128, 21] on span "_______" at bounding box center [131, 18] width 14 height 5
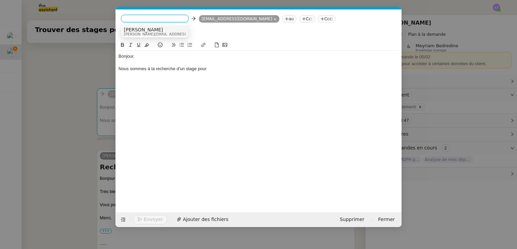
click at [275, 76] on div "Bonjour, Nous sommes à la recherche d'un stage pour" at bounding box center [259, 121] width 280 height 160
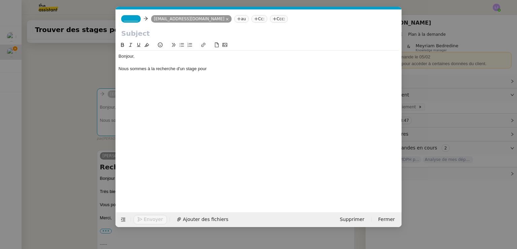
click at [447, 115] on nz-modal-container "Service TA - VOYAGE - PROPOSITION GLOBALE A utiliser dans le cadre de propositi…" at bounding box center [258, 124] width 517 height 249
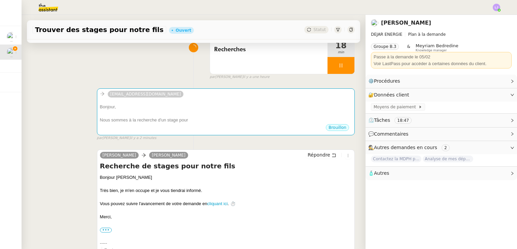
click at [433, 119] on span "⏲️ Tâches 18:47" at bounding box center [435, 120] width 135 height 8
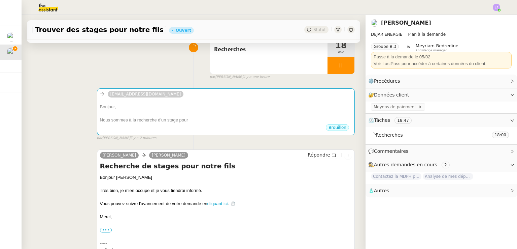
click at [390, 190] on span "🧴 Autres" at bounding box center [435, 191] width 135 height 8
click at [387, 204] on span "Créer un email dédié" at bounding box center [395, 202] width 42 height 5
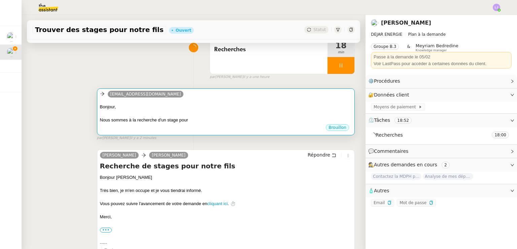
click at [312, 111] on div at bounding box center [226, 113] width 252 height 7
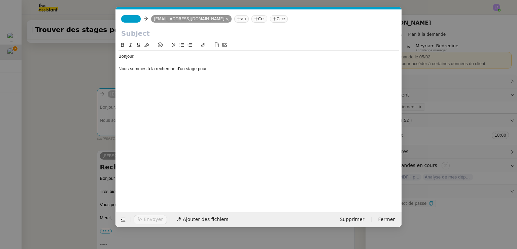
click at [131, 20] on span "_______" at bounding box center [131, 18] width 14 height 5
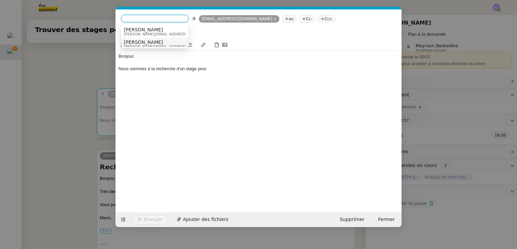
click at [160, 41] on span "[PERSON_NAME]" at bounding box center [172, 41] width 96 height 5
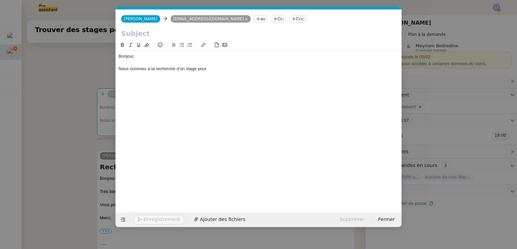
click at [155, 34] on input "text" at bounding box center [258, 33] width 275 height 10
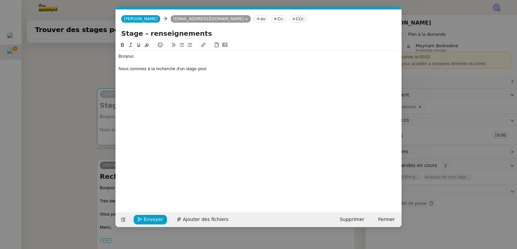
type input "Stage - renseignements"
click at [222, 73] on div "Bonjour, Nous sommes à la recherche d'un stage pour" at bounding box center [259, 63] width 280 height 24
click at [486, 122] on nz-modal-container "Service TA - VOYAGE - PROPOSITION GLOBALE A utiliser dans le cadre de propositi…" at bounding box center [258, 124] width 517 height 249
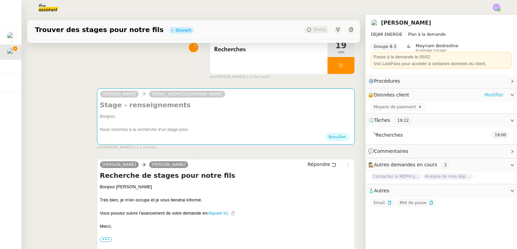
click at [496, 97] on link "Modifier" at bounding box center [494, 95] width 19 height 8
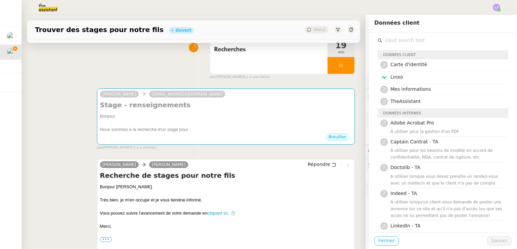
click at [379, 243] on span "Fermer" at bounding box center [386, 240] width 16 height 8
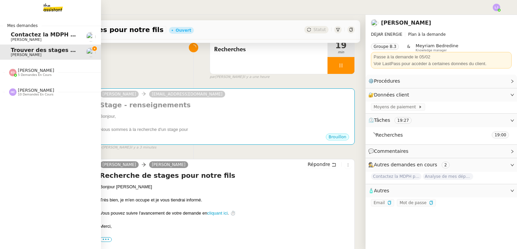
click at [12, 38] on span "[PERSON_NAME]" at bounding box center [26, 39] width 31 height 4
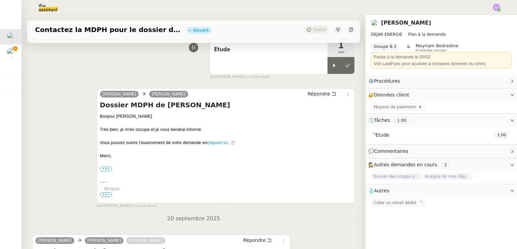
scroll to position [236, 0]
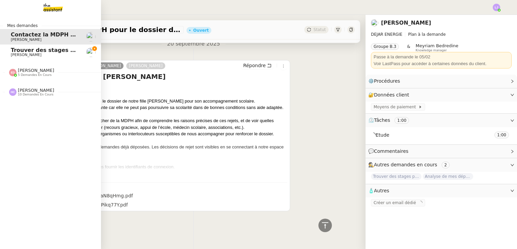
click at [52, 51] on span "Trouver des stages pour notre fils" at bounding box center [62, 50] width 103 height 6
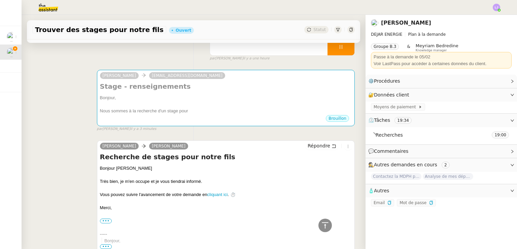
scroll to position [73, 0]
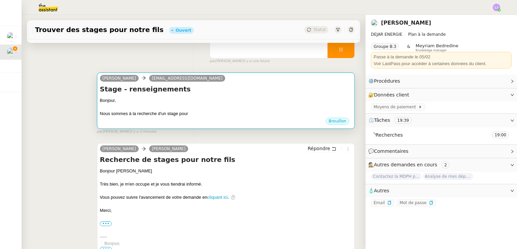
click at [207, 99] on div "Bonjour," at bounding box center [226, 100] width 252 height 7
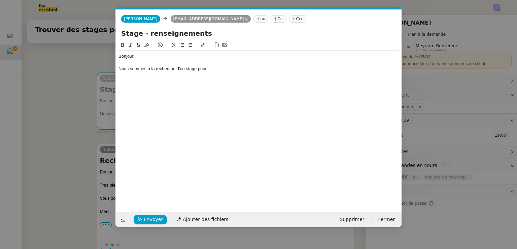
scroll to position [0, 14]
click at [224, 72] on div "Nous sommes à la recherche d'un stage pour" at bounding box center [259, 69] width 280 height 6
click at [90, 124] on nz-modal-container "Service TA - VOYAGE - PROPOSITION GLOBALE A utiliser dans le cadre de propositi…" at bounding box center [258, 124] width 517 height 249
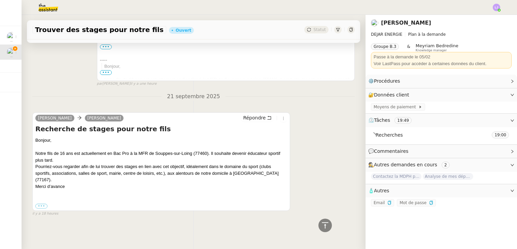
scroll to position [260, 0]
drag, startPoint x: 165, startPoint y: 171, endPoint x: 260, endPoint y: 163, distance: 95.0
click at [260, 163] on div "Bonjour, Notre fils de 16 ans est actuellement en Bac Pro à la MFR de Souppes-s…" at bounding box center [161, 163] width 252 height 53
copy div "(clubs sportifs, associations, salles de sport, mairie, centre de loisirs, etc.)"
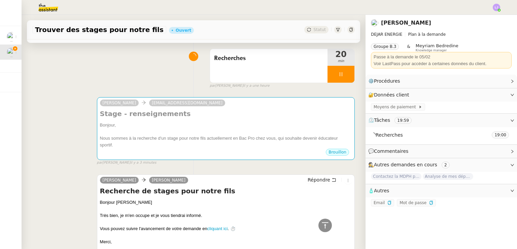
scroll to position [6, 0]
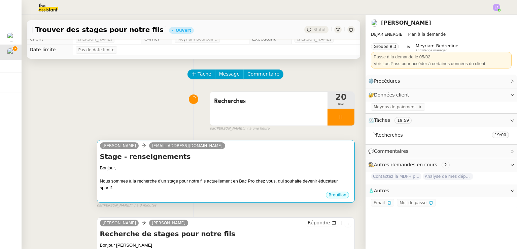
click at [178, 174] on div at bounding box center [226, 174] width 252 height 7
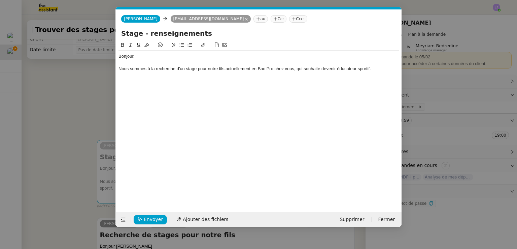
scroll to position [0, 14]
click at [395, 72] on div "Nous sommes à la recherche d'un stage pour notre fils actuellement en Bac Pro c…" at bounding box center [259, 69] width 280 height 6
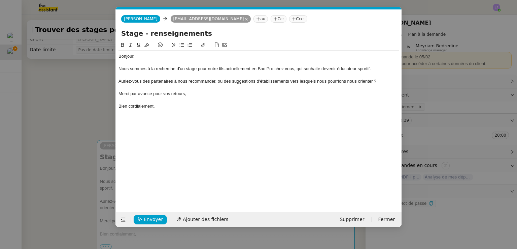
click at [220, 99] on div at bounding box center [259, 100] width 280 height 6
click at [189, 123] on div "Bonjour, Nous sommes à la recherche d'un stage pour notre fils actuellement en …" at bounding box center [259, 88] width 280 height 74
click at [216, 69] on div "Nous sommes à la recherche d'un stage pour notre fils actuellement en Bac Pro c…" at bounding box center [259, 69] width 280 height 6
click at [220, 70] on div "Nous sommes à la recherche d'un stage pour le fils actuellement en Bac Pro chez…" at bounding box center [259, 69] width 280 height 6
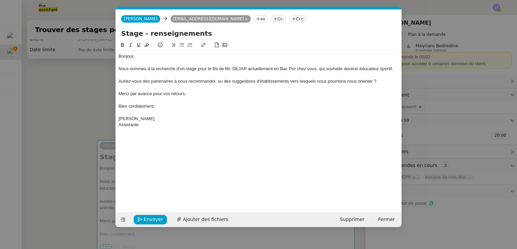
click at [379, 82] on div "Auriez-vous des partenaires à nous recommander, ou des suggestions d'établissem…" at bounding box center [259, 81] width 280 height 6
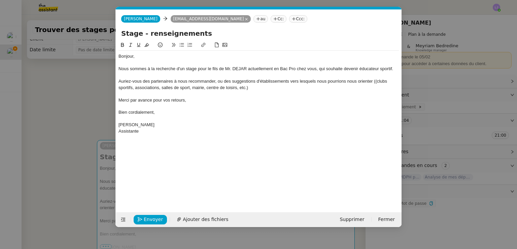
click at [376, 81] on div "Auriez-vous des partenaires à nous recommander, ou des suggestions d'établissem…" at bounding box center [259, 84] width 280 height 12
click at [305, 86] on div "Auriez-vous des partenaires à nous recommander, ou des suggestions d'établissem…" at bounding box center [259, 84] width 280 height 12
click at [56, 157] on nz-modal-container "Service TA - VOYAGE - PROPOSITION GLOBALE A utiliser dans le cadre de propositi…" at bounding box center [258, 124] width 517 height 249
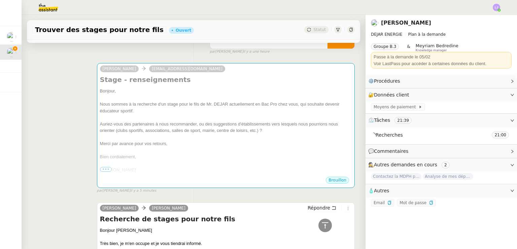
scroll to position [45, 0]
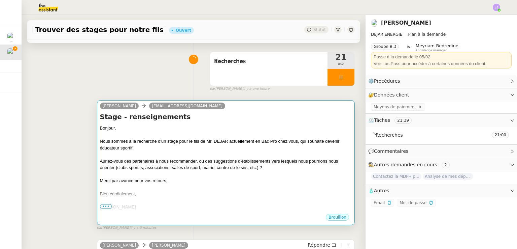
click at [234, 174] on div at bounding box center [226, 174] width 252 height 7
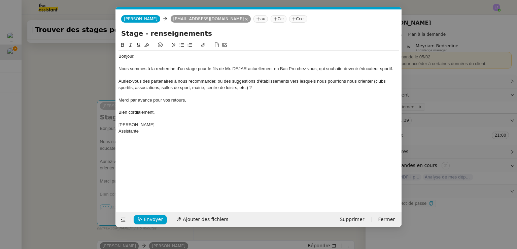
scroll to position [0, 14]
click at [373, 82] on div "Auriez-vous des partenaires à nous recommander, ou des suggestions d'établissem…" at bounding box center [259, 84] width 280 height 12
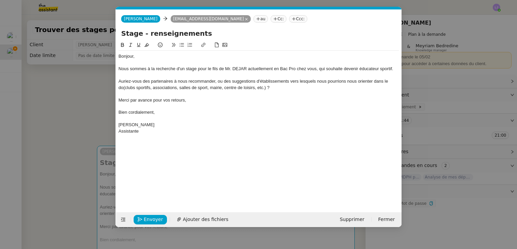
scroll to position [0, 14]
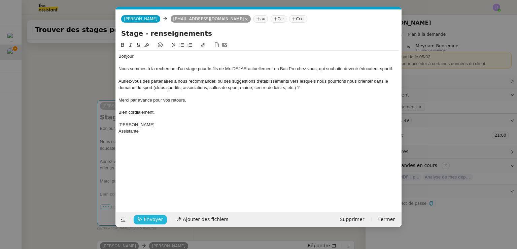
click at [151, 220] on span "Envoyer" at bounding box center [153, 219] width 19 height 8
click at [151, 220] on span "Confirmer l'envoi" at bounding box center [164, 219] width 40 height 8
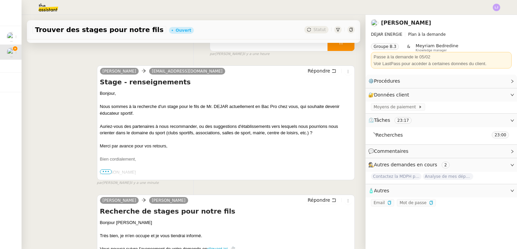
scroll to position [0, 0]
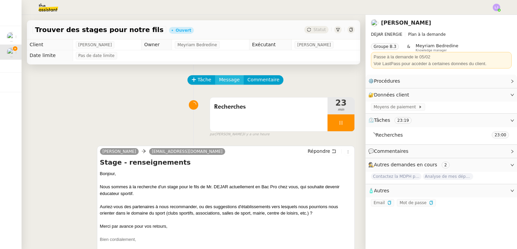
click at [223, 83] on span "Message" at bounding box center [229, 80] width 21 height 8
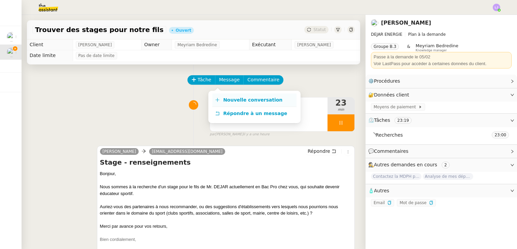
click at [238, 100] on span "Nouvelle conversation" at bounding box center [252, 99] width 59 height 5
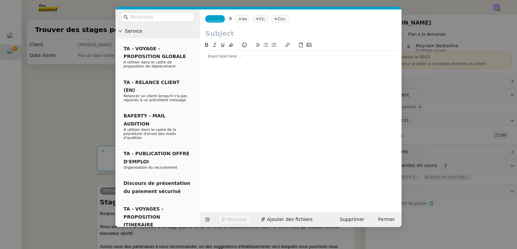
click at [242, 19] on nz-tag "au" at bounding box center [242, 18] width 14 height 7
paste input "mairie.poligny77@laposte.net"
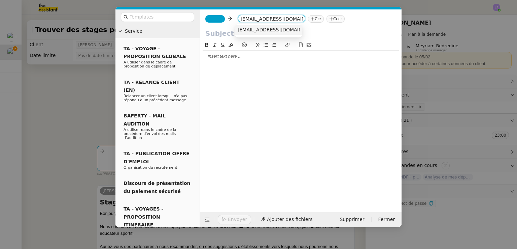
type input "mairie.poligny77@laposte.net"
click at [261, 30] on span "mairie.poligny77@laposte.net" at bounding box center [279, 29] width 82 height 5
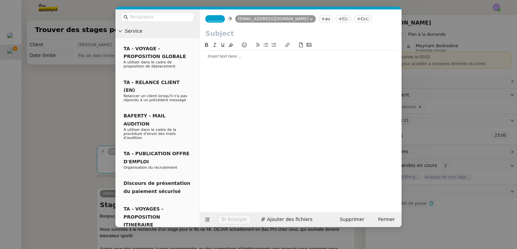
click at [216, 19] on span "_______" at bounding box center [215, 18] width 14 height 5
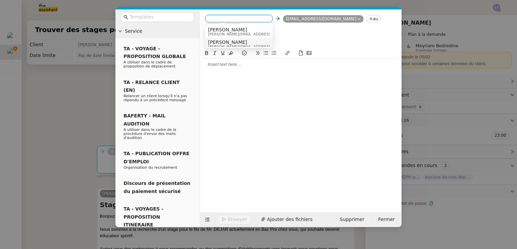
click at [233, 43] on span "[PERSON_NAME]" at bounding box center [256, 41] width 96 height 5
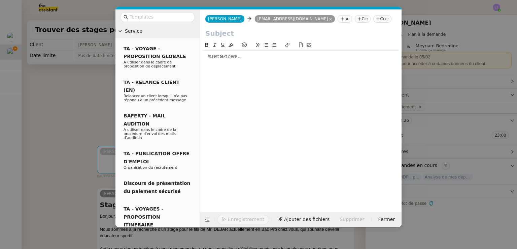
click at [65, 122] on nz-modal-container "Service TA - VOYAGE - PROPOSITION GLOBALE A utiliser dans le cadre de propositi…" at bounding box center [258, 124] width 517 height 249
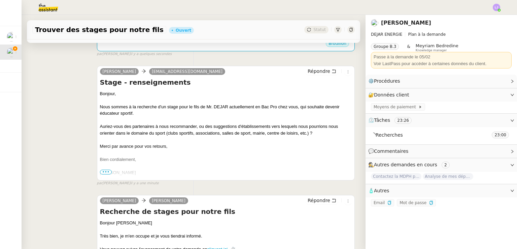
scroll to position [122, 0]
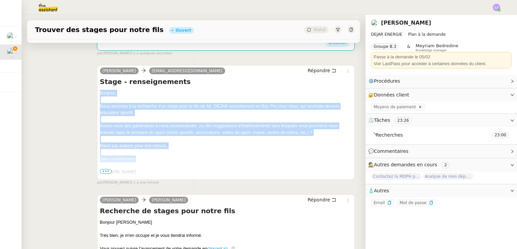
drag, startPoint x: 98, startPoint y: 93, endPoint x: 145, endPoint y: 160, distance: 82.0
click at [145, 160] on div "Émilie mfr.souppes@mfr.asso.fr Répondre Stage - renseignements Bonjour, Nous so…" at bounding box center [226, 122] width 258 height 114
copy div "Bonjour, Nous sommes à la recherche d'un stage pour le fils de Mr. DEJAR actuel…"
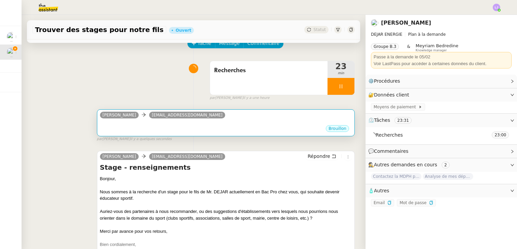
click at [187, 128] on div "Brouillon" at bounding box center [226, 129] width 252 height 10
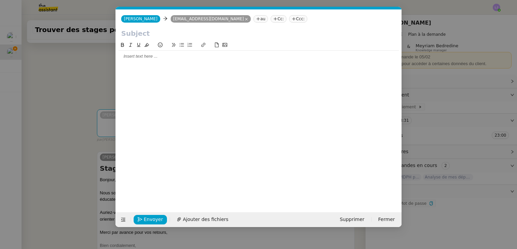
scroll to position [0, 14]
click at [206, 57] on div at bounding box center [259, 56] width 280 height 6
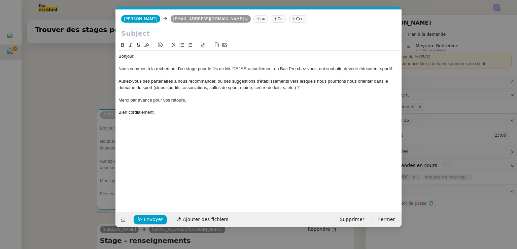
click at [311, 69] on div "Nous sommes à la recherche d'un stage pour le fils de Mr. DEJAR actuellement en…" at bounding box center [259, 69] width 280 height 6
click at [143, 82] on div "Auriez-vous des partenaires à nous recommander, ou des suggestions d'établissem…" at bounding box center [259, 84] width 280 height 12
click at [150, 81] on div "Auriez-vous des partenaires à nous recommander, ou des suggestions d'établissem…" at bounding box center [259, 84] width 280 height 12
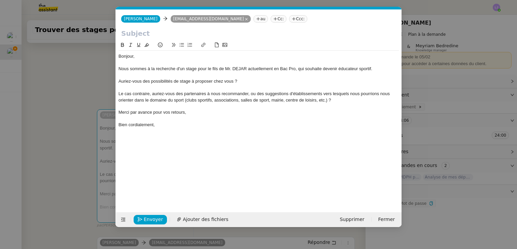
click at [275, 98] on div "Le cas contraire, auriez-vous des partenaires à nous recommander, ou des sugges…" at bounding box center [259, 97] width 280 height 12
click at [222, 69] on div "Nous sommes à la recherche d'un stage pour le fils de Mr. DEJAR actuellement en…" at bounding box center [259, 69] width 280 height 6
click at [154, 36] on input "text" at bounding box center [258, 33] width 275 height 10
click at [179, 122] on div "Bien cordialement," at bounding box center [259, 125] width 280 height 6
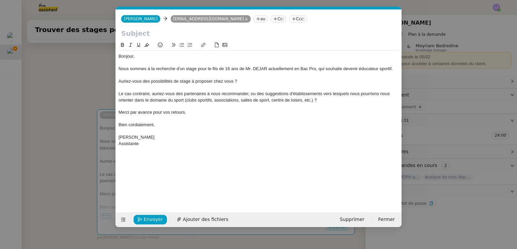
click at [144, 32] on input "text" at bounding box center [258, 33] width 275 height 10
type input "Stage - renseignements"
click at [216, 82] on div "Auriez-vous des possibilités de stage à proposer chez vous ?" at bounding box center [259, 81] width 280 height 6
click at [238, 76] on div at bounding box center [259, 75] width 280 height 6
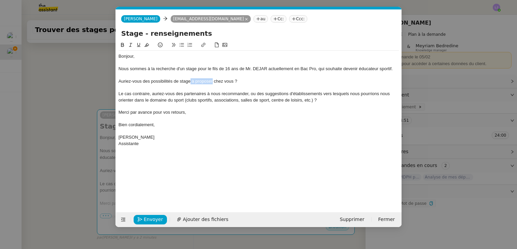
drag, startPoint x: 191, startPoint y: 83, endPoint x: 212, endPoint y: 84, distance: 21.9
click at [212, 84] on div "Auriez-vous des possibilités de stage à proposer chez vous ?" at bounding box center [259, 81] width 280 height 6
click at [304, 173] on div "Bonjour, Nous sommes à la recherche d'un stage pour le fils de 16 ans de Mr. DE…" at bounding box center [259, 121] width 280 height 160
click at [262, 134] on div at bounding box center [259, 131] width 280 height 6
click at [142, 219] on button "Envoyer" at bounding box center [150, 218] width 33 height 9
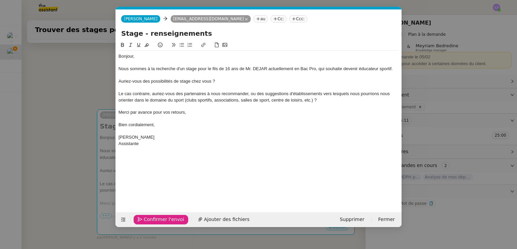
click at [142, 219] on button "Confirmer l'envoi" at bounding box center [161, 218] width 55 height 9
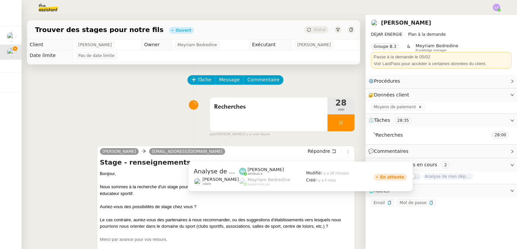
click at [458, 176] on span "Analyse de mes dépenses personnelles" at bounding box center [448, 176] width 51 height 7
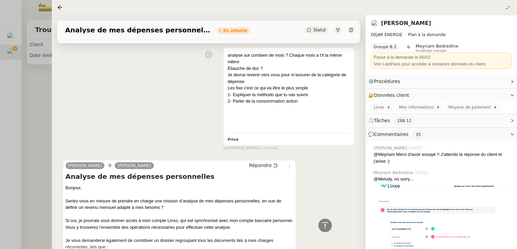
scroll to position [11044, 0]
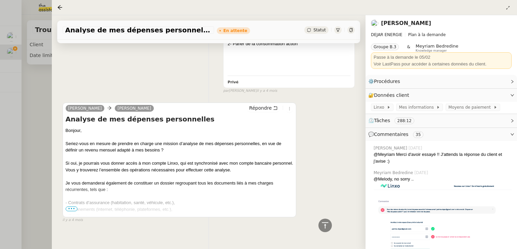
click at [29, 168] on div at bounding box center [258, 124] width 517 height 249
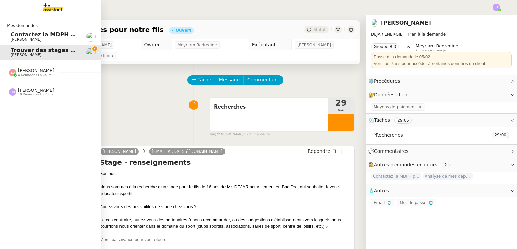
click at [27, 88] on span "[PERSON_NAME]" at bounding box center [36, 90] width 36 height 5
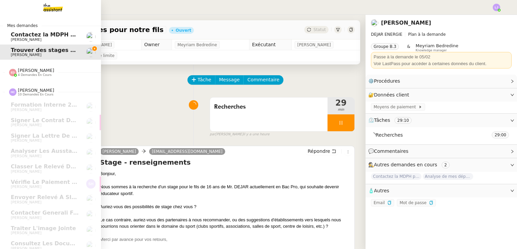
click at [35, 67] on span "Eva Dubois 4 demandes en cours" at bounding box center [53, 69] width 101 height 14
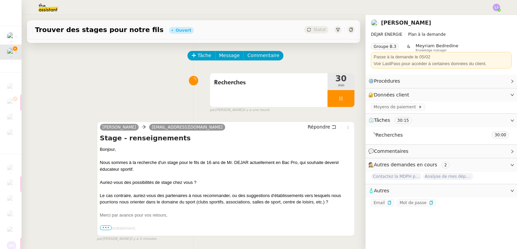
scroll to position [29, 0]
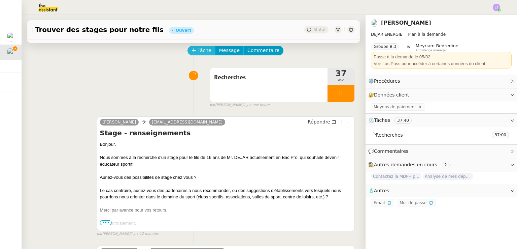
click at [198, 49] on span "Tâche" at bounding box center [205, 50] width 14 height 8
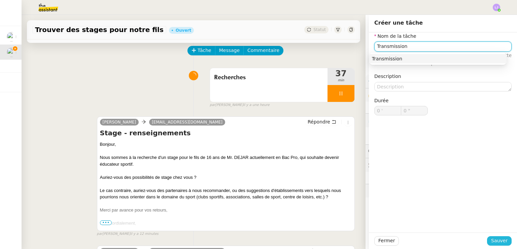
type input "Transmission"
click at [493, 241] on span "Sauver" at bounding box center [499, 240] width 16 height 8
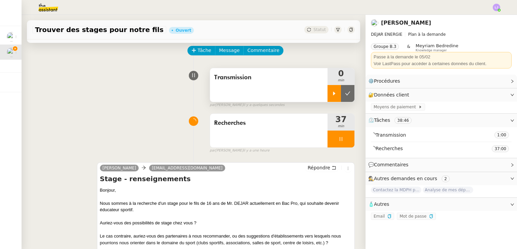
click at [333, 95] on icon at bounding box center [334, 93] width 2 height 4
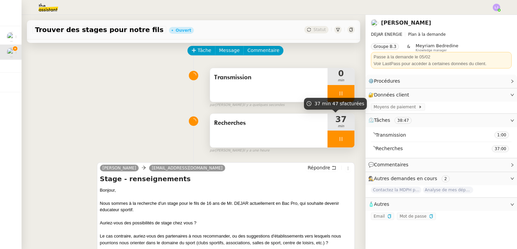
click at [337, 136] on div at bounding box center [341, 138] width 27 height 17
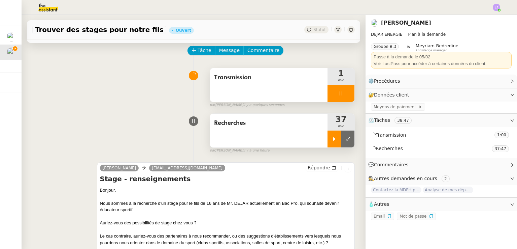
click at [341, 136] on button at bounding box center [347, 138] width 13 height 17
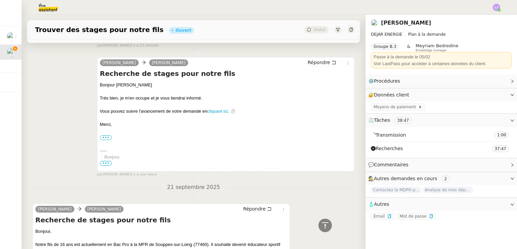
scroll to position [402, 0]
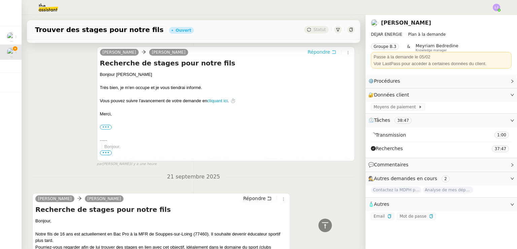
click at [309, 50] on span "Répondre" at bounding box center [319, 51] width 23 height 7
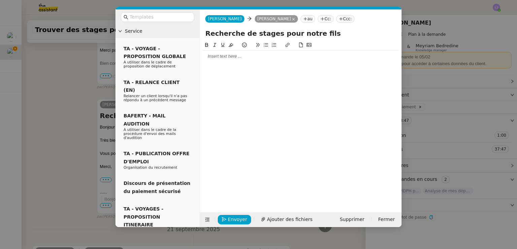
scroll to position [455, 0]
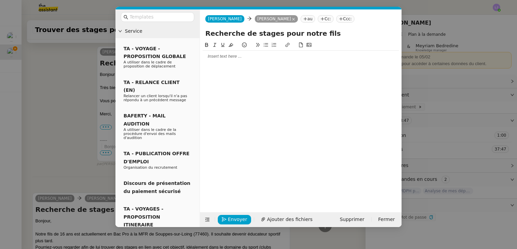
click at [241, 48] on button at bounding box center [244, 45] width 8 height 8
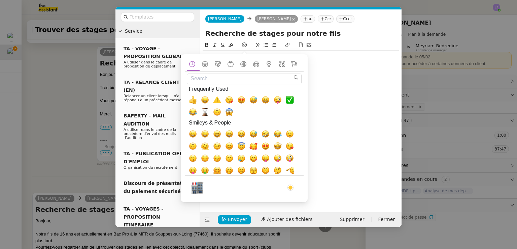
click at [310, 70] on div at bounding box center [301, 121] width 196 height 160
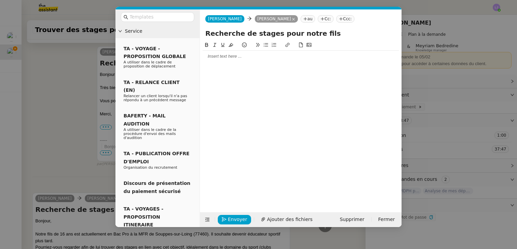
click at [311, 59] on div at bounding box center [301, 56] width 196 height 6
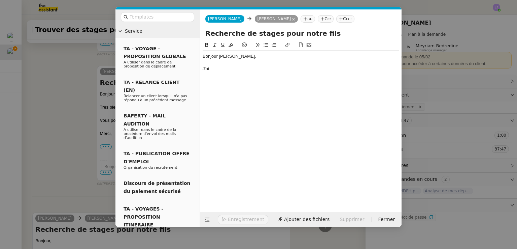
scroll to position [474, 0]
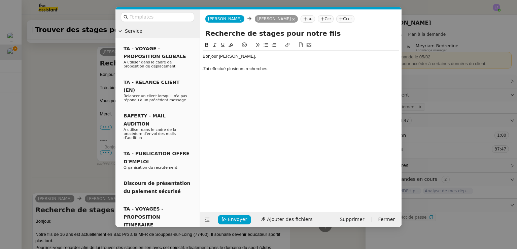
click at [244, 69] on div "J'ai effectué plusieurs recherches." at bounding box center [301, 69] width 196 height 6
click at [302, 70] on div "J'ai effectué plusieurs premières recherches." at bounding box center [301, 69] width 196 height 6
click at [76, 170] on nz-modal-container "Service TA - VOYAGE - PROPOSITION GLOBALE A utiliser dans le cadre de propositi…" at bounding box center [258, 124] width 517 height 249
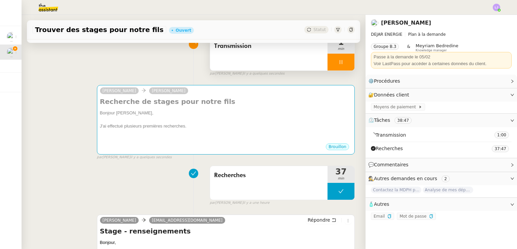
scroll to position [59, 0]
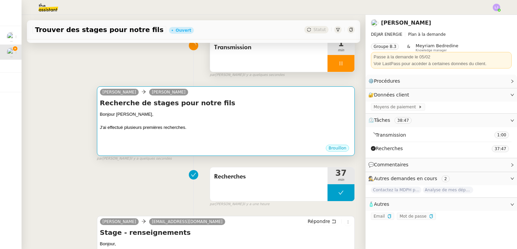
click at [174, 140] on div at bounding box center [226, 140] width 252 height 7
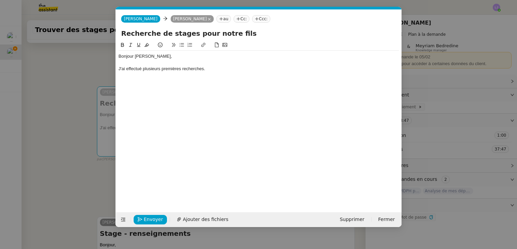
scroll to position [0, 14]
click at [211, 79] on div "Bonjour Patrice, J'ai effectué plusieurs premières recherches." at bounding box center [259, 66] width 280 height 30
click at [209, 72] on div at bounding box center [259, 75] width 280 height 6
click at [204, 66] on div "J'ai effectué plusieurs premières recherches." at bounding box center [259, 69] width 280 height 6
click at [195, 79] on div "J'ai notamment contacté" at bounding box center [259, 81] width 280 height 6
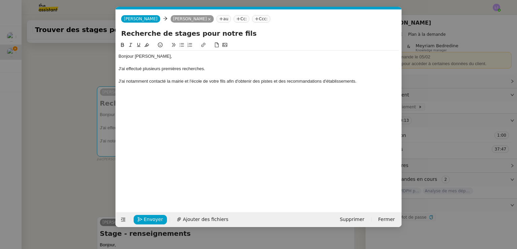
click at [212, 68] on div "J'ai effectué plusieurs premières recherches." at bounding box center [259, 69] width 280 height 6
click at [371, 85] on div "Bonjour Patrice, J'ai effectué plusieurs premières recherches. J'ai notamment c…" at bounding box center [259, 69] width 280 height 36
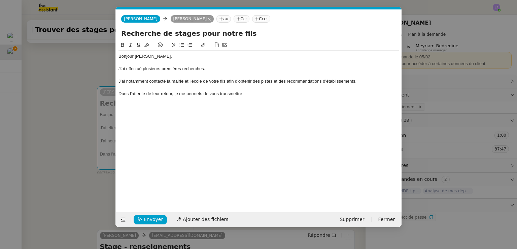
drag, startPoint x: 253, startPoint y: 96, endPoint x: 175, endPoint y: 96, distance: 77.4
click at [175, 96] on div "Dans l'attente de leur retour, je me permets de vous transmettre" at bounding box center [259, 94] width 280 height 6
click at [211, 69] on div "J'ai effectué plusieurs premières recherches." at bounding box center [259, 69] width 280 height 6
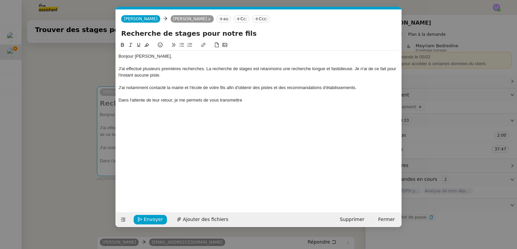
click at [207, 68] on div "J'ai effectué plusieurs premières recherches. La recherche de stages est néanmo…" at bounding box center [259, 72] width 280 height 12
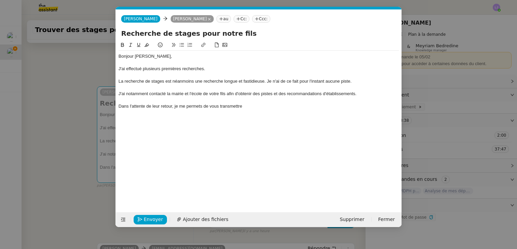
click at [224, 80] on div "La recherche de stages est néanmoins une recherche longue et fastidieuse. Je n'…" at bounding box center [259, 81] width 280 height 6
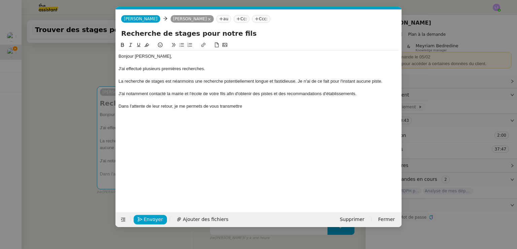
click at [139, 95] on div "J'ai notamment contacté la mairie et l'école de votre fils afin d'obtenir des p…" at bounding box center [259, 94] width 280 height 6
drag, startPoint x: 173, startPoint y: 106, endPoint x: 110, endPoint y: 107, distance: 63.0
click at [110, 107] on nz-modal-container "Service TA - VOYAGE - PROPOSITION GLOBALE A utiliser dans le cadre de propositi…" at bounding box center [258, 124] width 517 height 249
click at [362, 93] on div "J'ai toutefois contacté la mairie et l'école de votre fils afin d'obtenir des p…" at bounding box center [259, 94] width 280 height 6
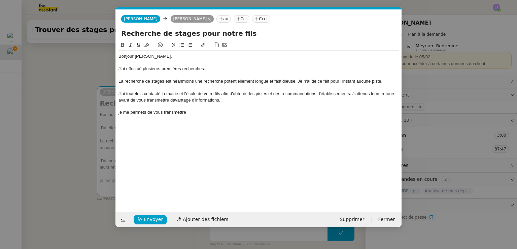
click at [167, 113] on div "je me permets de vous transmettre" at bounding box center [259, 112] width 280 height 6
click at [129, 114] on div "Egalement," at bounding box center [259, 112] width 280 height 6
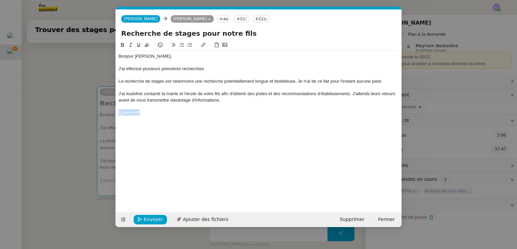
click at [129, 114] on div "Egalement," at bounding box center [259, 112] width 280 height 6
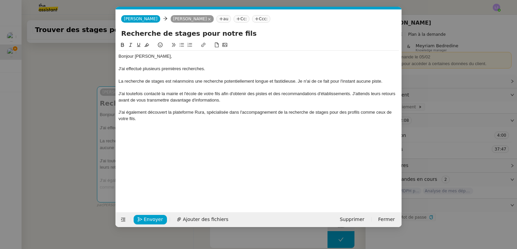
click at [200, 112] on div "J'ai également découvert la plateforme Rura, spécialisée dans l'accompagnement …" at bounding box center [259, 115] width 280 height 12
click at [203, 46] on icon at bounding box center [203, 44] width 5 height 5
paste input "https://rura.fr/aide-pour-trouver-un-stage/?utm_source=google&utm_medium=Adgran…"
type input "https://rura.fr/aide-pour-trouver-un-stage/?utm_source=google&utm_medium=Adgran…"
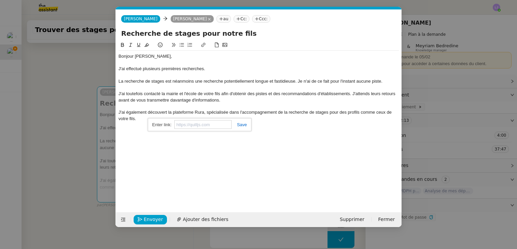
scroll to position [0, 0]
click at [278, 113] on div "J'ai également découvert la plateforme Rura , spécialisée dans l'accompagnement…" at bounding box center [259, 115] width 280 height 12
click at [277, 112] on div "J'ai également découvert la plateforme Rura , spécialisée dans l'accompagnement…" at bounding box center [259, 115] width 280 height 12
click at [292, 112] on div "J'ai également découvert la plateforme Rura , spécialisée dans l'accompagnement…" at bounding box center [259, 115] width 280 height 12
click at [264, 120] on div "J'ai également découvert la plateforme Rura , spécialisée dans l'accompagnement…" at bounding box center [259, 115] width 280 height 12
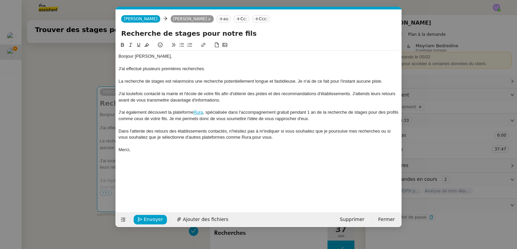
click at [376, 81] on div "La recherche de stages est néanmoins une recherche potentiellement longue et fa…" at bounding box center [259, 81] width 280 height 6
click at [258, 95] on div "J'ai toutefois contacté la mairie et l'école de votre fils afin d'obtenir des p…" at bounding box center [259, 97] width 280 height 12
click at [492, 72] on nz-modal-container "Service TA - VOYAGE - PROPOSITION GLOBALE A utiliser dans le cadre de propositi…" at bounding box center [258, 124] width 517 height 249
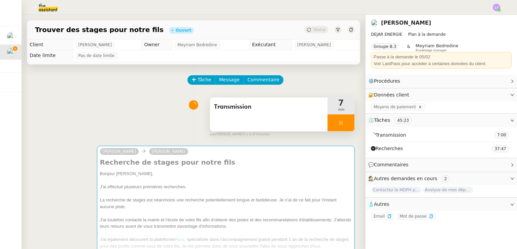
click at [342, 128] on div at bounding box center [341, 122] width 27 height 17
click at [342, 128] on button at bounding box center [347, 122] width 13 height 17
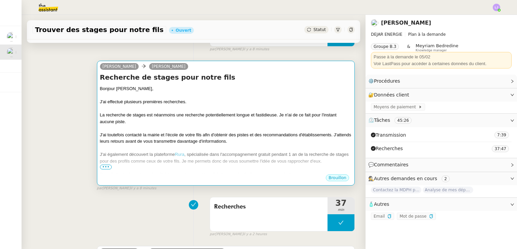
scroll to position [81, 0]
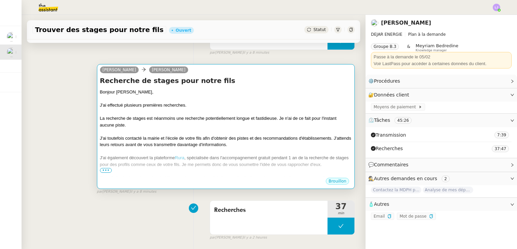
click at [234, 123] on div "La recherche de stages est néanmoins une recherche potentiellement longue et fa…" at bounding box center [226, 121] width 252 height 13
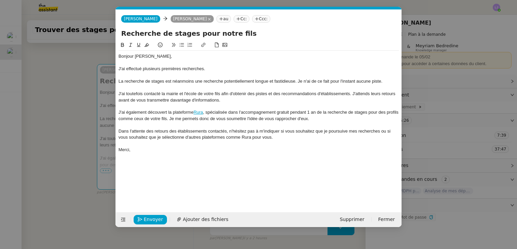
scroll to position [0, 14]
click at [167, 80] on div "La recherche de stages est néanmoins une recherche potentiellement longue et fa…" at bounding box center [259, 81] width 280 height 6
click at [194, 81] on div "La recherche de stages étant néanmoins une recherche potentiellement longue et …" at bounding box center [259, 81] width 280 height 6
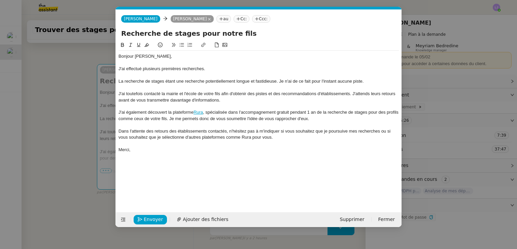
click at [284, 79] on div "La recherche de stages étant une recherche potentiellement longue et fastidieus…" at bounding box center [259, 81] width 280 height 6
drag, startPoint x: 310, startPoint y: 81, endPoint x: 291, endPoint y: 80, distance: 19.2
click at [291, 80] on div "La recherche de stages étant une recherche potentiellement longue et fastidieus…" at bounding box center [259, 81] width 280 height 6
click at [348, 80] on div "La recherche de stages étant une recherche potentiellement longue et fastidieus…" at bounding box center [259, 81] width 280 height 6
click at [253, 91] on div "J'ai toutefois contacté la mairie et l'école de votre fils afin d'obtenir des p…" at bounding box center [259, 97] width 280 height 12
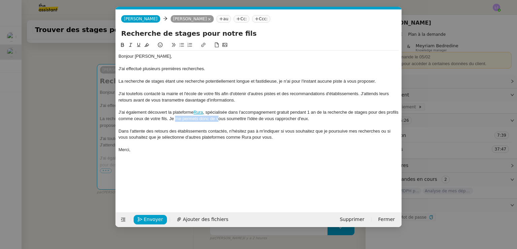
drag, startPoint x: 232, startPoint y: 119, endPoint x: 189, endPoint y: 119, distance: 43.1
click at [189, 119] on div "J'ai également découvert la plateforme Rura , spécialisée dans l'accompagnement…" at bounding box center [259, 115] width 280 height 12
click at [330, 127] on div at bounding box center [259, 125] width 280 height 6
click at [328, 119] on div "J'ai également découvert la plateforme Rura , spécialisée dans l'accompagnement…" at bounding box center [259, 115] width 280 height 12
click at [321, 119] on div "J'ai également découvert la plateforme Rura , spécialisée dans l'accompagnement…" at bounding box center [259, 115] width 280 height 12
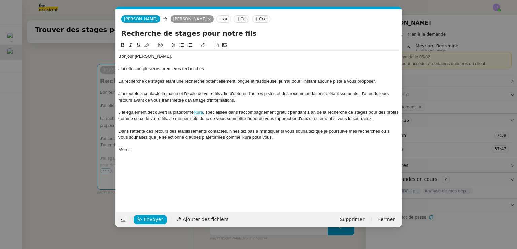
click at [298, 140] on div "Dans l'attente des retours des établissements contactés, n'hésitez pas à m'indi…" at bounding box center [259, 134] width 280 height 12
click at [149, 215] on span "Envoyer" at bounding box center [153, 219] width 19 height 8
click at [149, 215] on span "Confirmer l'envoi" at bounding box center [164, 219] width 40 height 8
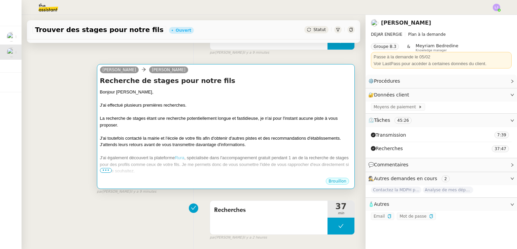
scroll to position [0, 0]
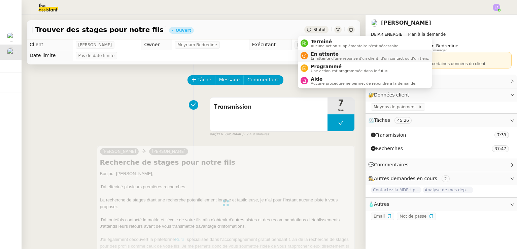
click at [316, 53] on span "En attente" at bounding box center [370, 53] width 119 height 5
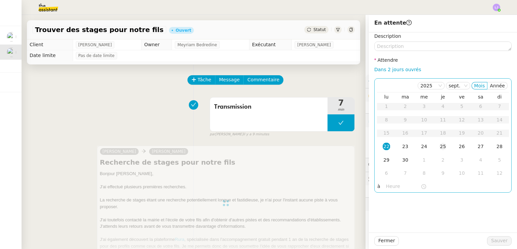
click at [439, 148] on div "25" at bounding box center [442, 145] width 7 height 7
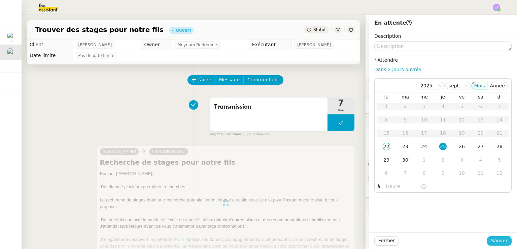
click at [497, 244] on span "Sauver" at bounding box center [499, 240] width 16 height 8
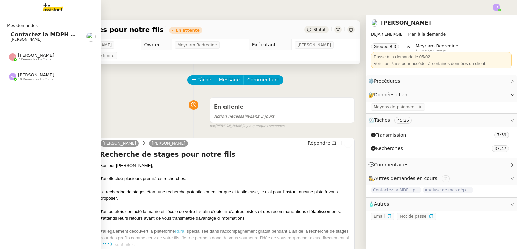
click at [14, 35] on span "Contactez la MDPH pour le dossier de [PERSON_NAME]" at bounding box center [94, 34] width 166 height 6
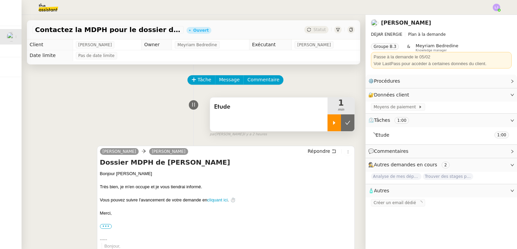
click at [333, 123] on icon at bounding box center [334, 123] width 2 height 4
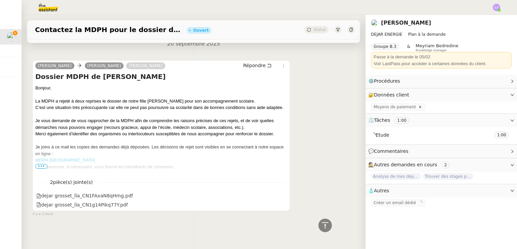
scroll to position [236, 0]
click at [41, 164] on span "•••" at bounding box center [41, 166] width 12 height 5
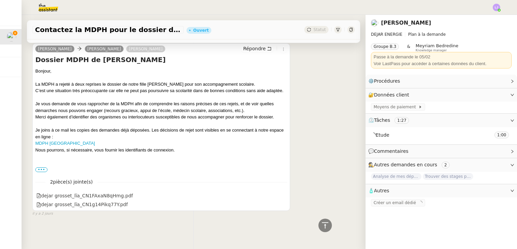
scroll to position [259, 0]
click at [66, 140] on link "MDPH [GEOGRAPHIC_DATA]" at bounding box center [65, 142] width 60 height 5
click at [45, 167] on label "•••" at bounding box center [41, 169] width 12 height 5
click at [0, 0] on input "•••" at bounding box center [0, 0] width 0 height 0
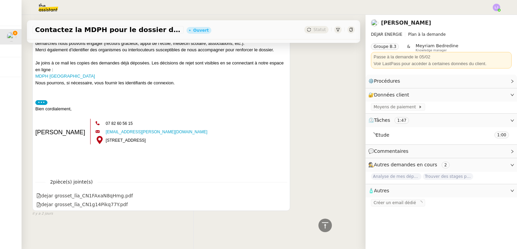
scroll to position [326, 0]
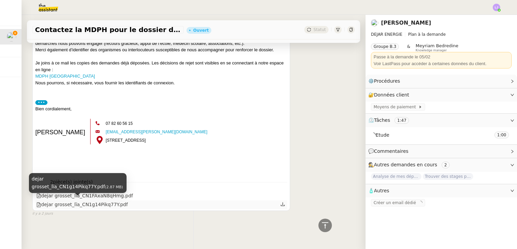
click at [113, 200] on div "dejar grosset_lïa_CN1g14Pikq77Y.pdf" at bounding box center [82, 204] width 92 height 8
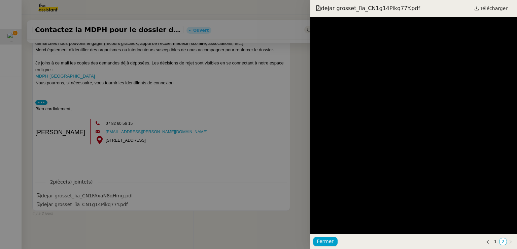
click at [295, 153] on div at bounding box center [258, 124] width 517 height 249
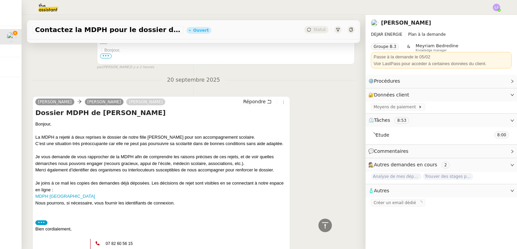
scroll to position [327, 0]
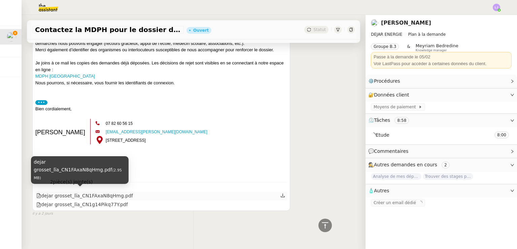
click at [103, 192] on div "dejar grosset_lïa_CN1FAxaN8qHmg.pdf" at bounding box center [84, 196] width 97 height 8
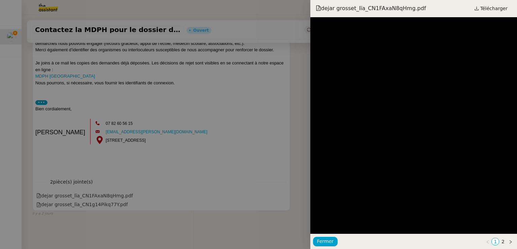
click at [194, 140] on div at bounding box center [258, 124] width 517 height 249
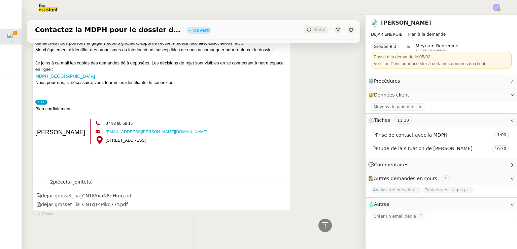
scroll to position [361, 0]
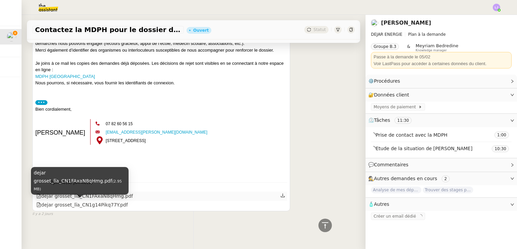
click at [113, 200] on div "dejar grosset_lïa_CN1FAxaN8qHmg.pdf" at bounding box center [84, 196] width 97 height 8
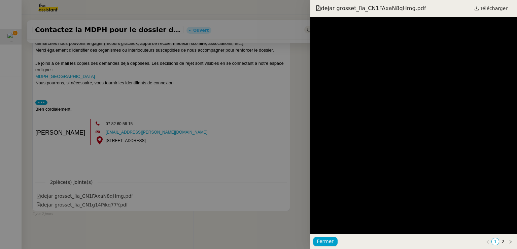
click at [205, 128] on div at bounding box center [258, 124] width 517 height 249
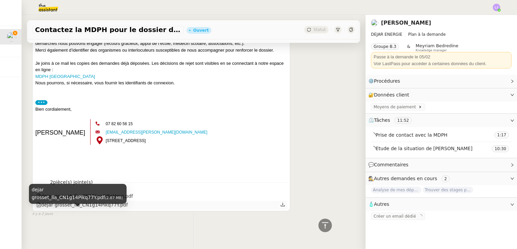
click at [90, 208] on div "dejar grosset_lïa_CN1g14Pikq77Y.pdf" at bounding box center [82, 205] width 92 height 8
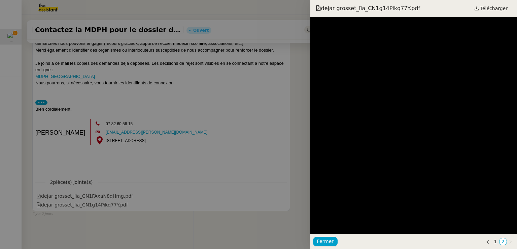
click at [213, 162] on div at bounding box center [258, 124] width 517 height 249
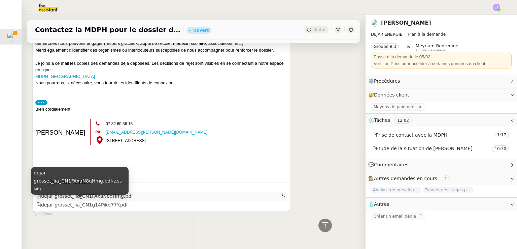
click at [84, 200] on div "dejar grosset_lïa_CN1FAxaN8qHmg.pdf" at bounding box center [84, 196] width 97 height 8
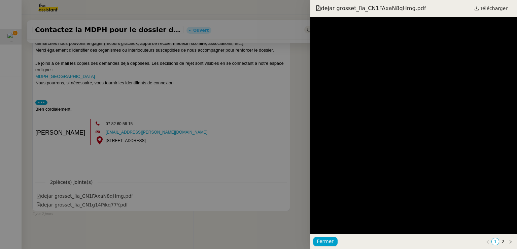
click at [188, 55] on div at bounding box center [258, 124] width 517 height 249
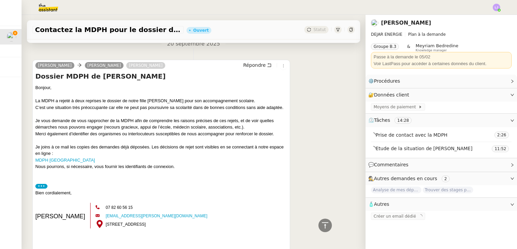
scroll to position [277, 0]
drag, startPoint x: 94, startPoint y: 166, endPoint x: 35, endPoint y: 170, distance: 59.1
click at [35, 164] on div "Bonjour, La MDPH a rejeté à deux reprises le dossier de notre fille Lïa pour so…" at bounding box center [161, 124] width 252 height 79
copy link "MDPH [GEOGRAPHIC_DATA]"
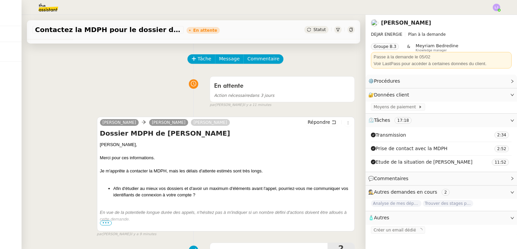
scroll to position [0, 0]
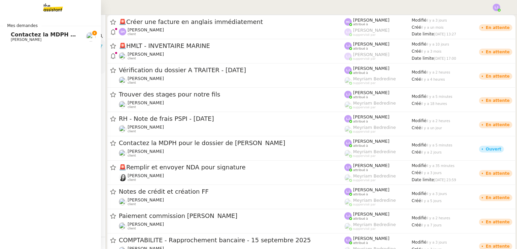
click at [18, 35] on span "Contactez la MDPH pour le dossier de [PERSON_NAME]" at bounding box center [94, 34] width 166 height 6
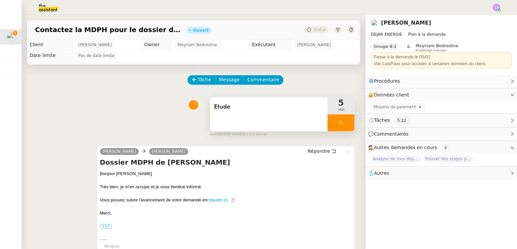
click at [338, 125] on icon at bounding box center [340, 122] width 5 height 5
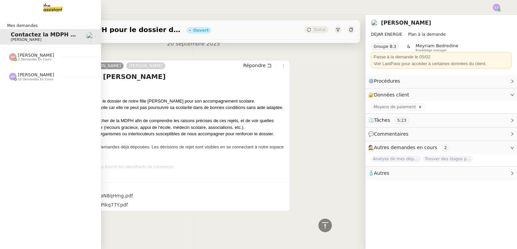
click at [28, 75] on span "[PERSON_NAME]" at bounding box center [36, 74] width 36 height 5
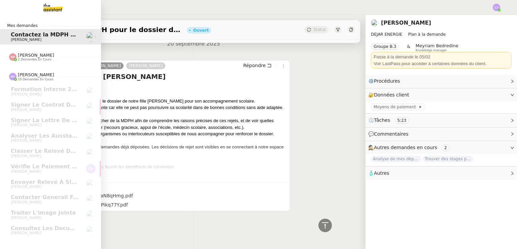
click at [35, 56] on span "[PERSON_NAME]" at bounding box center [36, 55] width 36 height 5
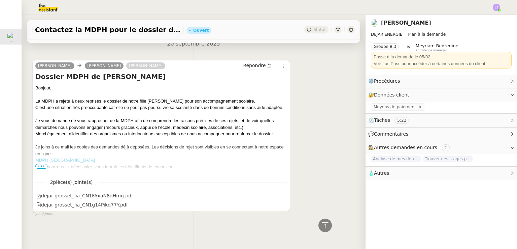
scroll to position [0, 0]
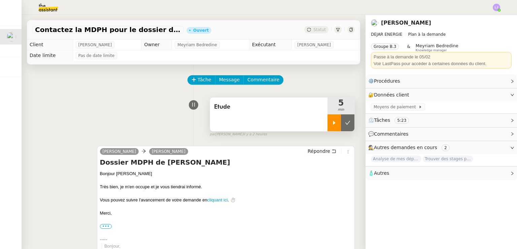
click at [332, 124] on icon at bounding box center [334, 122] width 5 height 5
click at [267, 121] on div "Etude" at bounding box center [269, 114] width 118 height 34
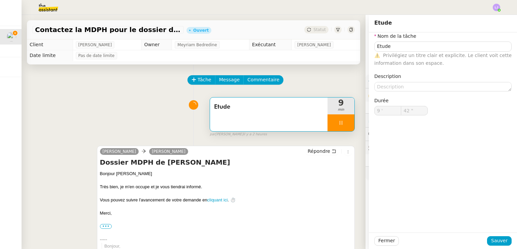
type input "43 ""
drag, startPoint x: 429, startPoint y: 41, endPoint x: 431, endPoint y: 44, distance: 4.1
click at [431, 44] on nz-form-item "Nom de la tâche Etude ⚠️ Privilégiez un titre clair et explicite. Le client voi…" at bounding box center [442, 49] width 137 height 35
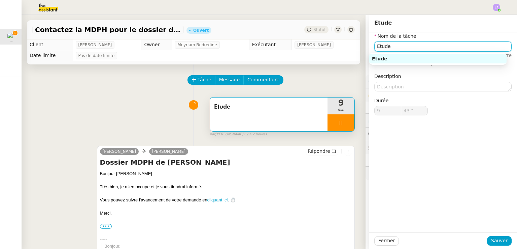
click at [431, 44] on input "Etude" at bounding box center [442, 46] width 137 height 10
type input "Etude de"
type input "44 ""
type input "Etude de la situati"
type input "45 ""
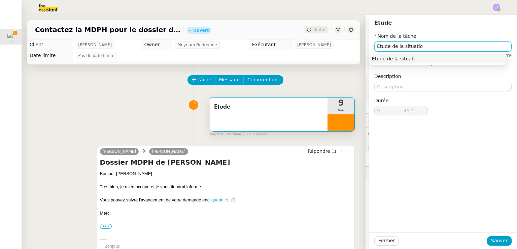
type input "Etude de la situation"
type input "46 ""
type input "Etude de la situation"
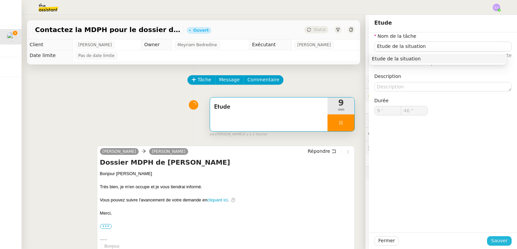
click at [499, 241] on span "Sauver" at bounding box center [499, 240] width 16 height 8
type input "47 ""
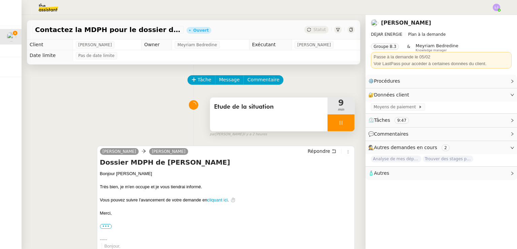
click at [266, 118] on div "Etude de la situation" at bounding box center [269, 114] width 118 height 34
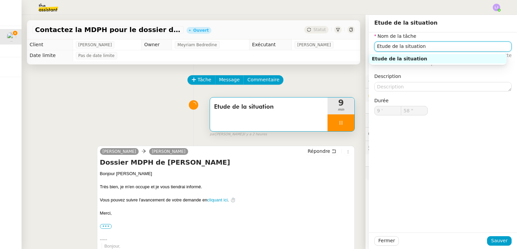
drag, startPoint x: 426, startPoint y: 49, endPoint x: 386, endPoint y: 51, distance: 39.4
click at [386, 51] on input "Etude de la situation" at bounding box center [442, 46] width 137 height 10
type input "59 ""
type input "10 '"
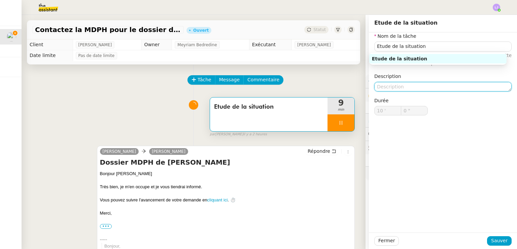
click at [393, 86] on textarea at bounding box center [442, 86] width 137 height 9
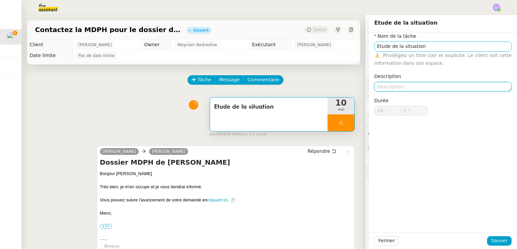
type input "8 ""
click at [437, 49] on input "Etude de la situation" at bounding box center [442, 46] width 137 height 10
type input "Etude de la situation de L"
type input "9 ""
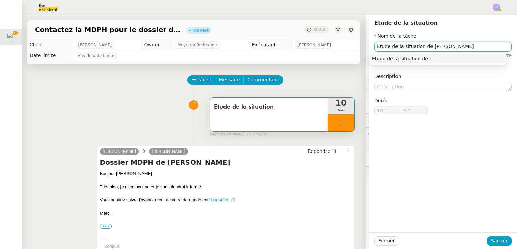
type input "Etude de la situation de Lia"
type input "10 ""
type input "Etude de la situation de Lïa"
type input "13 ""
type input "Etude de la situation de Lïa"
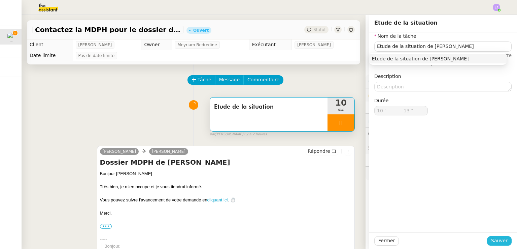
click at [493, 243] on span "Sauver" at bounding box center [499, 240] width 16 height 8
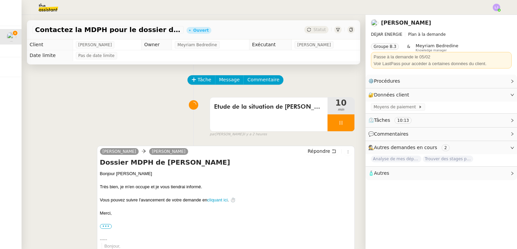
click at [427, 120] on span "⏲️ Tâches 10:13" at bounding box center [435, 120] width 135 height 8
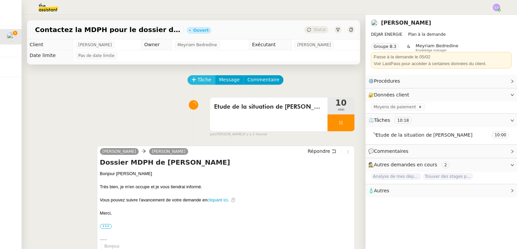
click at [202, 80] on span "Tâche" at bounding box center [205, 80] width 14 height 8
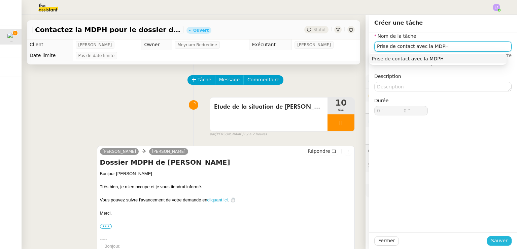
type input "Prise de contact avec la MDPH"
click at [498, 240] on span "Sauver" at bounding box center [499, 240] width 16 height 8
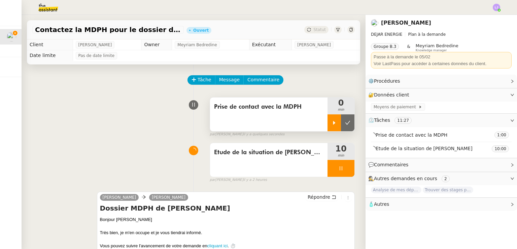
click at [332, 125] on icon at bounding box center [334, 122] width 5 height 5
click at [340, 171] on div at bounding box center [341, 168] width 27 height 17
click at [328, 119] on div at bounding box center [341, 122] width 27 height 17
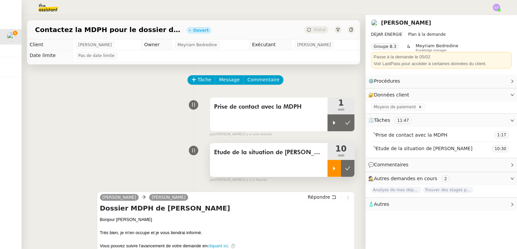
click at [332, 170] on icon at bounding box center [334, 167] width 5 height 5
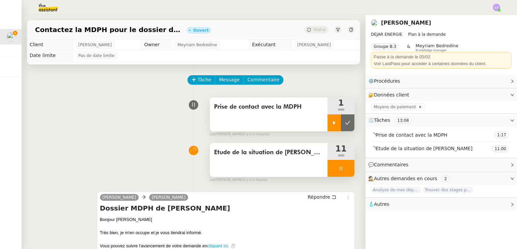
click at [328, 126] on div at bounding box center [334, 122] width 13 height 17
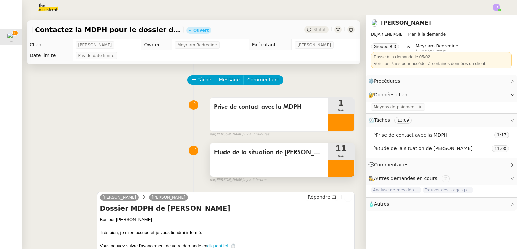
click at [342, 170] on div at bounding box center [341, 168] width 27 height 17
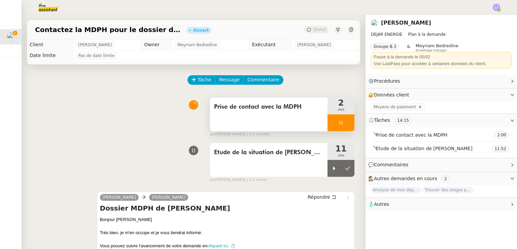
click at [336, 124] on div at bounding box center [341, 122] width 27 height 17
click at [328, 128] on div at bounding box center [334, 122] width 13 height 17
click at [199, 84] on span "Tâche" at bounding box center [205, 80] width 14 height 8
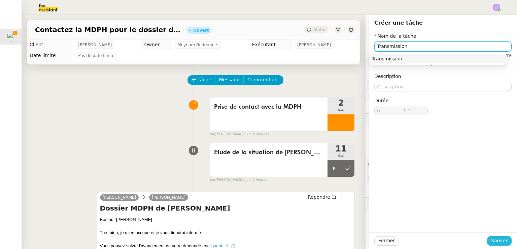
type input "Transmission"
click at [497, 244] on span "Sauver" at bounding box center [499, 240] width 16 height 8
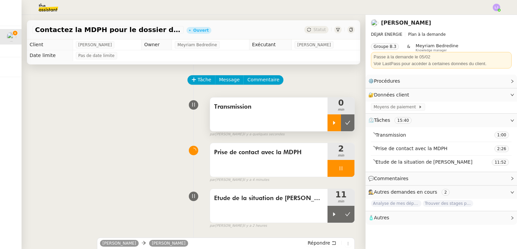
click at [332, 123] on icon at bounding box center [334, 122] width 5 height 5
click at [339, 170] on div at bounding box center [341, 168] width 27 height 17
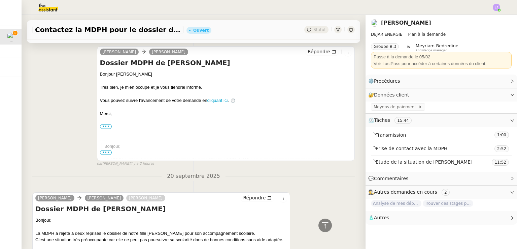
scroll to position [310, 0]
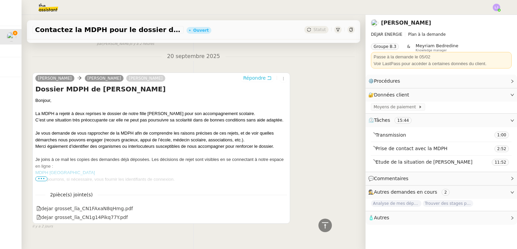
click at [267, 77] on icon at bounding box center [269, 77] width 5 height 5
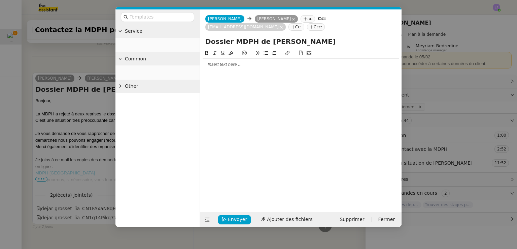
scroll to position [363, 0]
click at [249, 61] on div at bounding box center [301, 64] width 196 height 6
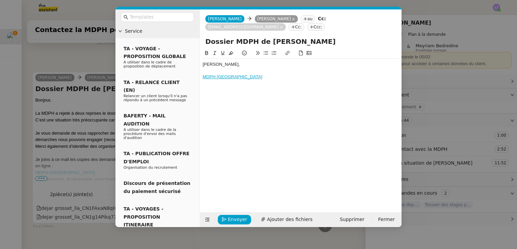
click at [249, 74] on div "MDPH [GEOGRAPHIC_DATA]" at bounding box center [301, 77] width 196 height 6
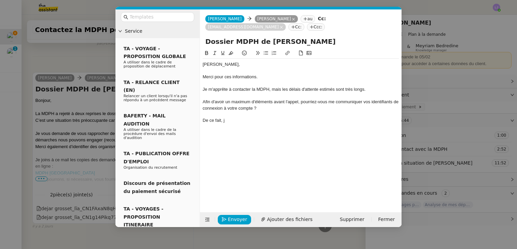
scroll to position [428, 0]
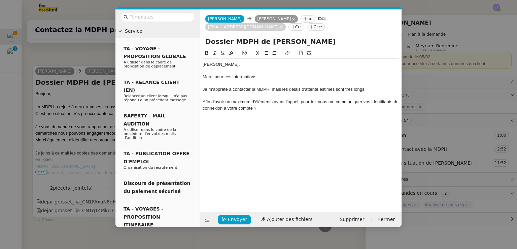
click at [225, 99] on div "Afin d'avoir un maximum d'éléments avant l'appel, pourriez-vous me communiquer …" at bounding box center [301, 105] width 196 height 12
click at [210, 99] on div "Afin d'avoir un maximum d'éléments avant l'appel, pourriez-vous me communiquer …" at bounding box center [301, 105] width 196 height 12
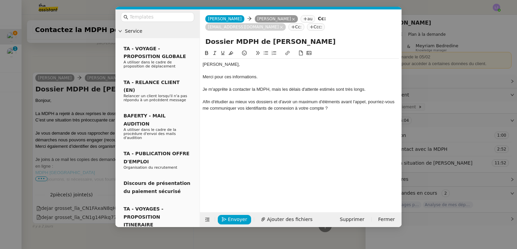
click at [358, 111] on div at bounding box center [301, 114] width 196 height 6
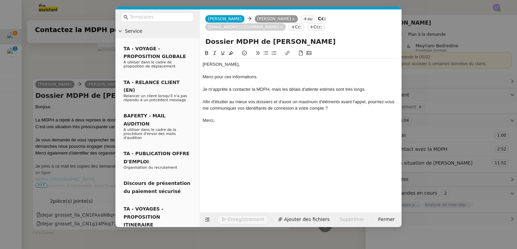
scroll to position [435, 0]
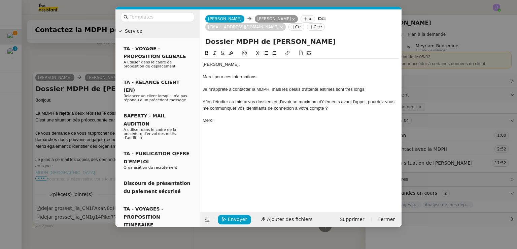
click at [326, 99] on div "Afin d'étudier au mieux vos dossiers et d'avoir un maximum d'éléments avant l'a…" at bounding box center [301, 105] width 196 height 12
click at [265, 51] on icon at bounding box center [266, 53] width 5 height 5
click at [364, 100] on li "Afin d'étudier au mieux vos dossiers et d'avoir un maximum d'éléments avant l'a…" at bounding box center [304, 105] width 190 height 12
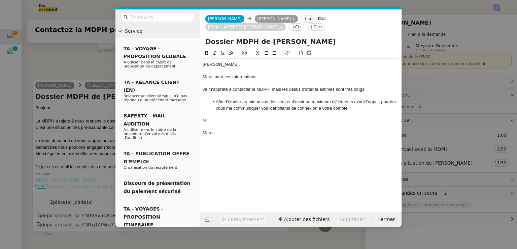
scroll to position [451, 0]
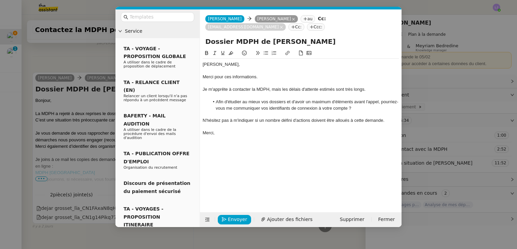
click at [206, 117] on div "N'hésitez pas à m'indiquer si un nombre défini d'actions doivent être alloués à…" at bounding box center [301, 120] width 196 height 6
click at [249, 117] on div "En vue de la potentielle longue durée des appels, n'hésitez pas à m'indiquer si…" at bounding box center [301, 123] width 196 height 12
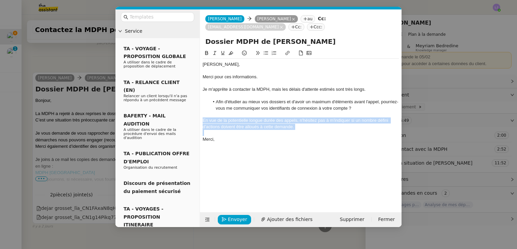
click at [249, 117] on div "En vue de la potentielle longue durée des appels, n'hésitez pas à m'indiquer si…" at bounding box center [301, 123] width 196 height 12
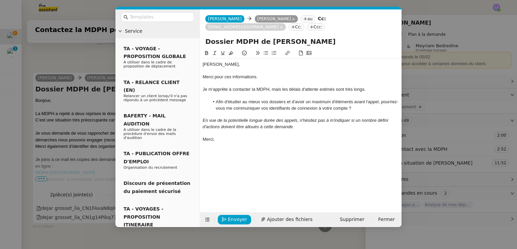
click at [268, 136] on div "Merci," at bounding box center [301, 139] width 196 height 6
click at [229, 213] on div "Envoyer Ajouter des fichiers Supprimer Fermer" at bounding box center [301, 219] width 202 height 15
click at [233, 216] on span "Envoyer" at bounding box center [237, 219] width 19 height 8
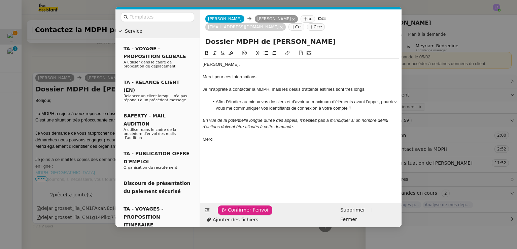
click at [233, 213] on span "Confirmer l'envoi" at bounding box center [248, 210] width 40 height 8
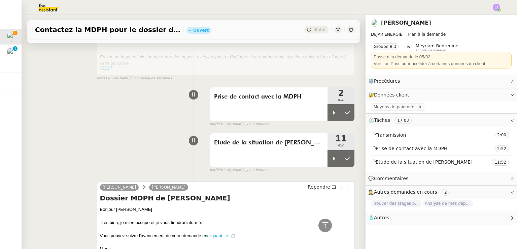
scroll to position [185, 0]
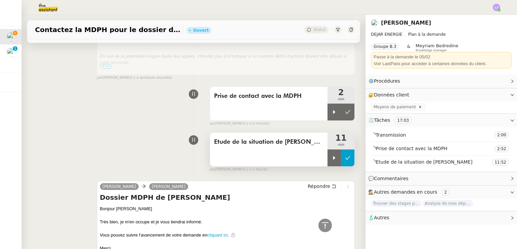
click at [345, 157] on icon at bounding box center [347, 157] width 5 height 5
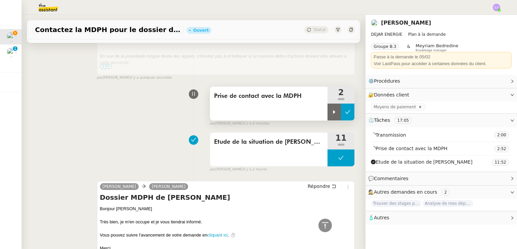
click at [343, 115] on button at bounding box center [347, 111] width 13 height 17
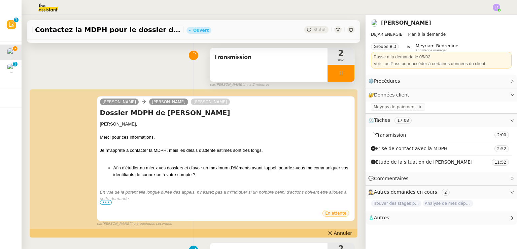
scroll to position [51, 0]
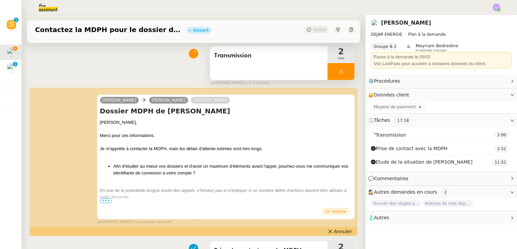
click at [338, 74] on div at bounding box center [341, 71] width 27 height 17
click at [345, 74] on icon at bounding box center [347, 71] width 5 height 5
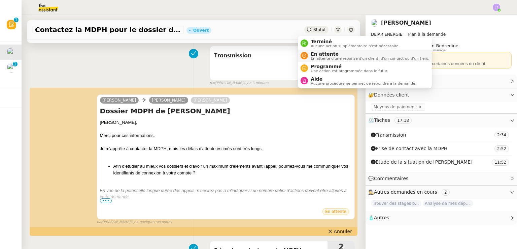
click at [330, 53] on span "En attente" at bounding box center [370, 53] width 119 height 5
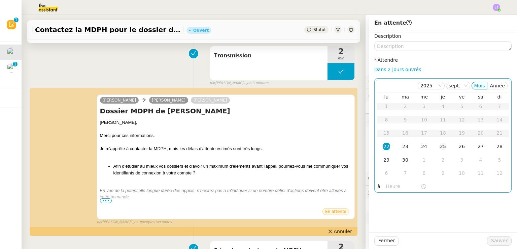
click at [441, 146] on div "25" at bounding box center [442, 145] width 7 height 7
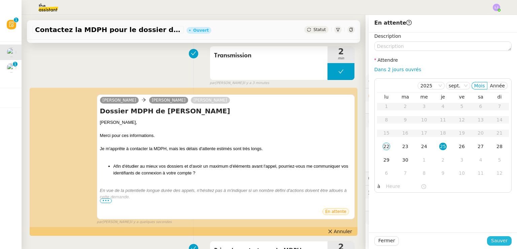
click at [495, 243] on span "Sauver" at bounding box center [499, 240] width 16 height 8
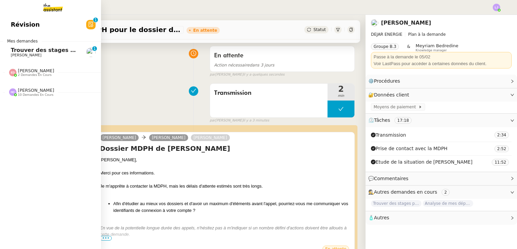
click at [33, 50] on span "Trouver des stages pour notre fils" at bounding box center [62, 50] width 103 height 6
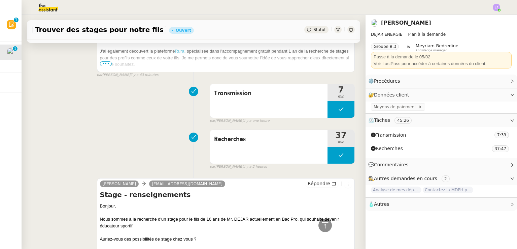
scroll to position [350, 0]
click at [328, 112] on button at bounding box center [341, 109] width 27 height 17
click at [332, 112] on icon at bounding box center [334, 108] width 5 height 5
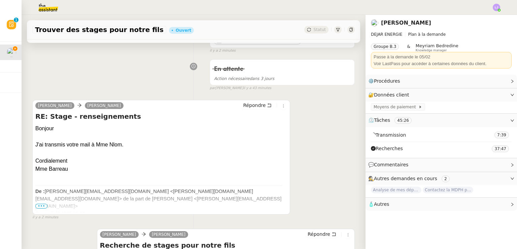
scroll to position [79, 0]
click at [250, 107] on span "Répondre" at bounding box center [254, 105] width 23 height 7
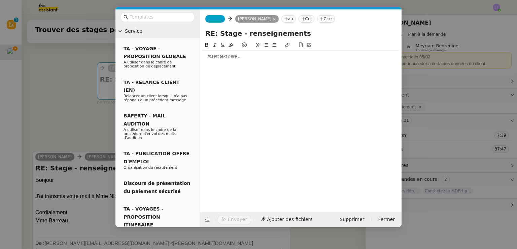
click at [238, 60] on div at bounding box center [301, 56] width 196 height 11
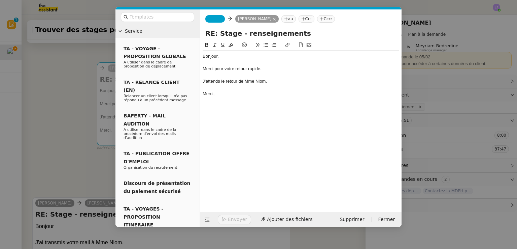
click at [210, 68] on div "Merci pour votre retour rapide." at bounding box center [301, 69] width 196 height 6
click at [263, 66] on div "Je vous remercie pour votre retour rapide." at bounding box center [301, 69] width 196 height 6
click at [212, 18] on span "_______" at bounding box center [215, 18] width 14 height 5
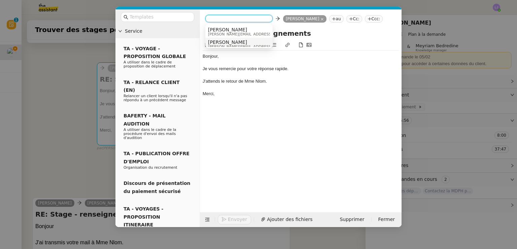
click at [236, 39] on nz-option-item "Émilie emilie.t5rg@theassistant.com" at bounding box center [238, 44] width 67 height 12
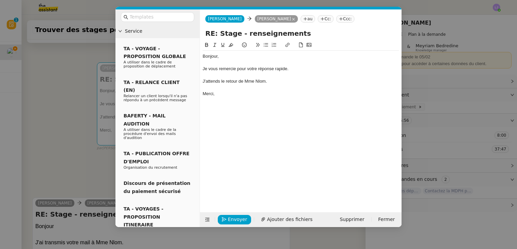
click at [221, 82] on div "J'attends le retour de Mme Nlom." at bounding box center [301, 81] width 196 height 6
click at [240, 217] on span "Envoyer" at bounding box center [237, 219] width 19 height 8
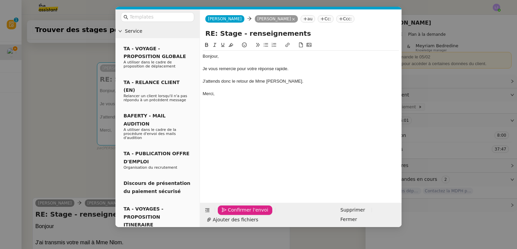
click at [240, 213] on span "Confirmer l'envoi" at bounding box center [248, 210] width 40 height 8
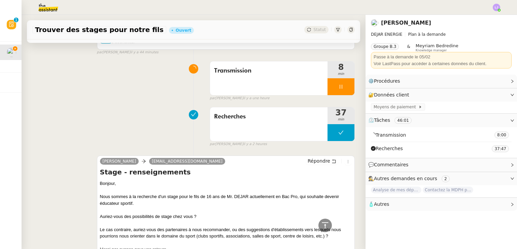
scroll to position [460, 0]
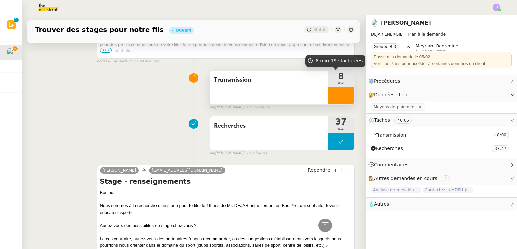
click at [342, 102] on div at bounding box center [341, 95] width 27 height 17
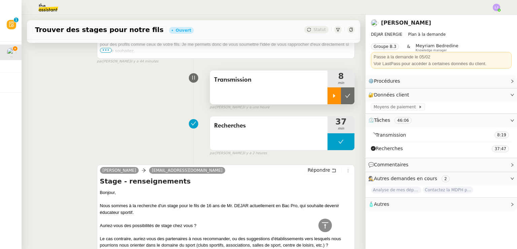
click at [342, 102] on button at bounding box center [347, 95] width 13 height 17
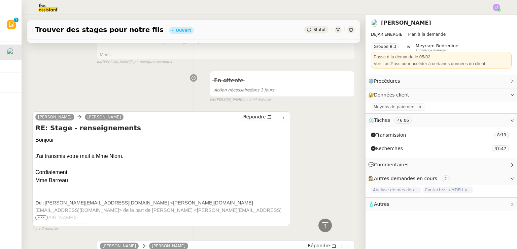
scroll to position [0, 0]
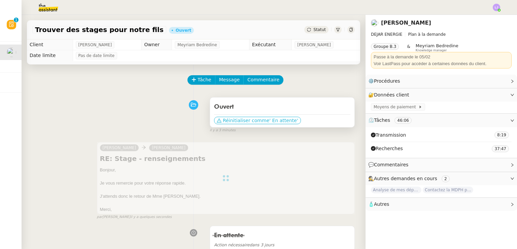
click at [269, 122] on span "' En attente'" at bounding box center [283, 120] width 29 height 7
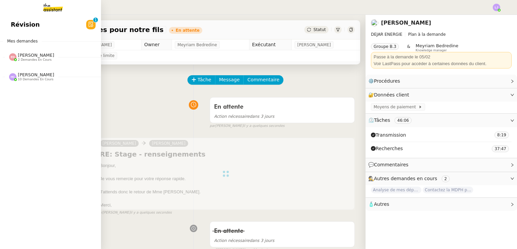
click at [58, 87] on div "Révision 0 1 2 3 4 5 6 7 8 9 Mes demandes Eva Dubois 2 demandes en cours Traite…" at bounding box center [50, 132] width 101 height 234
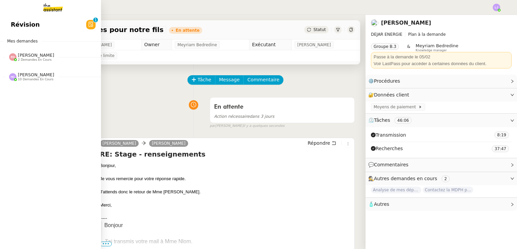
click at [41, 78] on span "10 demandes en cours" at bounding box center [36, 79] width 36 height 4
